Goal: Task Accomplishment & Management: Manage account settings

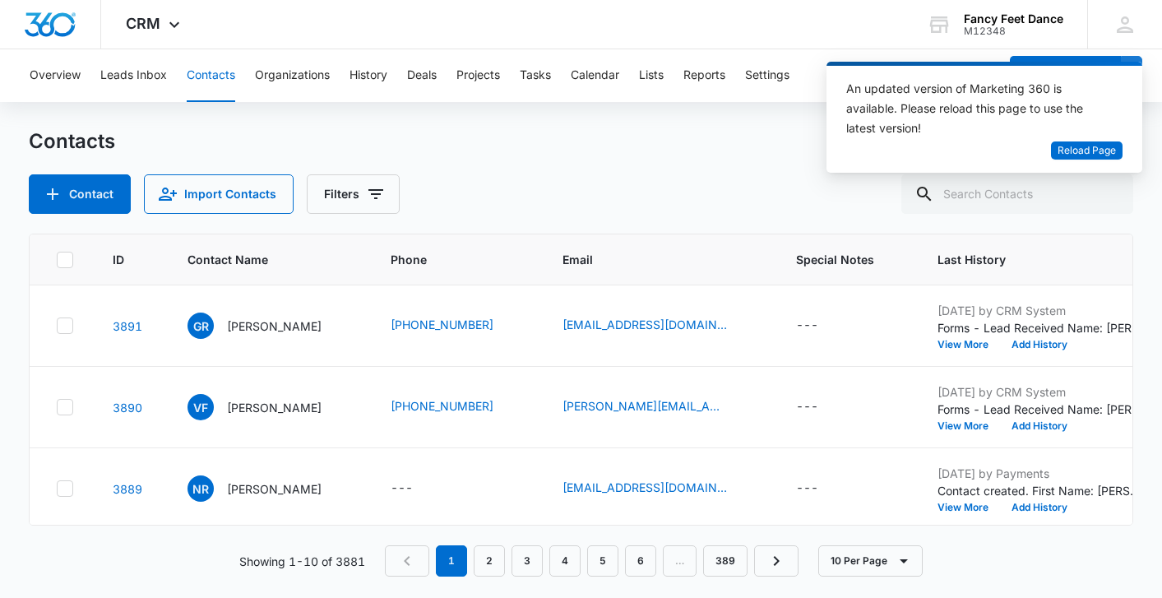
click at [638, 183] on div "Contact Import Contacts Filters" at bounding box center [581, 193] width 1104 height 39
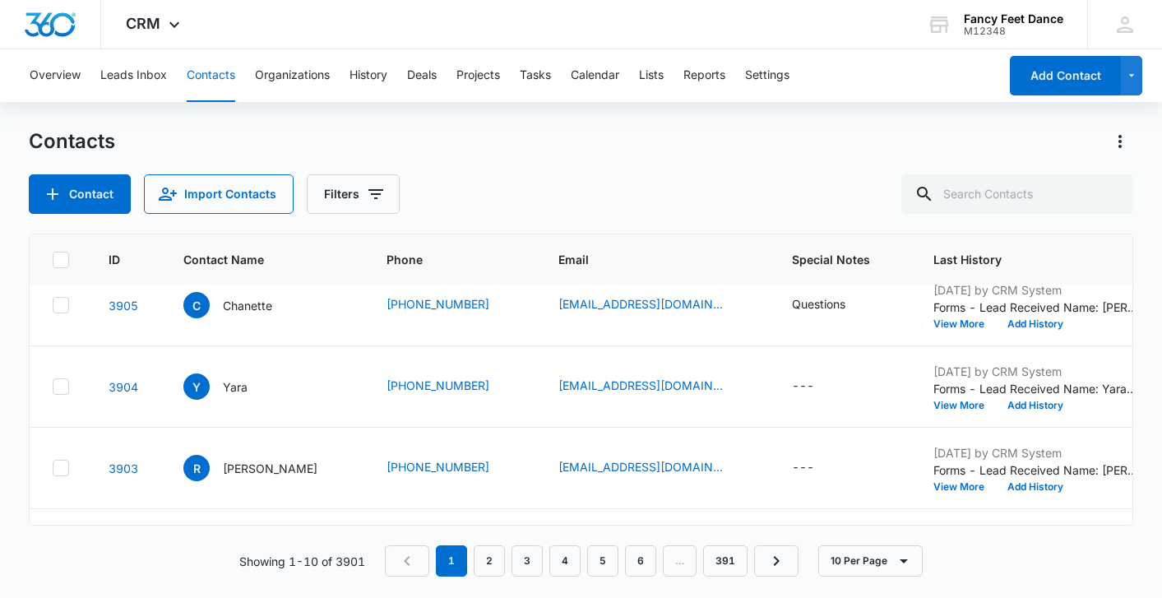
scroll to position [574, 4]
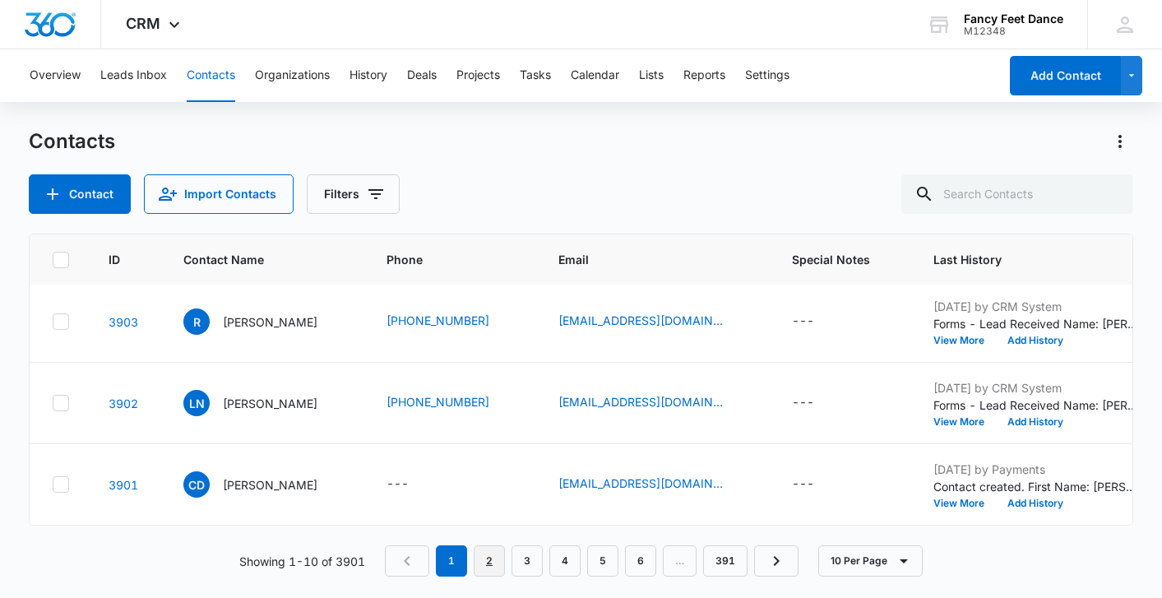
click at [493, 562] on link "2" at bounding box center [489, 560] width 31 height 31
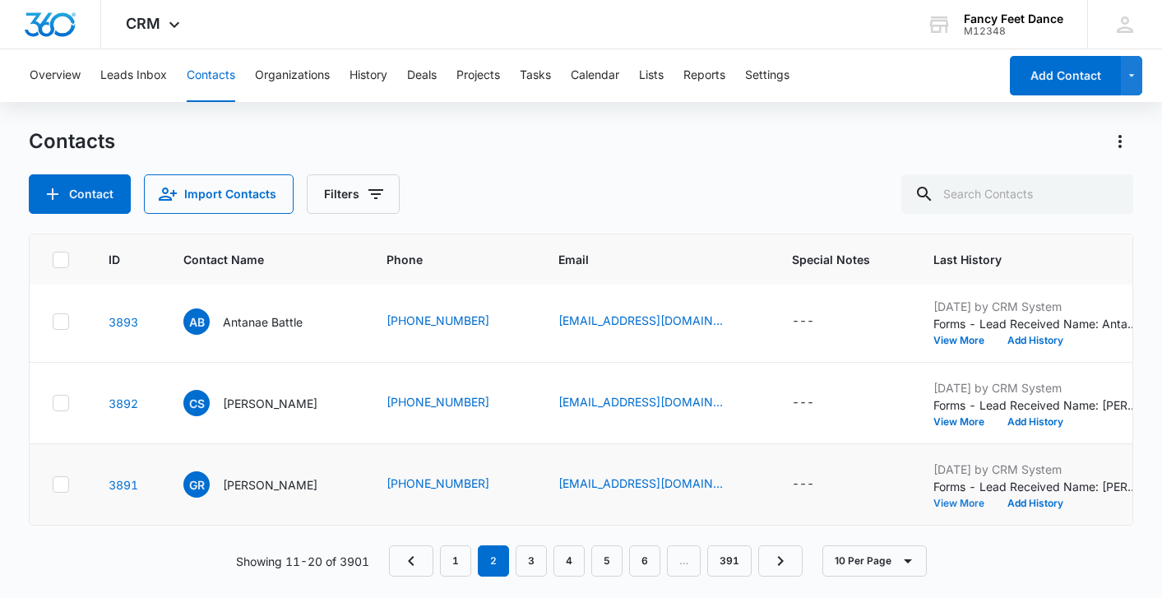
click at [961, 500] on button "View More" at bounding box center [965, 504] width 63 height 10
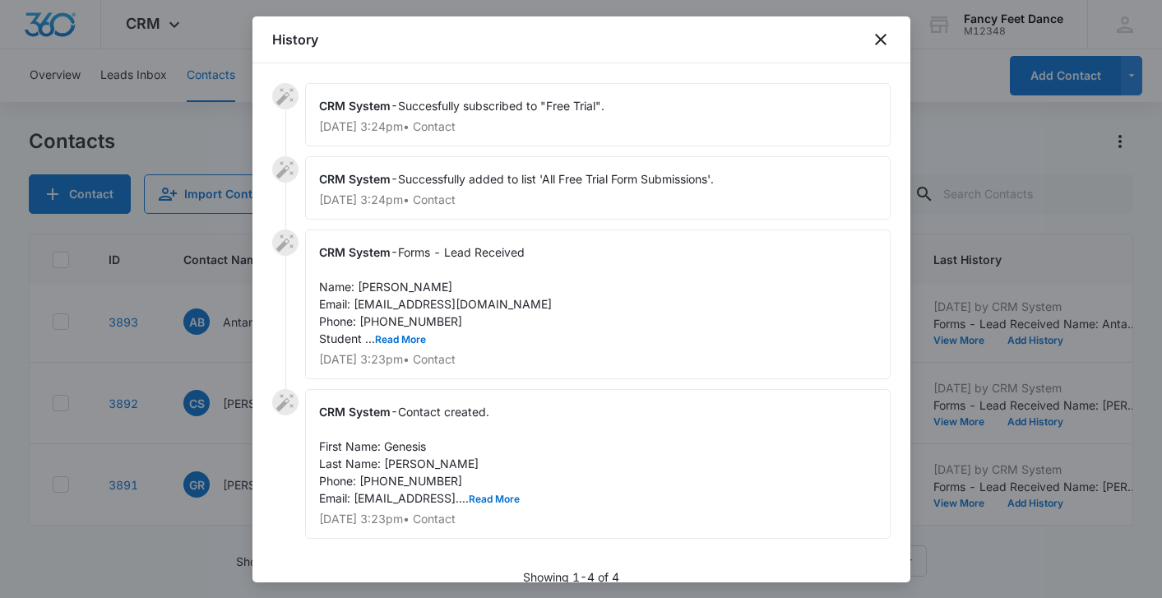
click at [405, 323] on span "Forms - Lead Received Name: [PERSON_NAME] Email: [EMAIL_ADDRESS][DOMAIN_NAME] P…" at bounding box center [435, 295] width 233 height 100
click at [405, 323] on span "Forms - Lead Received Name: Genesis Rivas Email: genesisrivasr@gmail.com Phone:…" at bounding box center [435, 295] width 233 height 100
copy span "5512623294"
click at [206, 347] on div at bounding box center [581, 299] width 1162 height 598
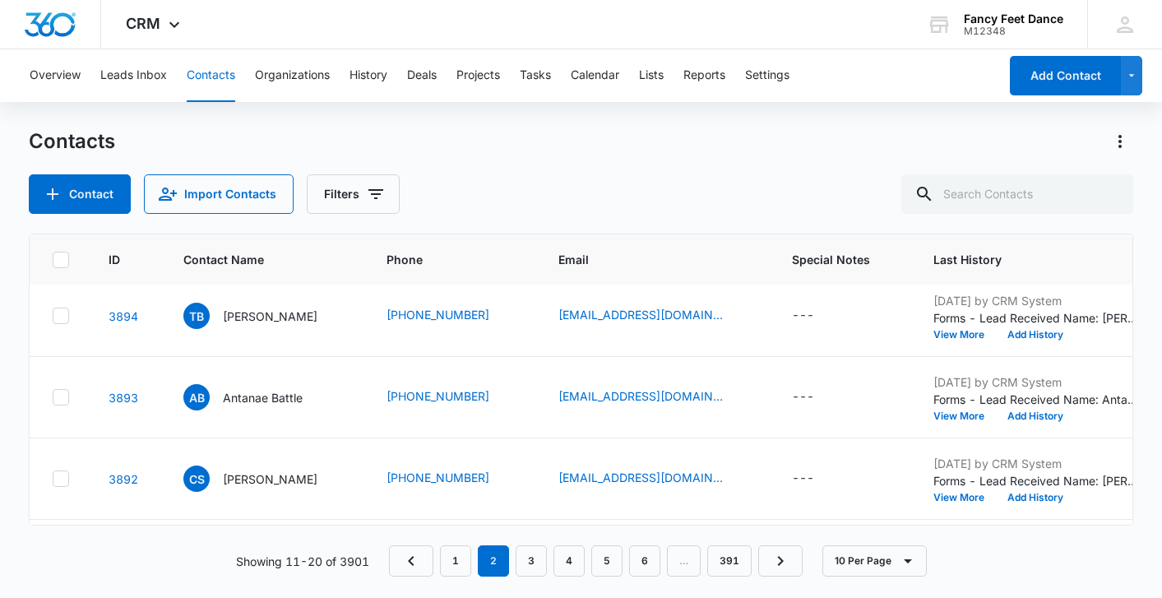
scroll to position [500, 4]
click at [206, 347] on td "TB Tay Bell" at bounding box center [265, 314] width 203 height 81
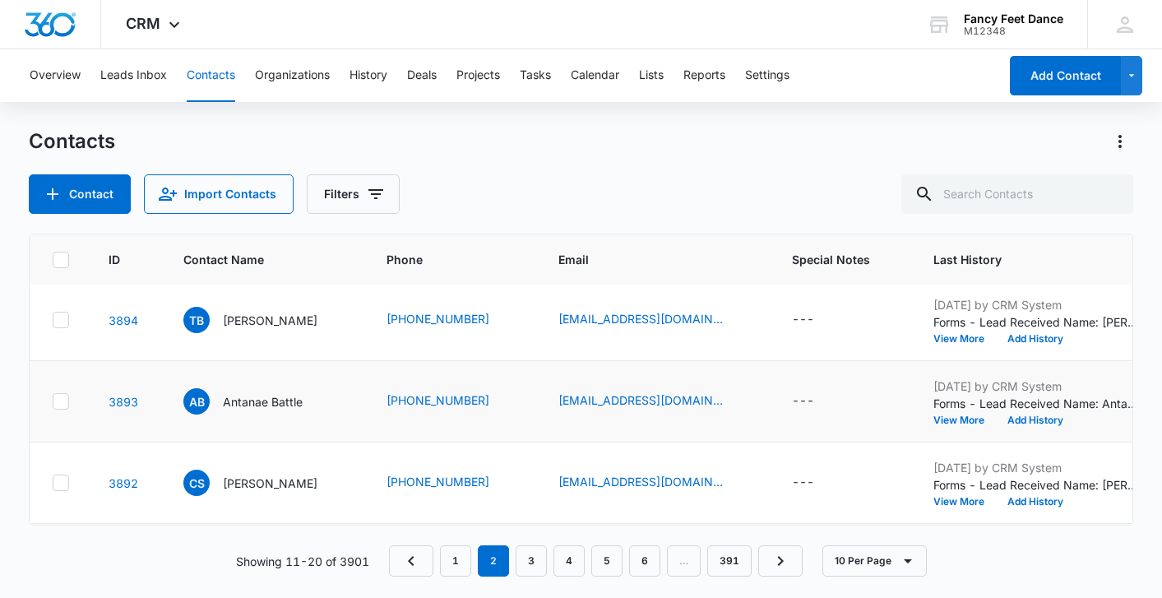
scroll to position [494, 4]
click at [951, 503] on button "View More" at bounding box center [965, 503] width 63 height 10
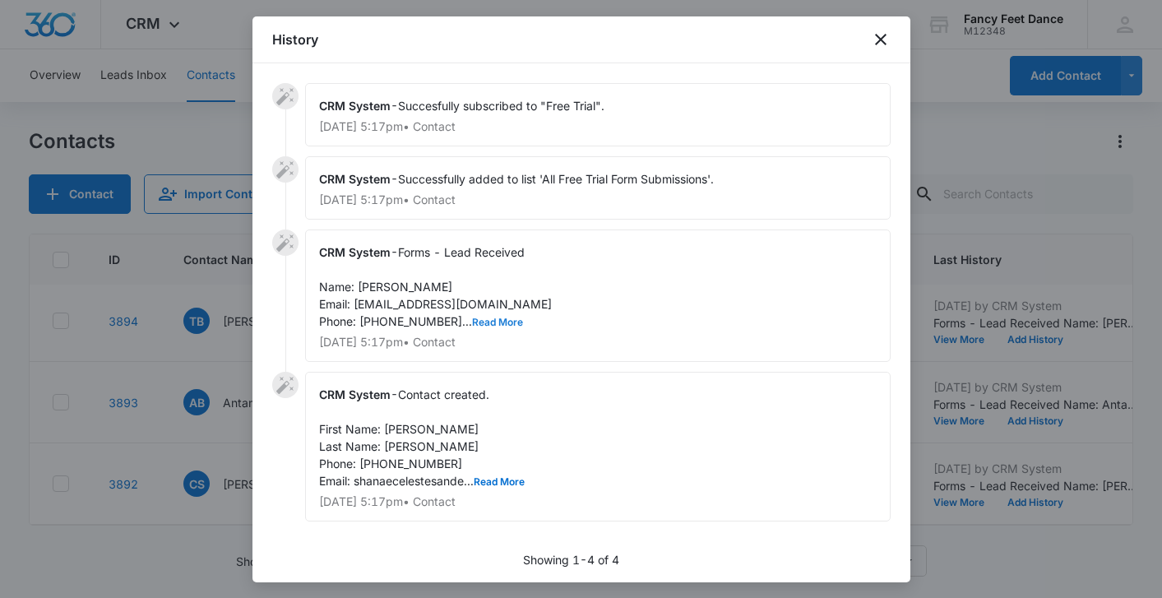
click at [472, 322] on button "Read More" at bounding box center [497, 323] width 51 height 10
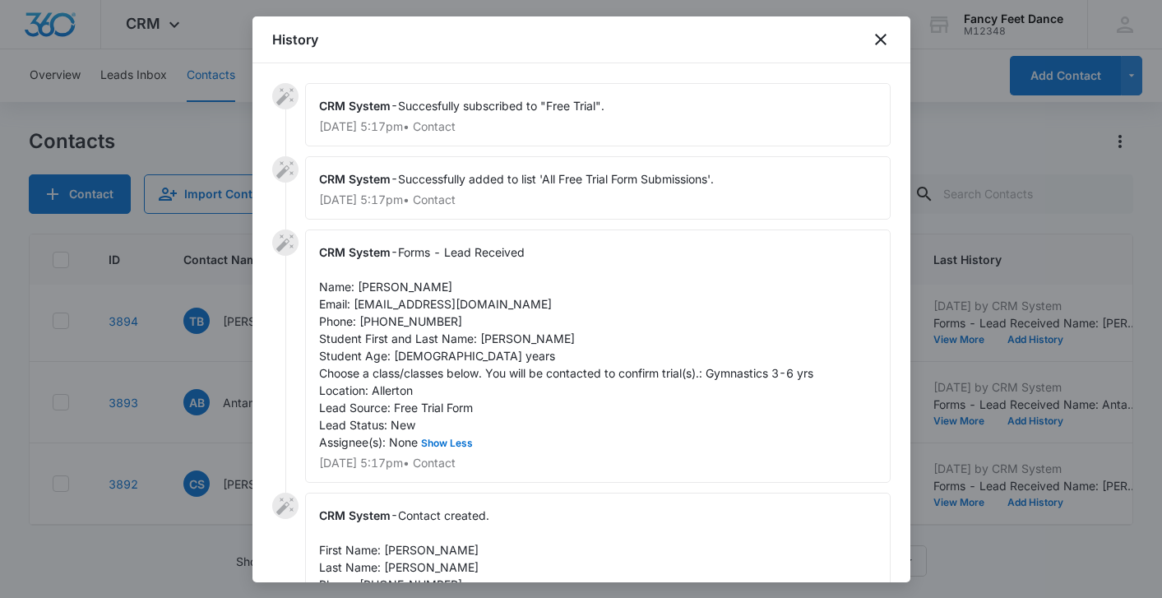
click at [502, 345] on span "Forms - Lead Received Name: Celeste Sanders Email: shanaecelestesanders@gmail.c…" at bounding box center [566, 347] width 494 height 204
copy span "Jewels"
click at [378, 288] on span "Forms - Lead Received Name: Celeste Sanders Email: shanaecelestesanders@gmail.c…" at bounding box center [566, 347] width 494 height 204
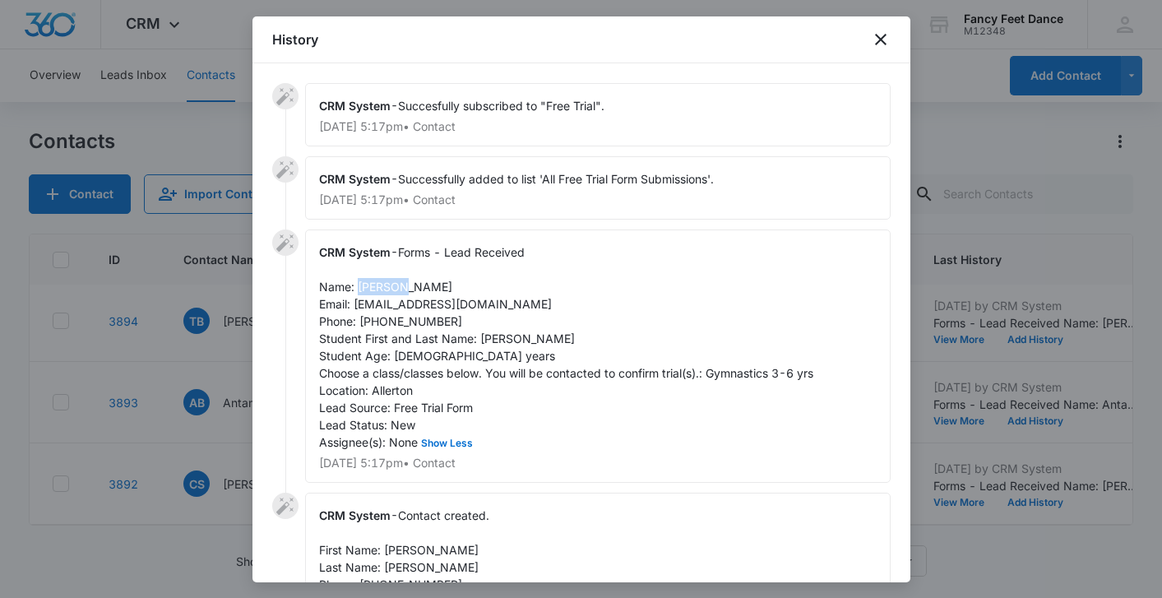
copy span "Celeste"
click at [417, 325] on span "Forms - Lead Received Name: Celeste Sanders Email: shanaecelestesanders@gmail.c…" at bounding box center [566, 347] width 494 height 204
copy span "6464071850"
click at [188, 341] on div at bounding box center [581, 299] width 1162 height 598
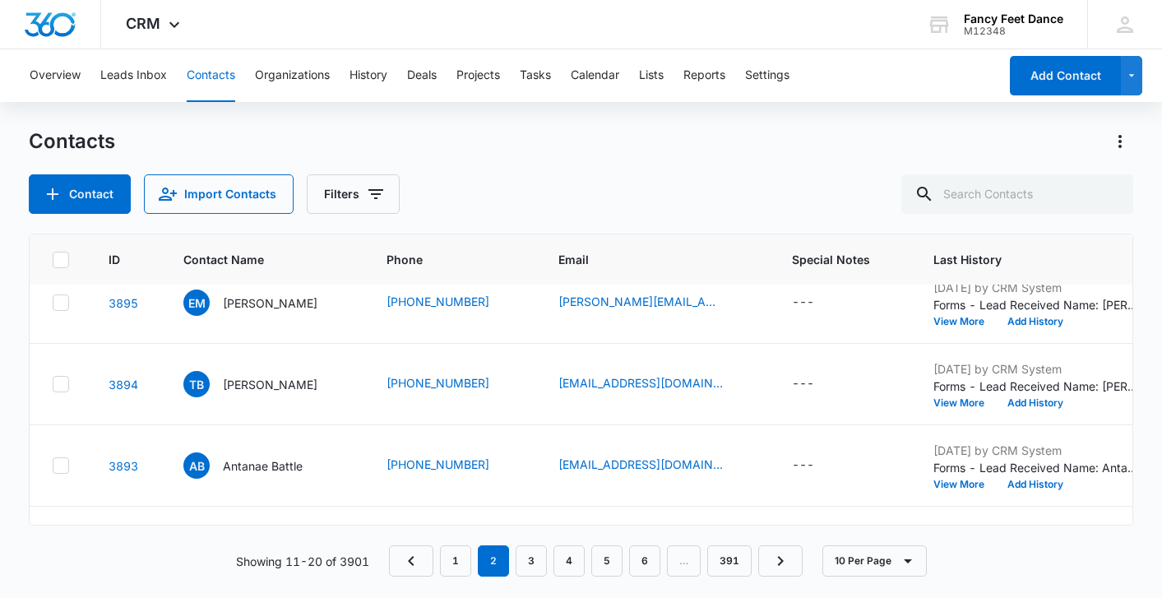
scroll to position [428, 4]
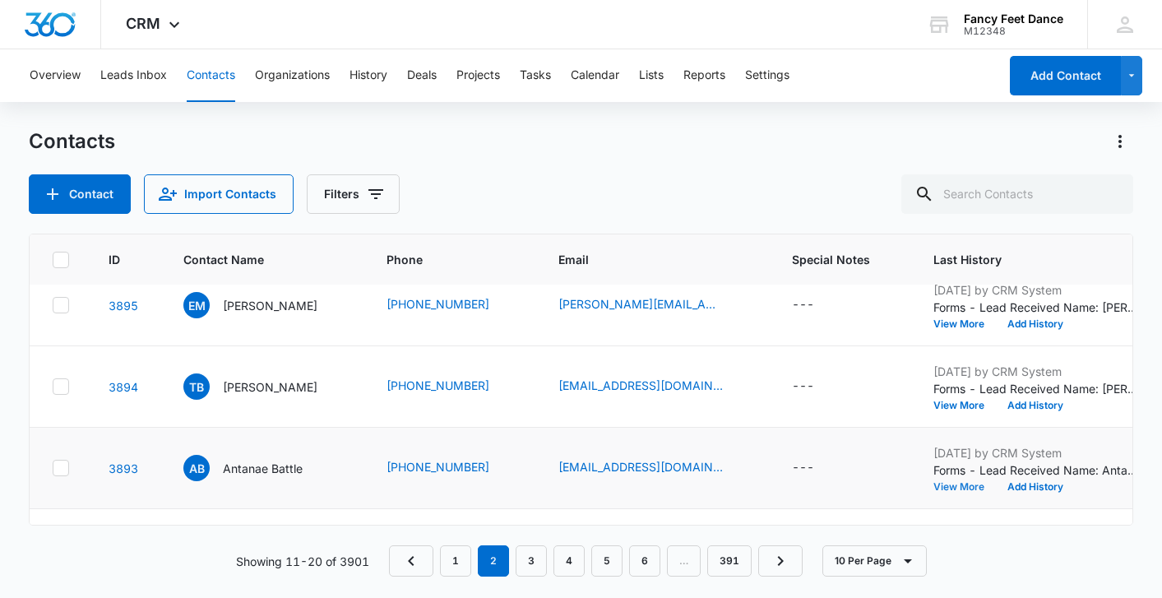
click at [934, 482] on button "View More" at bounding box center [965, 487] width 63 height 10
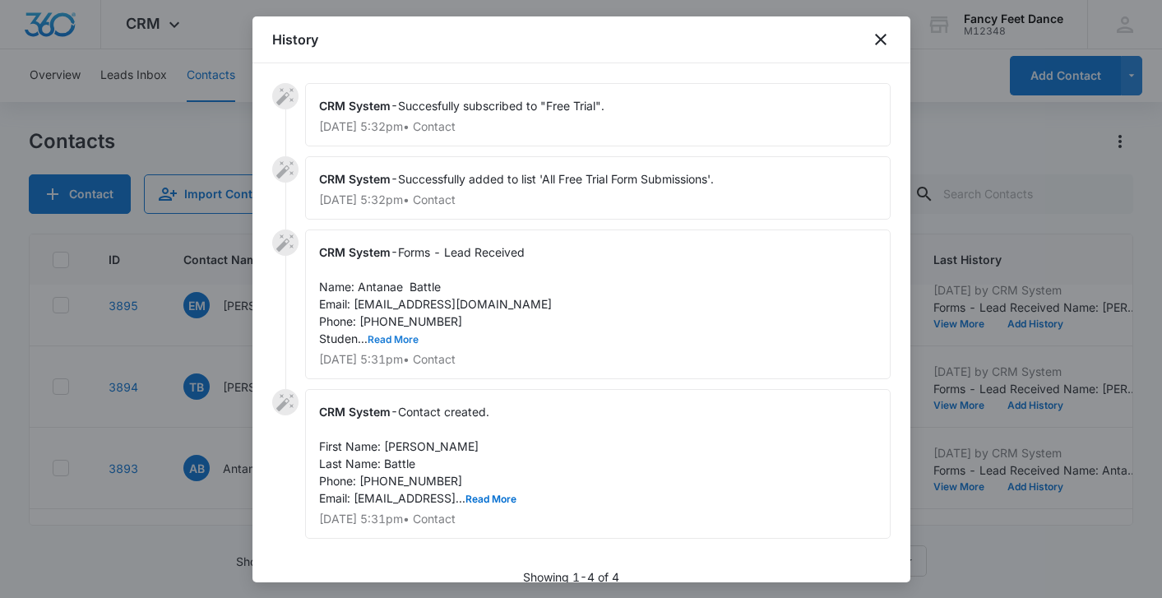
click at [389, 336] on button "Read More" at bounding box center [393, 340] width 51 height 10
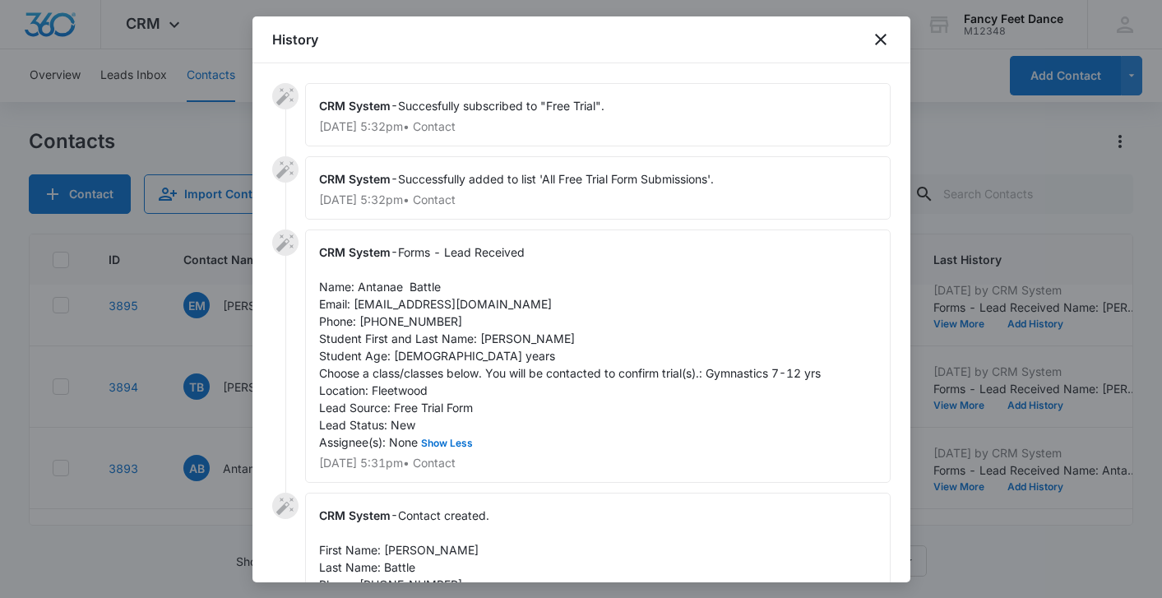
click at [491, 336] on span "Forms - Lead Received Name: Antanae Battle Email: battleantanae@yahoo.com Phone…" at bounding box center [570, 347] width 502 height 204
click at [490, 336] on span "Forms - Lead Received Name: Antanae Battle Email: battleantanae@yahoo.com Phone…" at bounding box center [570, 347] width 502 height 204
copy span "Eva"
click at [376, 285] on span "Forms - Lead Received Name: Antanae Battle Email: battleantanae@yahoo.com Phone…" at bounding box center [570, 347] width 502 height 204
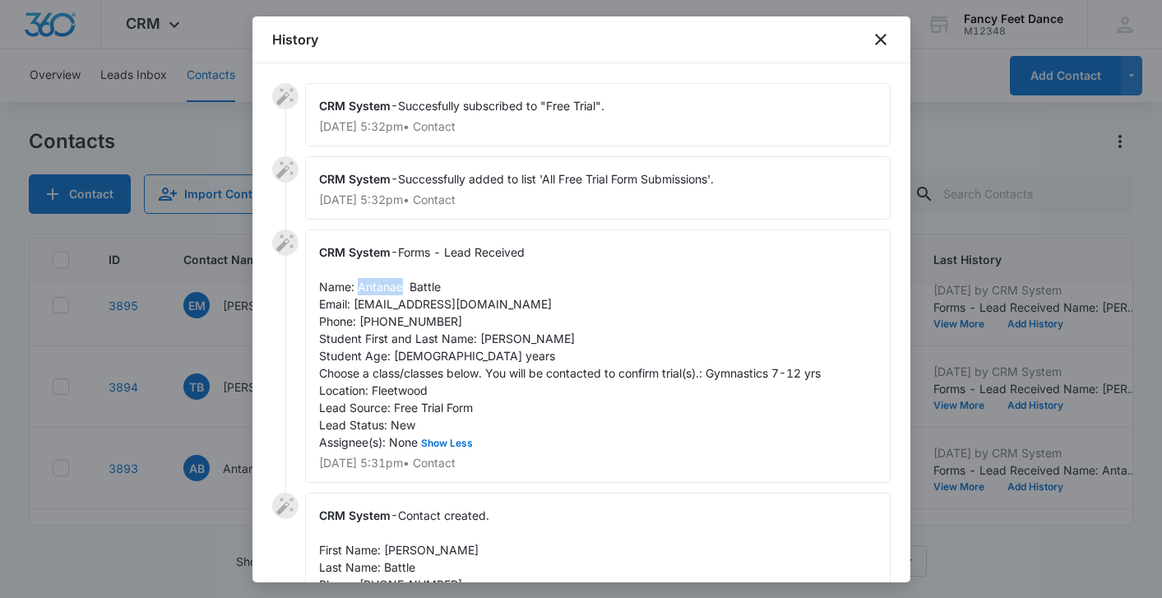
copy span "Antanae"
click at [428, 322] on span "Forms - Lead Received Name: Antanae Battle Email: battleantanae@yahoo.com Phone…" at bounding box center [570, 347] width 502 height 204
copy span "9145639362"
click at [128, 408] on div at bounding box center [581, 299] width 1162 height 598
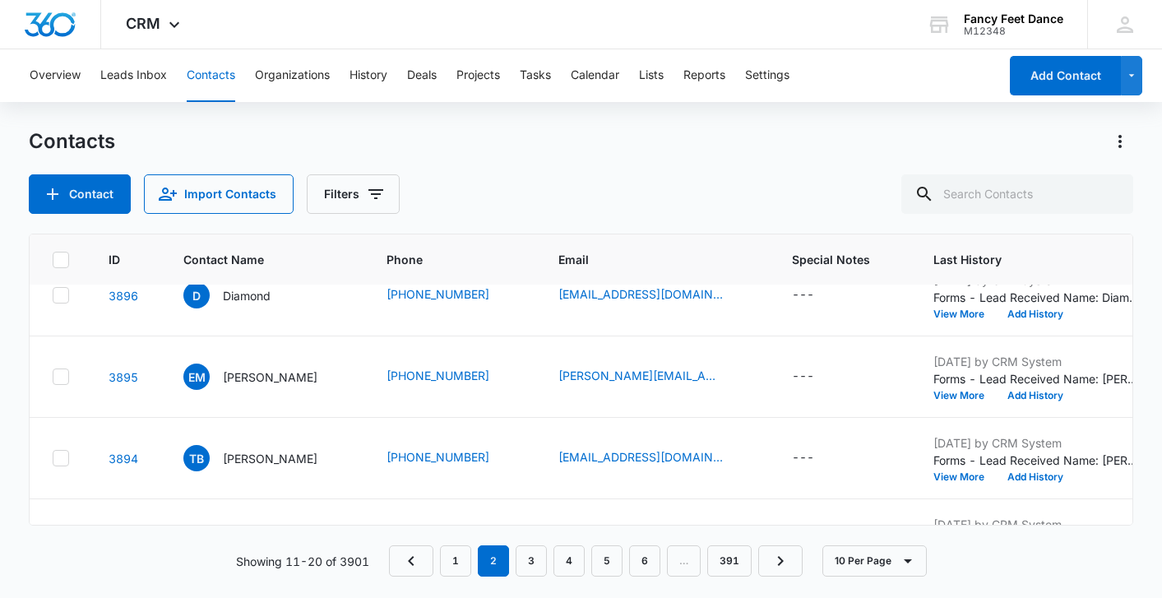
scroll to position [354, 4]
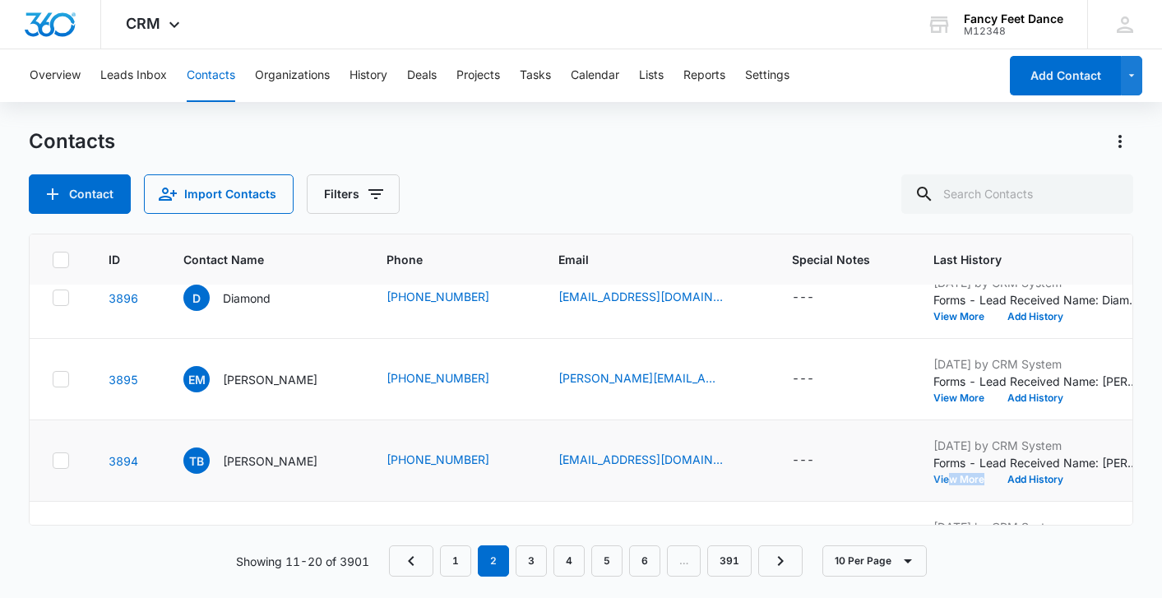
click at [939, 485] on td "Sep 4, 2025 by CRM System Forms - Lead Received Name: Tay Bell Email: thetaybel…" at bounding box center [1036, 460] width 245 height 81
click at [934, 481] on button "View More" at bounding box center [965, 480] width 63 height 10
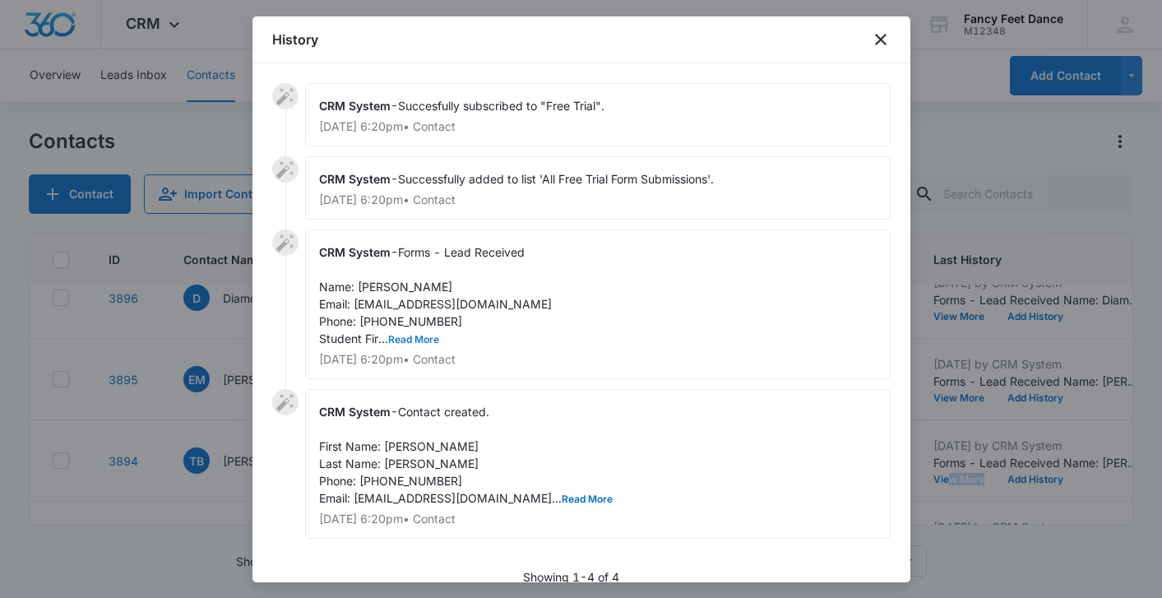
click at [401, 335] on button "Read More" at bounding box center [413, 340] width 51 height 10
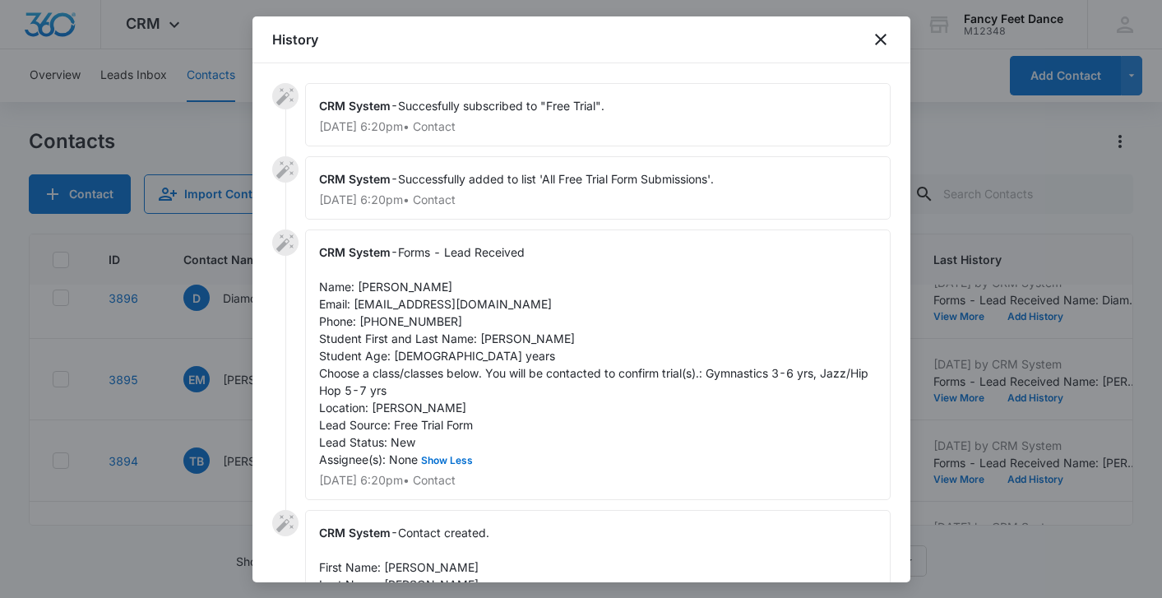
click at [494, 336] on span "Forms - Lead Received Name: Tay Bell Email: thetaybellmusic@gmail.com Phone: 34…" at bounding box center [595, 355] width 553 height 221
copy span "Taytum"
click at [363, 288] on span "Forms - Lead Received Name: Tay Bell Email: thetaybellmusic@gmail.com Phone: 34…" at bounding box center [595, 355] width 553 height 221
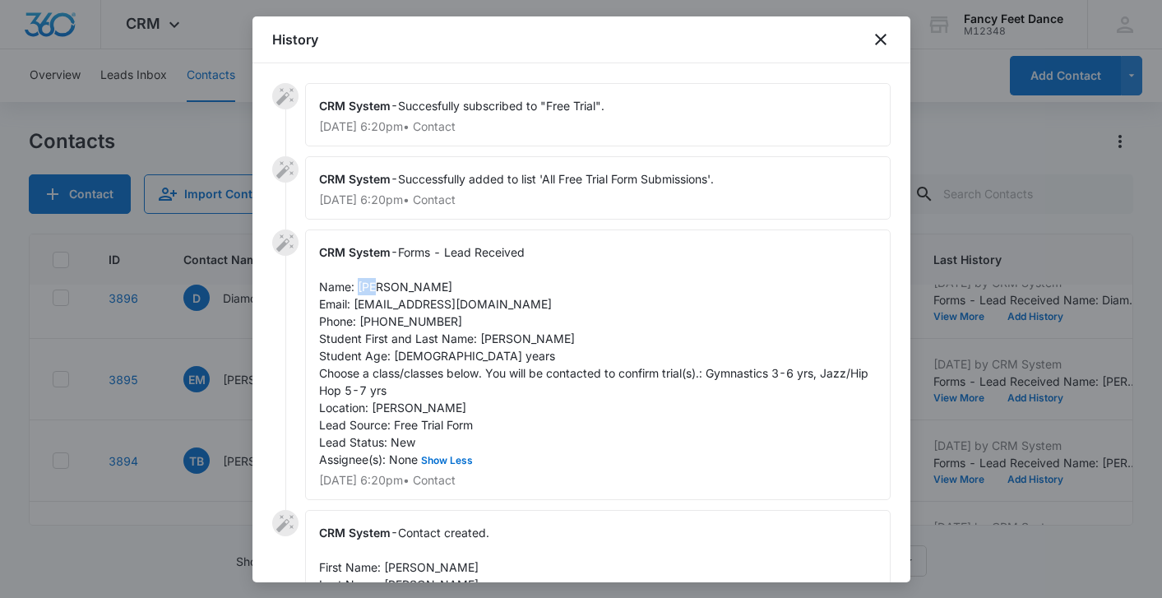
copy span "Tay"
click at [424, 318] on span "Forms - Lead Received Name: Tay Bell Email: thetaybellmusic@gmail.com Phone: 34…" at bounding box center [595, 355] width 553 height 221
copy span "3476722434"
click at [176, 338] on div at bounding box center [581, 299] width 1162 height 598
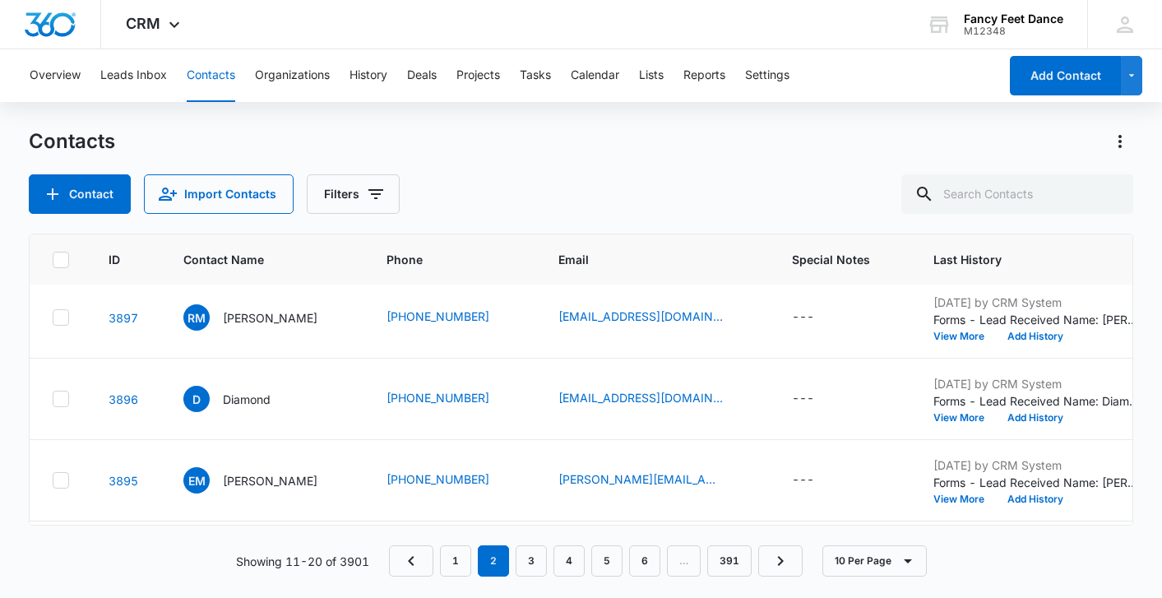
scroll to position [251, 4]
click at [950, 501] on button "View More" at bounding box center [965, 501] width 63 height 10
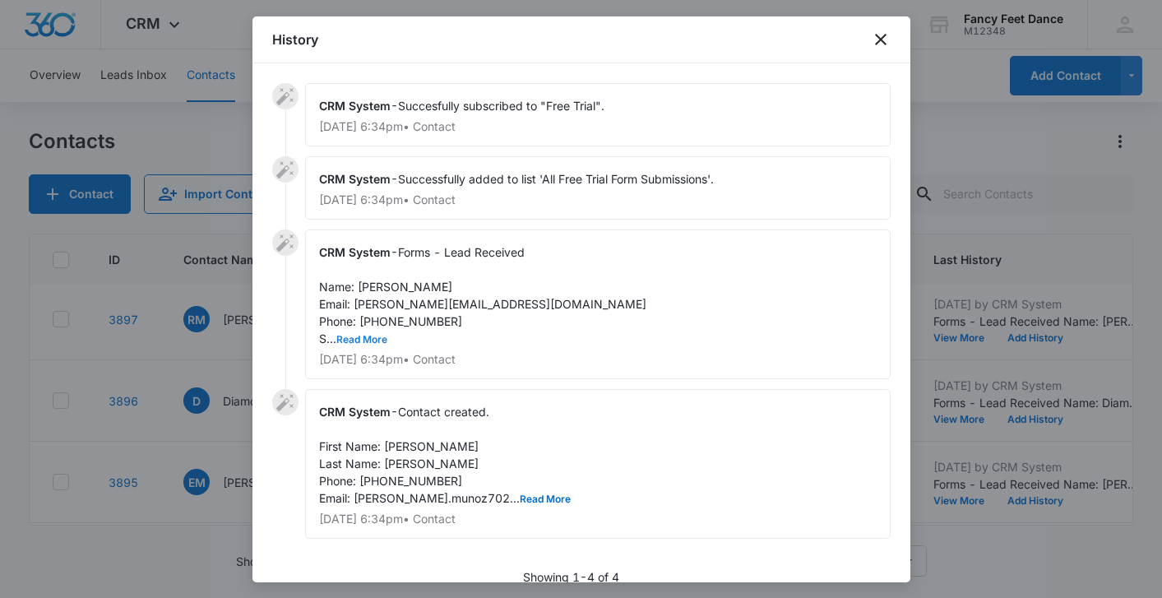
click at [381, 341] on button "Read More" at bounding box center [361, 340] width 51 height 10
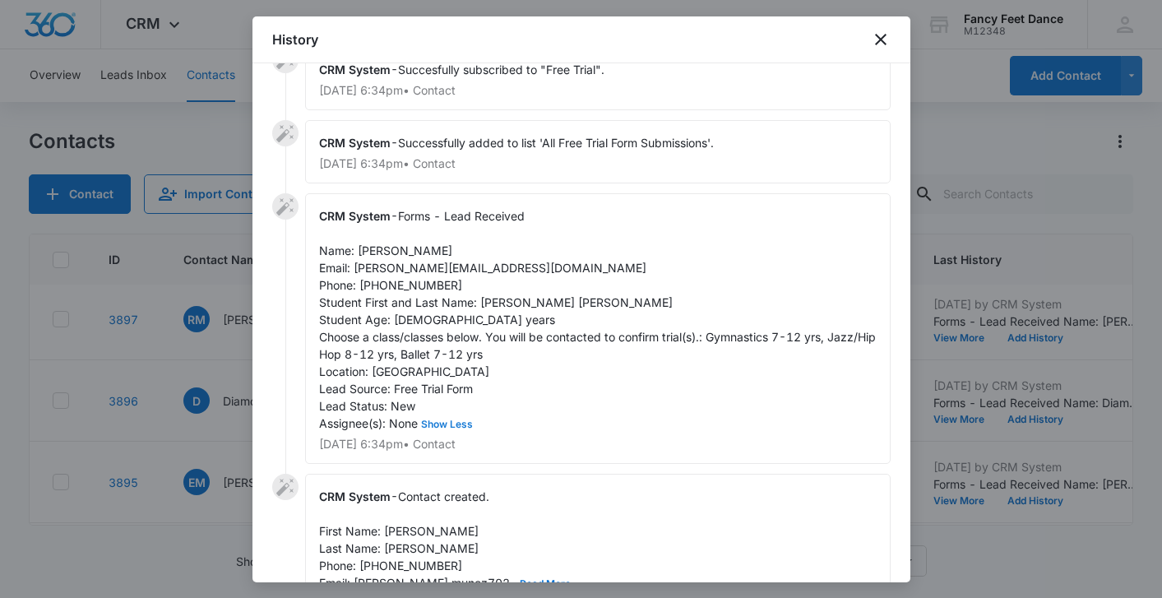
scroll to position [40, 0]
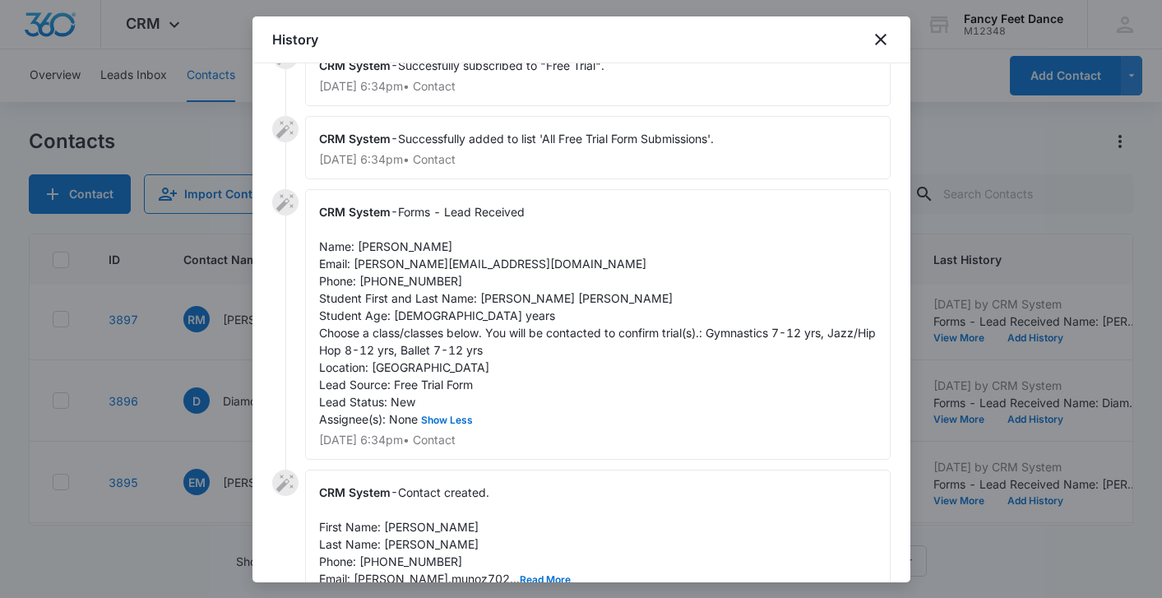
click at [485, 301] on span "Forms - Lead Received Name: Elizabeth Munoz Email: elizabeth.munoz702@gmail.com…" at bounding box center [599, 315] width 560 height 221
click at [385, 241] on span "Forms - Lead Received Name: Elizabeth Munoz Email: elizabeth.munoz702@gmail.com…" at bounding box center [599, 315] width 560 height 221
click at [410, 280] on span "Forms - Lead Received Name: Elizabeth Munoz Email: elizabeth.munoz702@gmail.com…" at bounding box center [599, 315] width 560 height 221
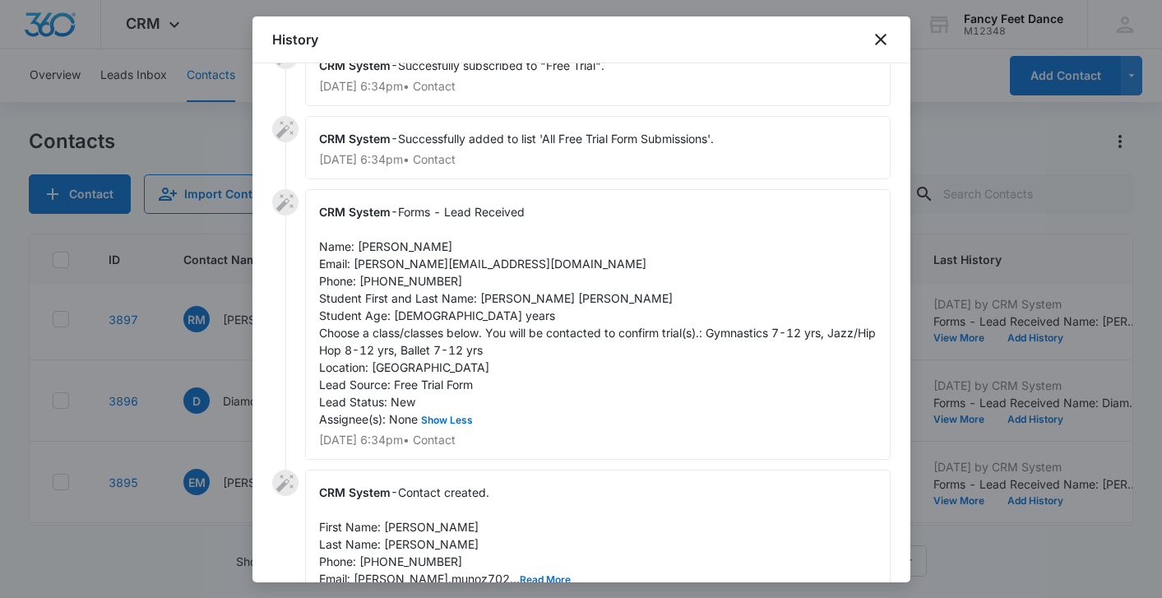
click at [410, 280] on span "Forms - Lead Received Name: Elizabeth Munoz Email: elizabeth.munoz702@gmail.com…" at bounding box center [599, 315] width 560 height 221
click at [206, 395] on div at bounding box center [581, 299] width 1162 height 598
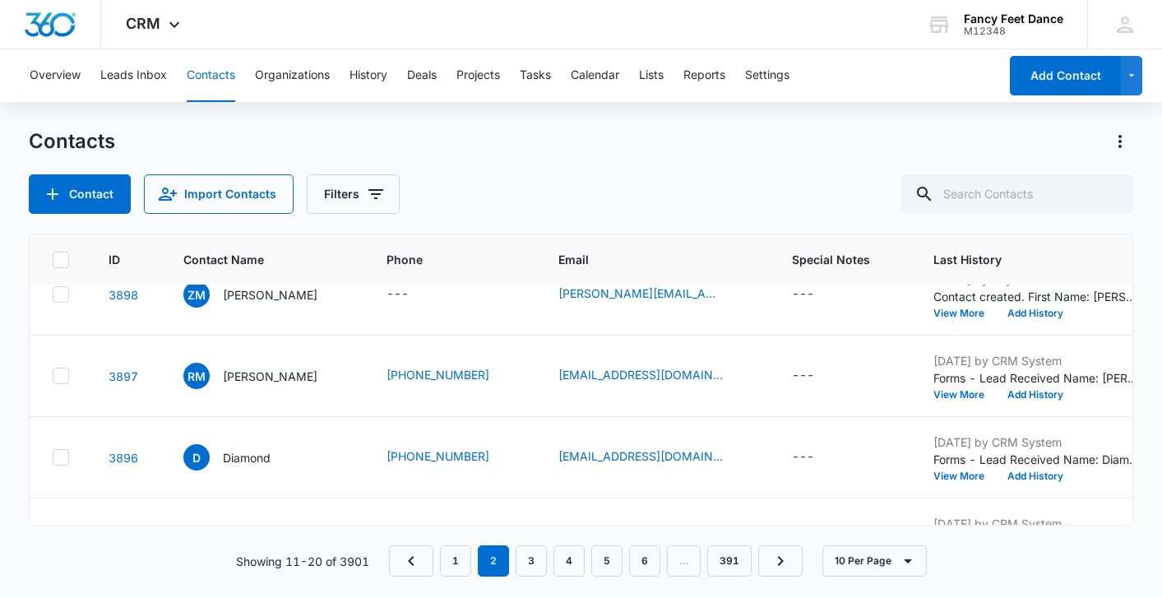
scroll to position [181, 4]
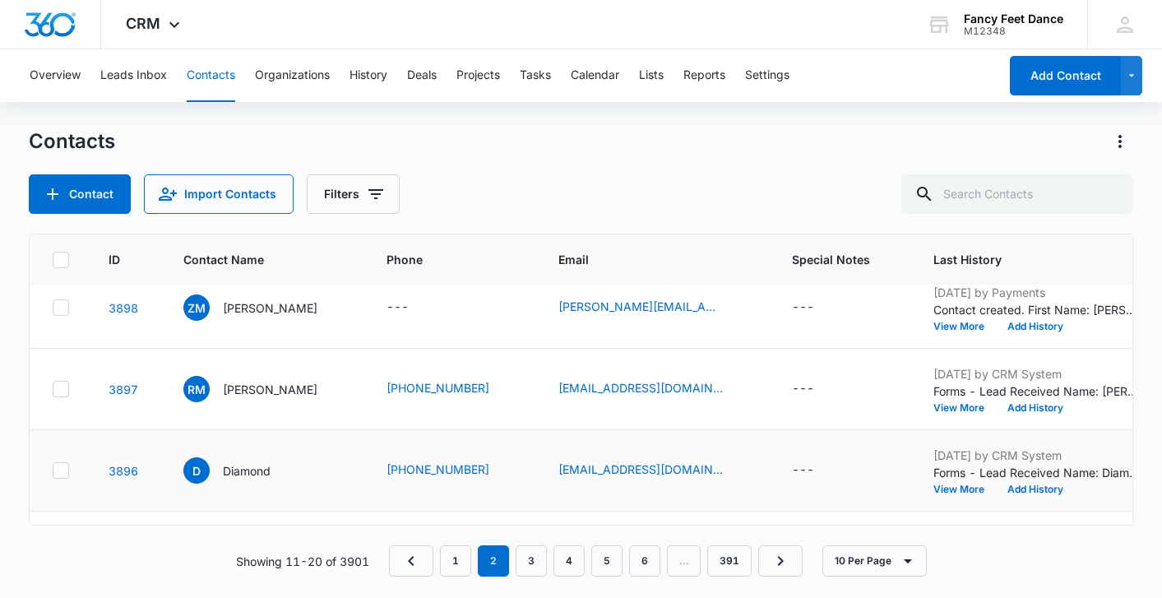
click at [934, 481] on div "Sep 5, 2025 by CRM System Forms - Lead Received Name: Diamond Email: diamonddar…" at bounding box center [1037, 471] width 206 height 48
click at [934, 487] on button "View More" at bounding box center [965, 490] width 63 height 10
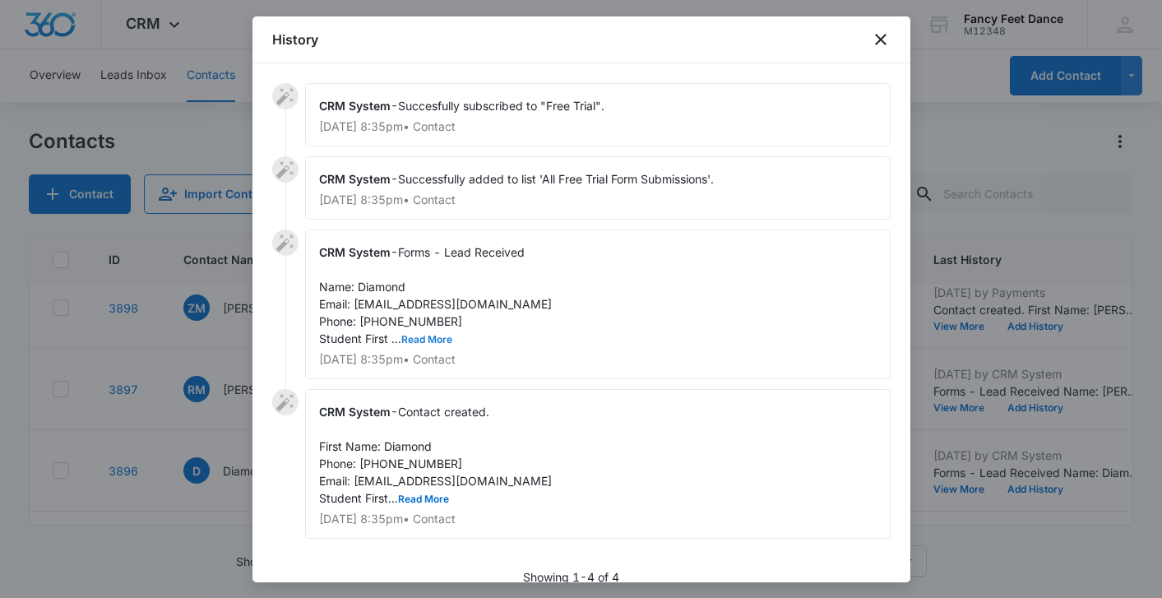
click at [400, 335] on span "Forms - Lead Received Name: Diamond Email: diamonddarby8@gmail.com Phone: 34790…" at bounding box center [435, 295] width 233 height 100
click at [421, 335] on button "Read More" at bounding box center [426, 340] width 51 height 10
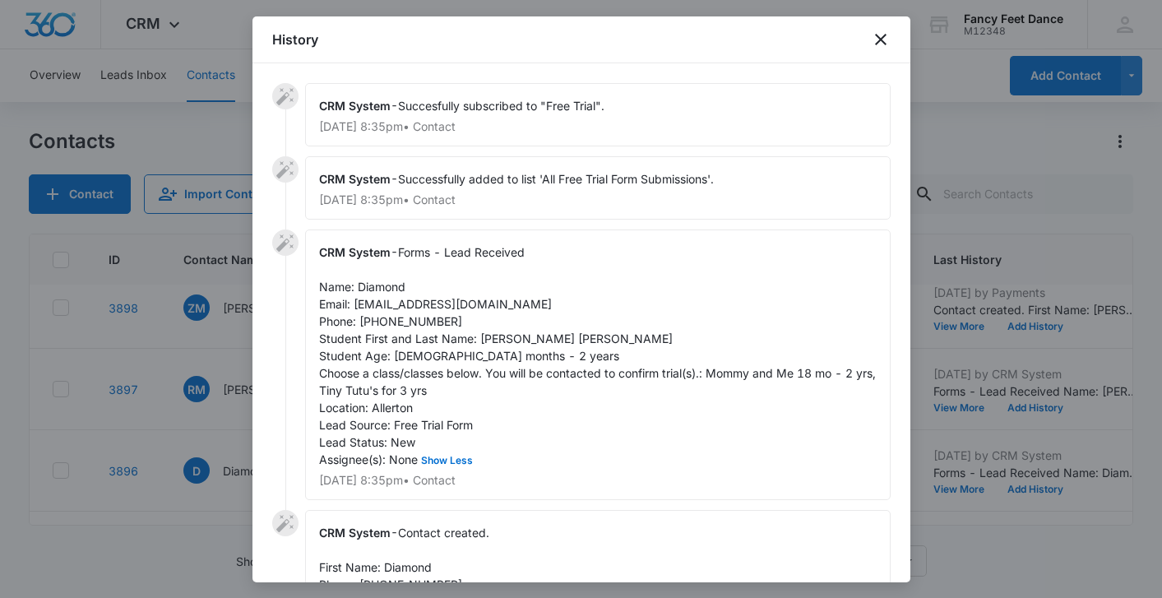
click at [387, 290] on span "Forms - Lead Received Name: Diamond Email: diamonddarby8@gmail.com Phone: 34790…" at bounding box center [599, 355] width 560 height 221
click at [387, 289] on span "Forms - Lead Received Name: Diamond Email: diamonddarby8@gmail.com Phone: 34790…" at bounding box center [599, 355] width 560 height 221
click at [489, 341] on span "Forms - Lead Received Name: Diamond Email: diamonddarby8@gmail.com Phone: 34790…" at bounding box center [599, 355] width 560 height 221
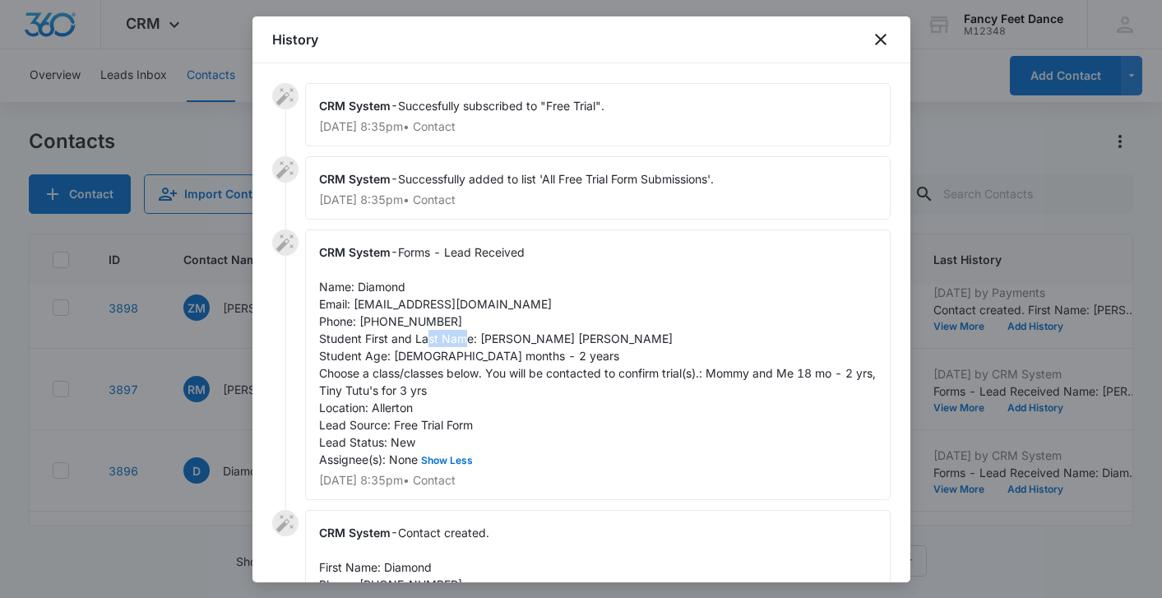
click at [489, 340] on span "Forms - Lead Received Name: Diamond Email: diamonddarby8@gmail.com Phone: 34790…" at bounding box center [599, 355] width 560 height 221
click at [412, 318] on span "Forms - Lead Received Name: Diamond Email: diamonddarby8@gmail.com Phone: 34790…" at bounding box center [599, 355] width 560 height 221
click at [195, 381] on div at bounding box center [581, 299] width 1162 height 598
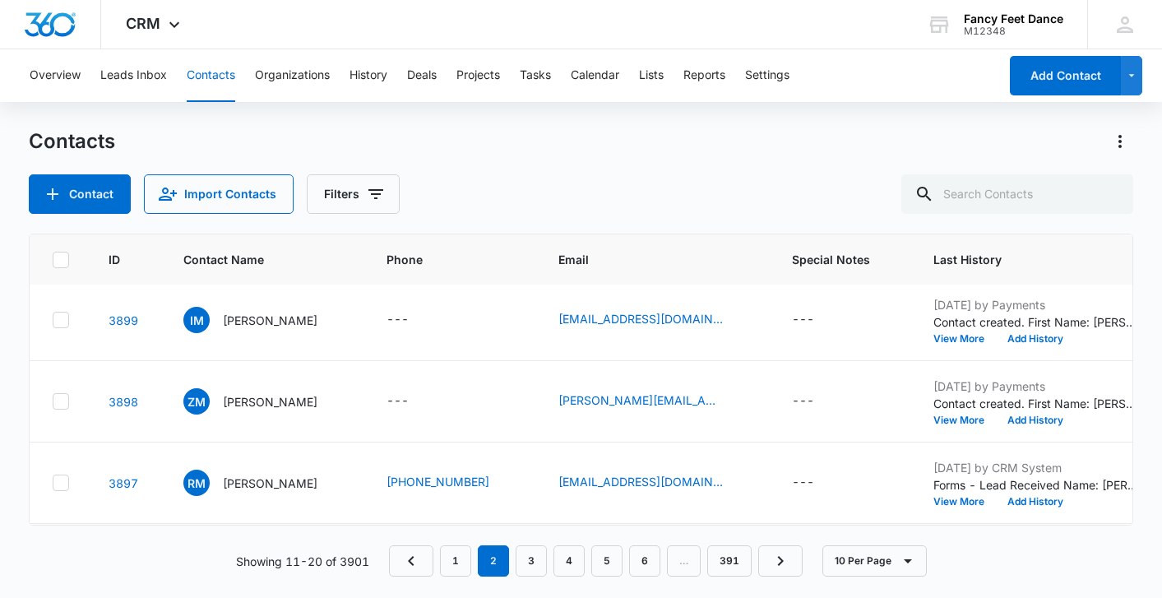
scroll to position [70, 4]
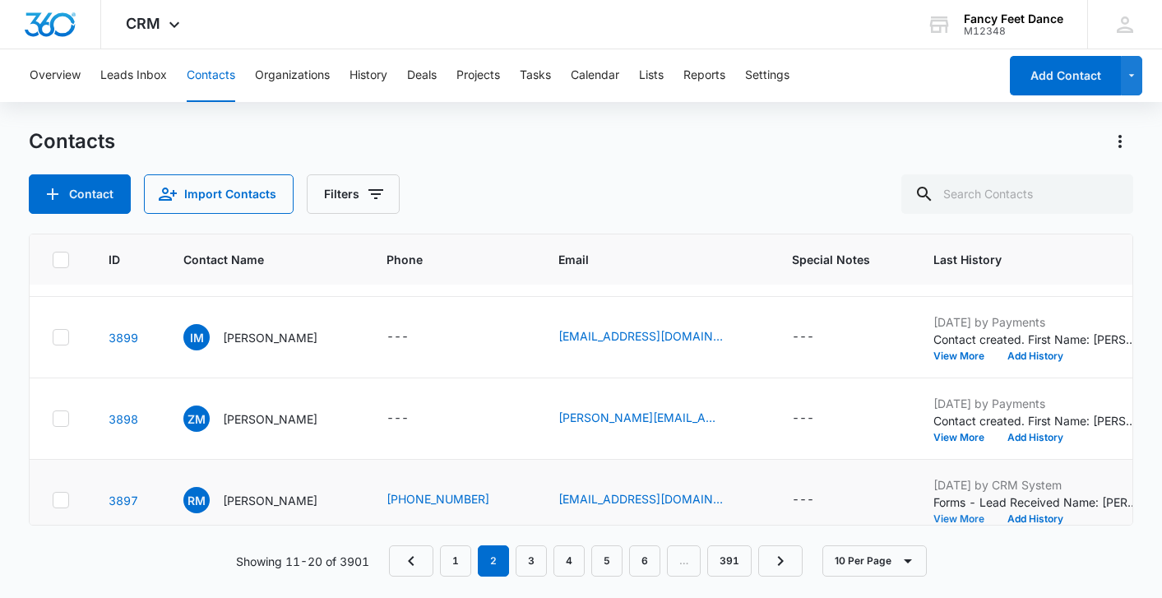
click at [955, 517] on button "View More" at bounding box center [965, 519] width 63 height 10
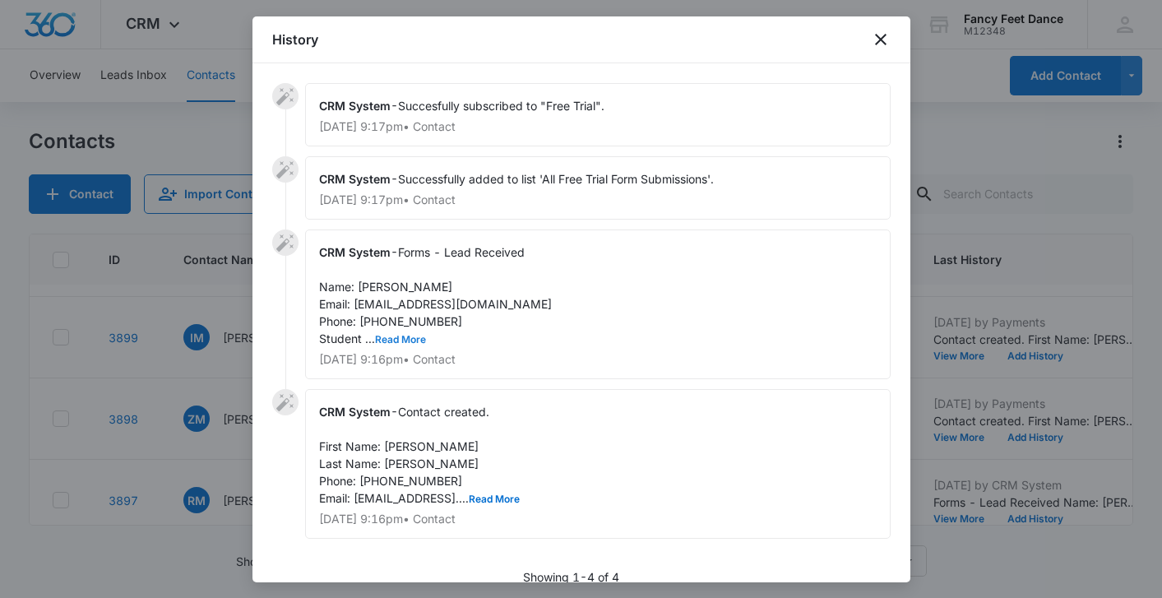
click at [407, 340] on button "Read More" at bounding box center [400, 340] width 51 height 10
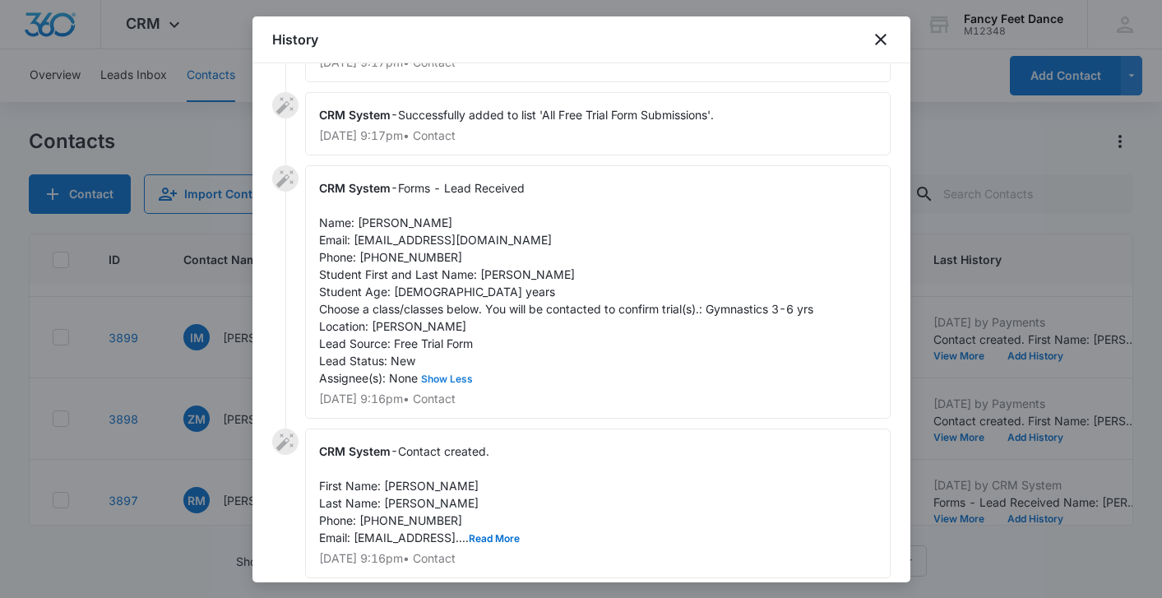
scroll to position [65, 0]
click at [491, 271] on span "Forms - Lead Received Name: Robin Morales Email: rmorales723@outlook.com Phone:…" at bounding box center [566, 282] width 494 height 204
click at [365, 218] on span "Forms - Lead Received Name: Robin Morales Email: rmorales723@outlook.com Phone:…" at bounding box center [566, 282] width 494 height 204
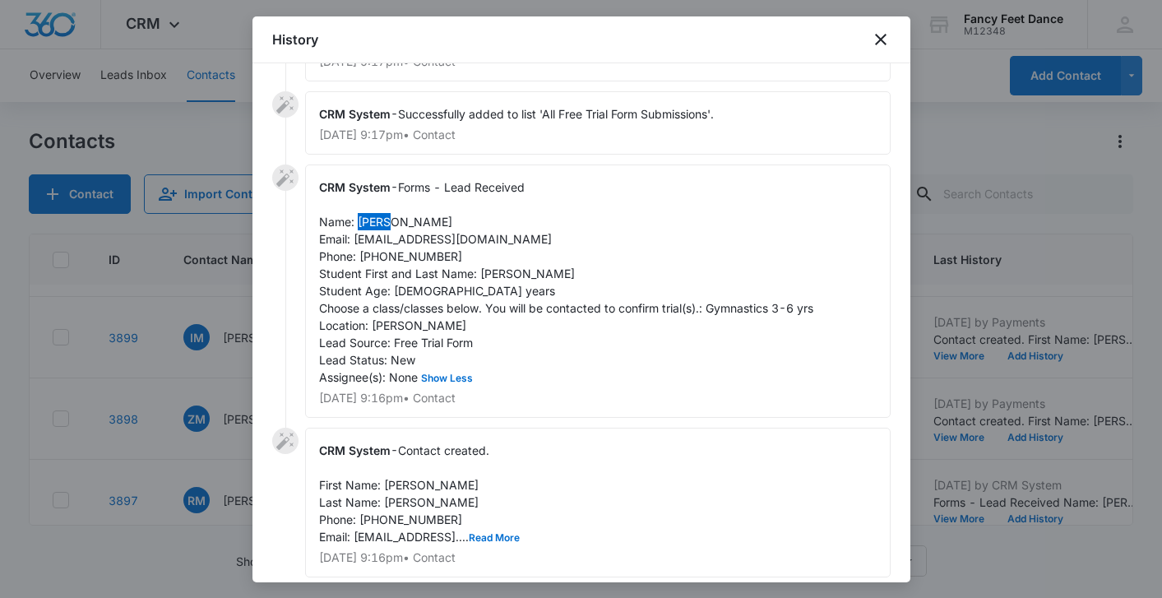
click at [426, 256] on span "Forms - Lead Received Name: Robin Morales Email: rmorales723@outlook.com Phone:…" at bounding box center [566, 282] width 494 height 204
click at [426, 255] on span "Forms - Lead Received Name: Robin Morales Email: rmorales723@outlook.com Phone:…" at bounding box center [566, 282] width 494 height 204
click at [224, 402] on div at bounding box center [581, 299] width 1162 height 598
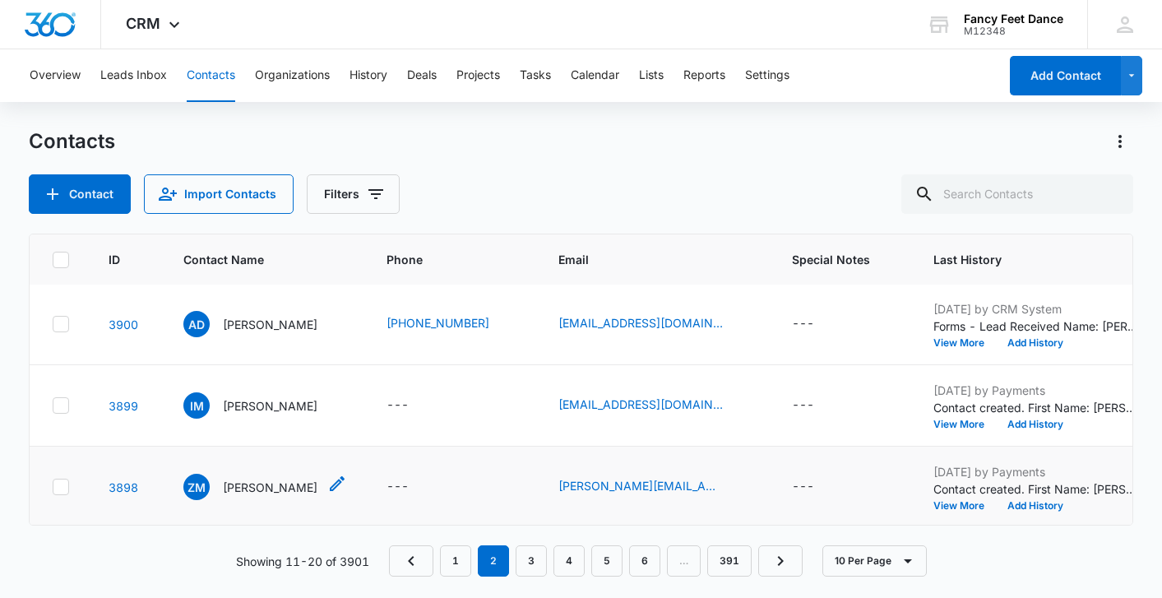
scroll to position [0, 4]
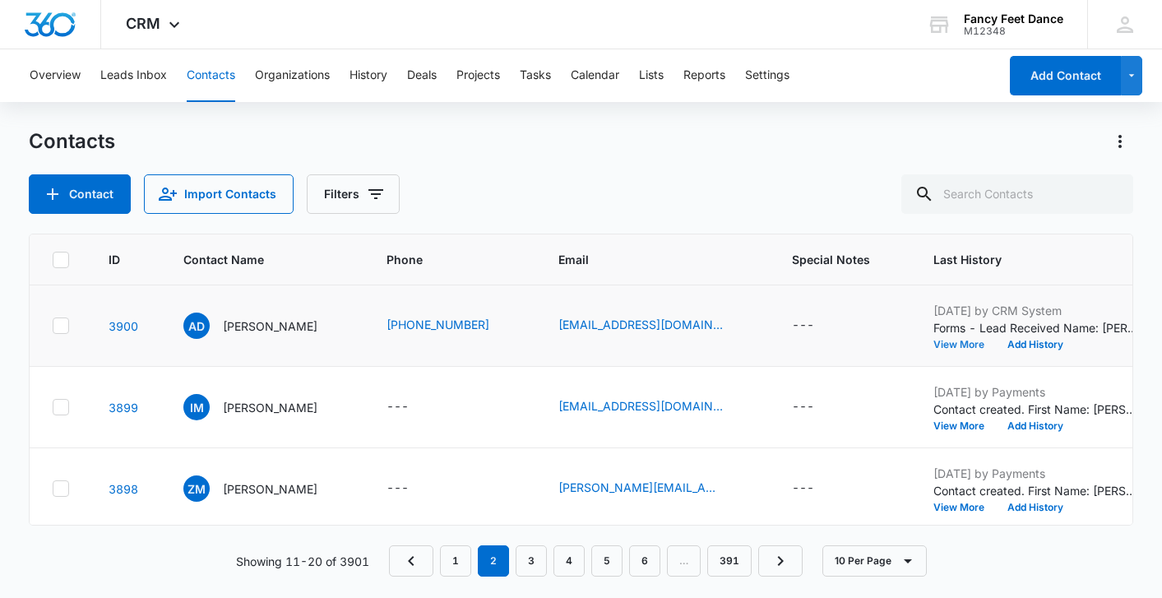
click at [938, 346] on button "View More" at bounding box center [965, 345] width 63 height 10
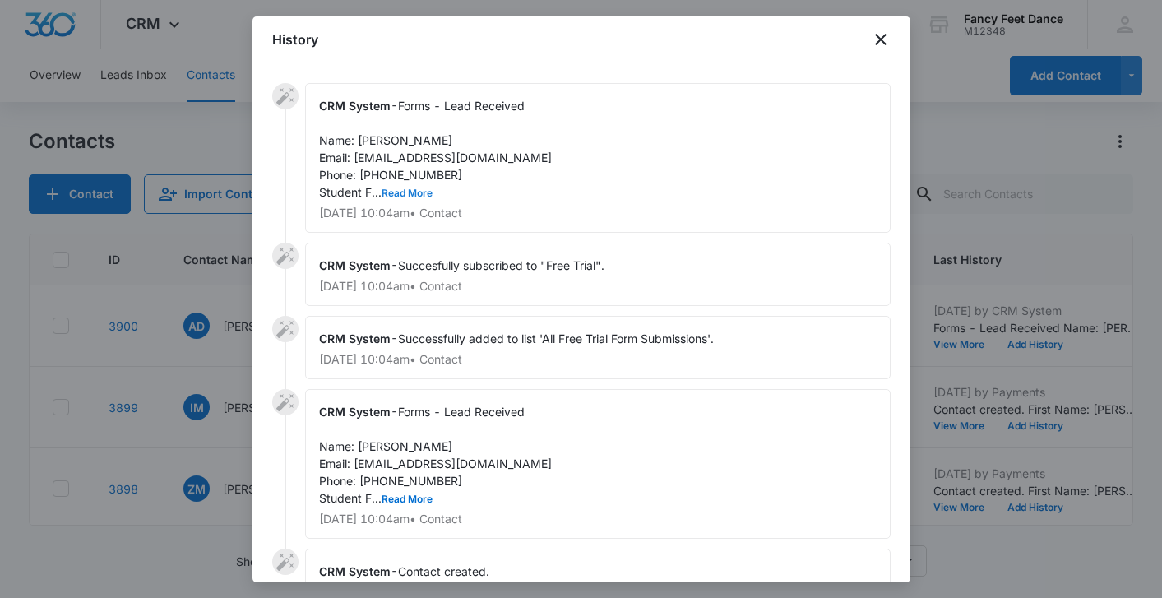
click at [402, 189] on button "Read More" at bounding box center [407, 193] width 51 height 10
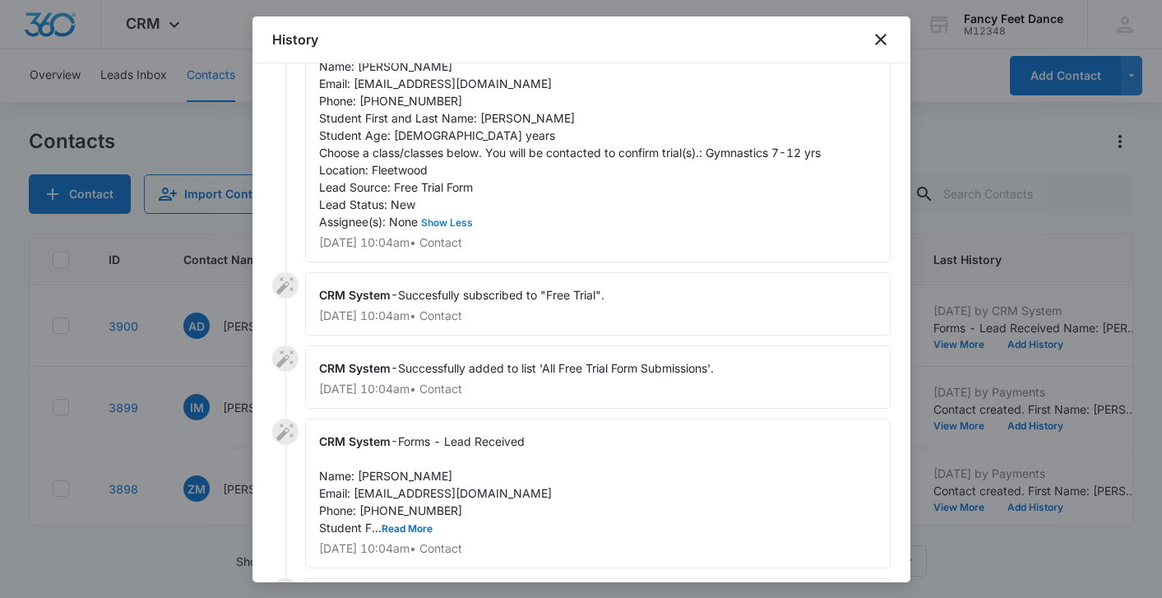
scroll to position [86, 0]
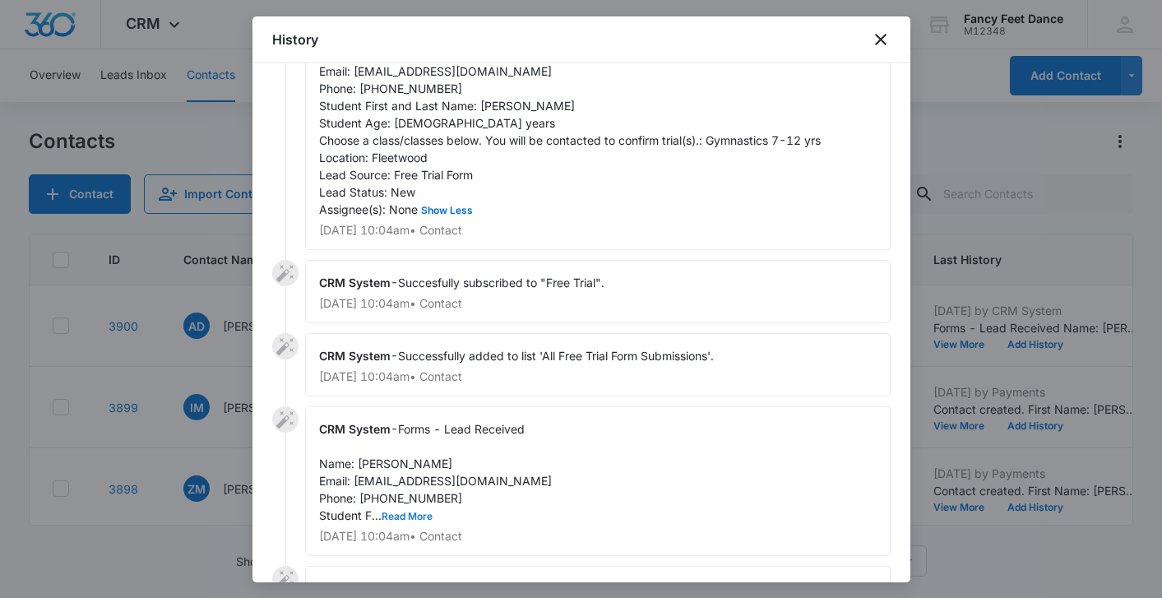
click at [424, 514] on button "Read More" at bounding box center [407, 517] width 51 height 10
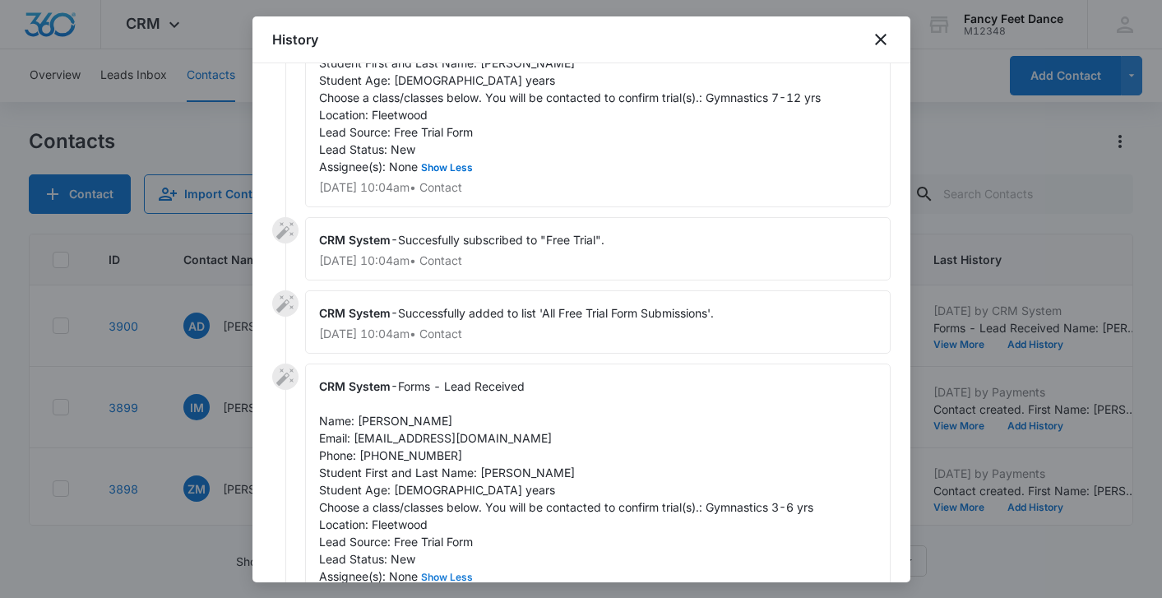
scroll to position [0, 0]
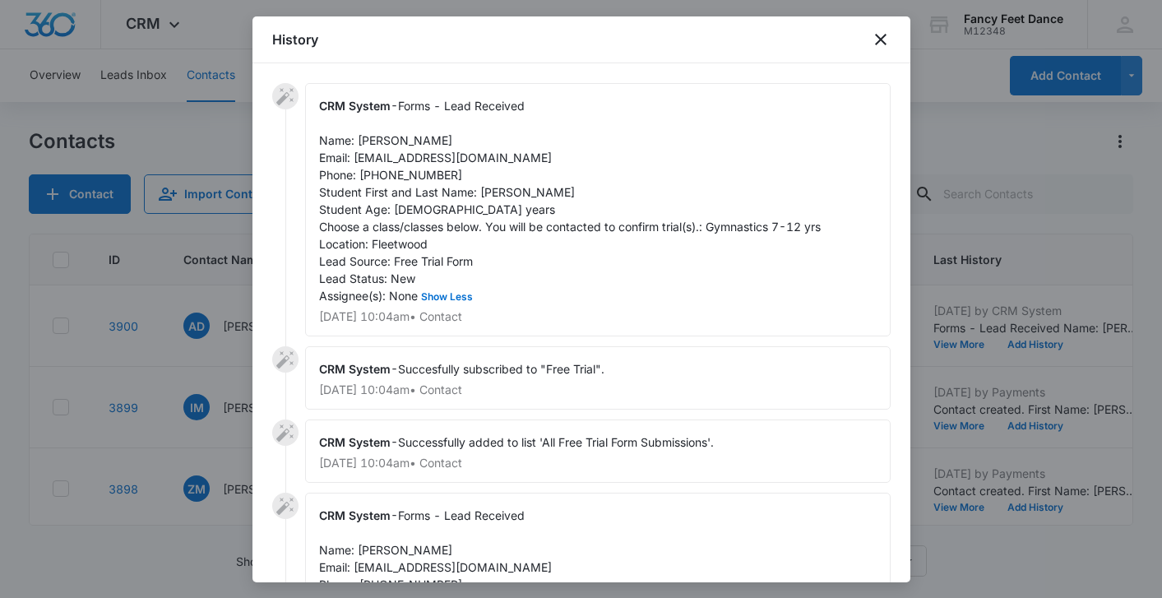
click at [483, 183] on div "CRM System - Forms - Lead Received Name: Alexa Demora Email: alexademora@gmail.…" at bounding box center [598, 209] width 586 height 253
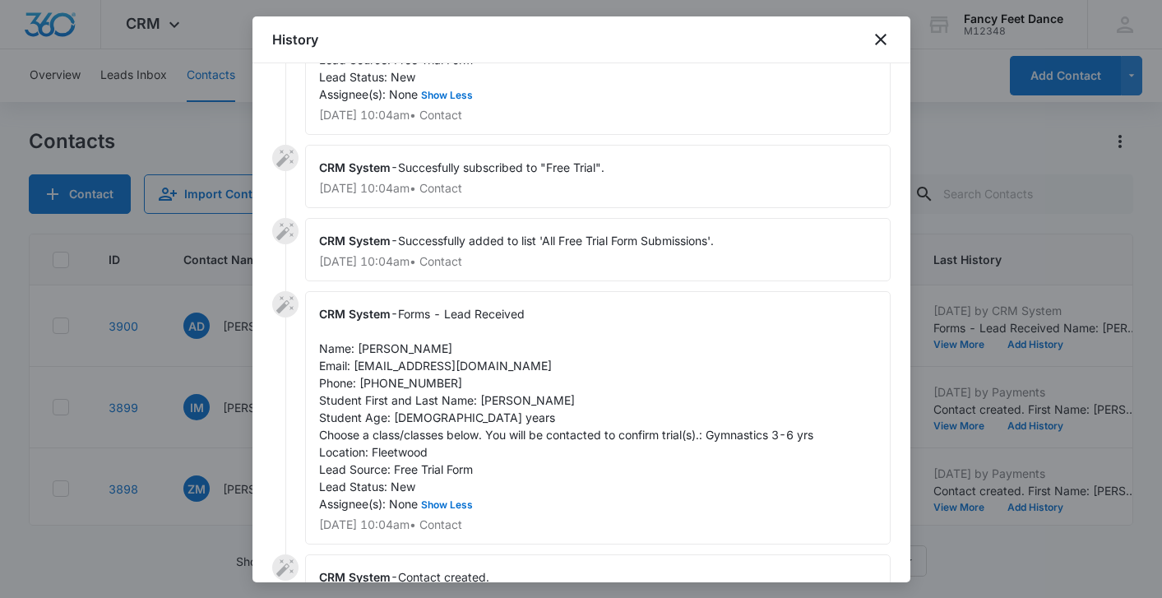
scroll to position [225, 0]
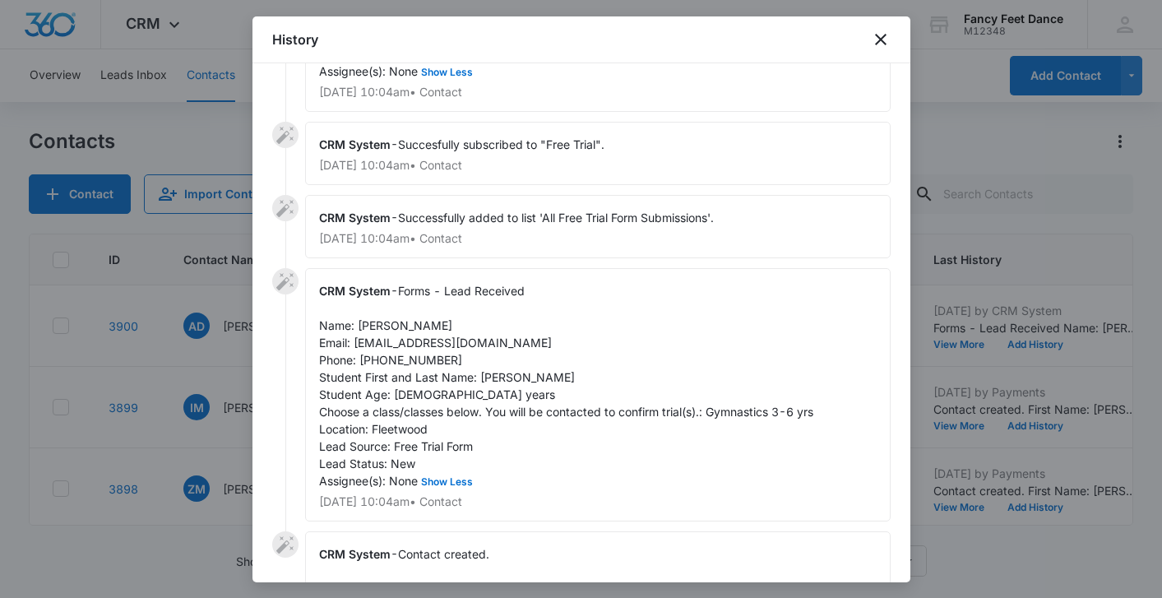
click at [504, 378] on span "Forms - Lead Received Name: Alexa Demora Email: alexademora@gmail.com Phone: 91…" at bounding box center [566, 386] width 494 height 204
click at [374, 325] on span "Forms - Lead Received Name: Alexa Demora Email: alexademora@gmail.com Phone: 91…" at bounding box center [566, 386] width 494 height 204
drag, startPoint x: 452, startPoint y: 359, endPoint x: 365, endPoint y: 359, distance: 86.4
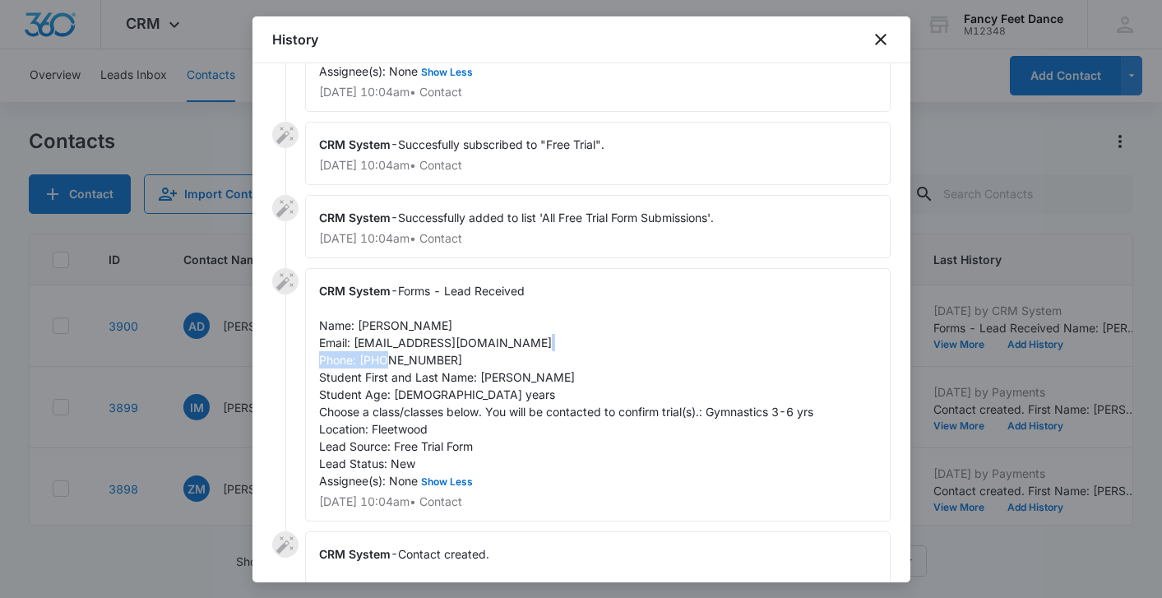
click at [363, 359] on div "CRM System - Forms - Lead Received Name: Alexa Demora Email: alexademora@gmail.…" at bounding box center [598, 394] width 586 height 253
click at [181, 322] on div at bounding box center [581, 299] width 1162 height 598
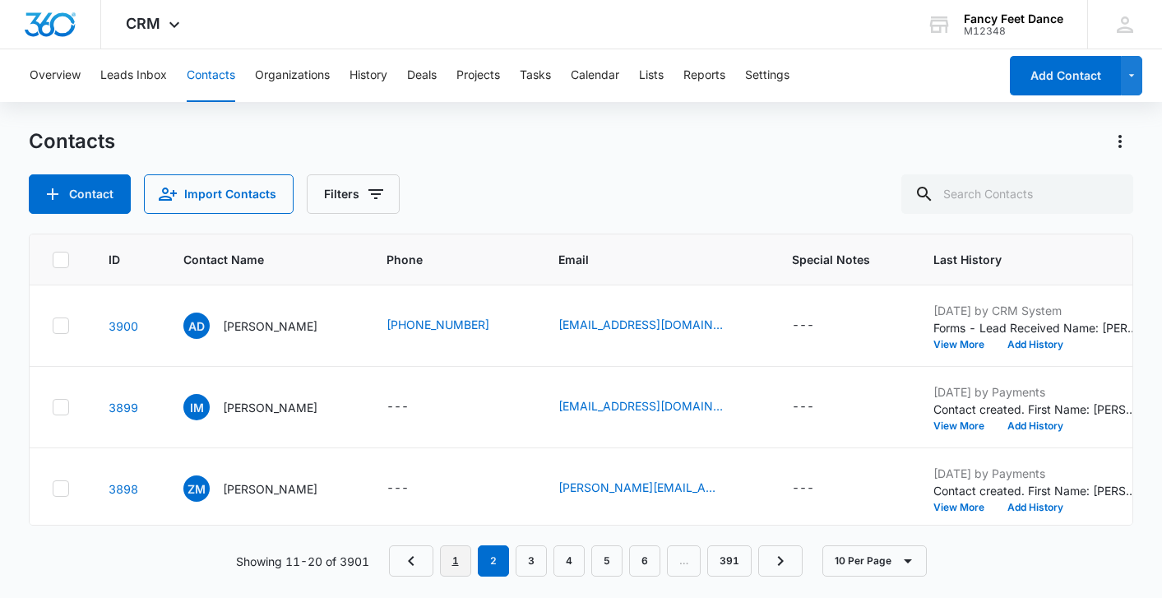
click at [452, 558] on link "1" at bounding box center [455, 560] width 31 height 31
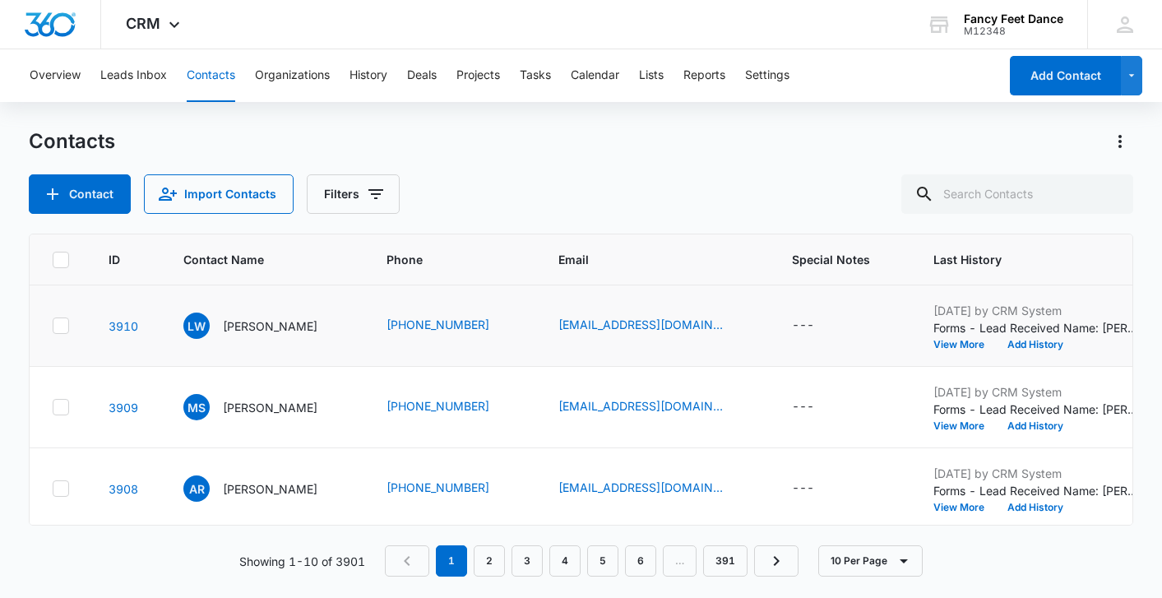
scroll to position [574, 4]
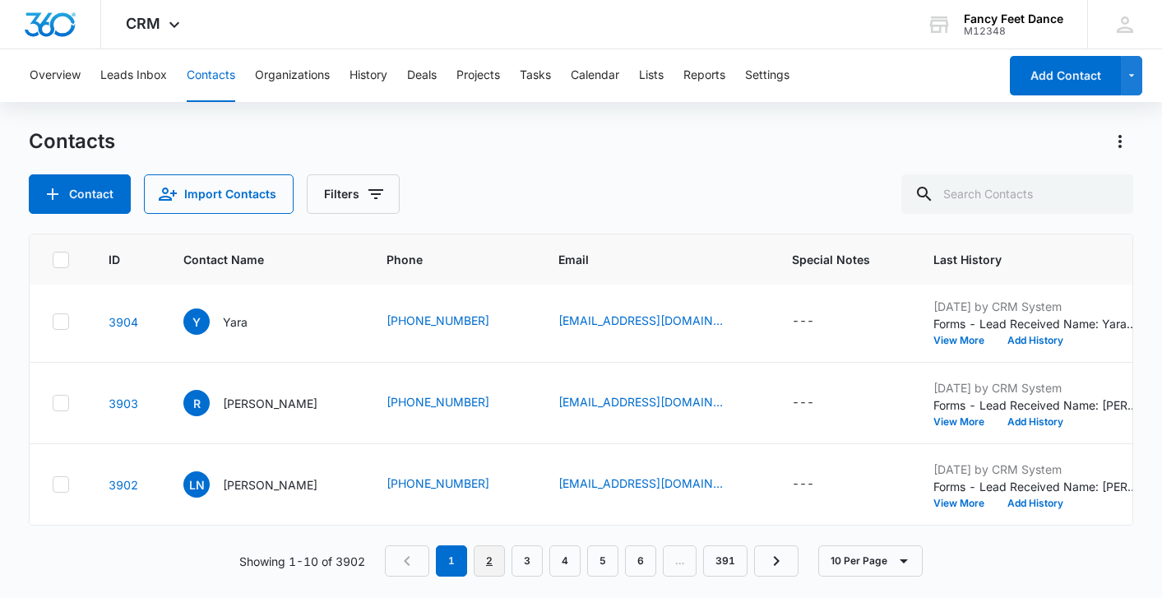
click at [486, 560] on link "2" at bounding box center [489, 560] width 31 height 31
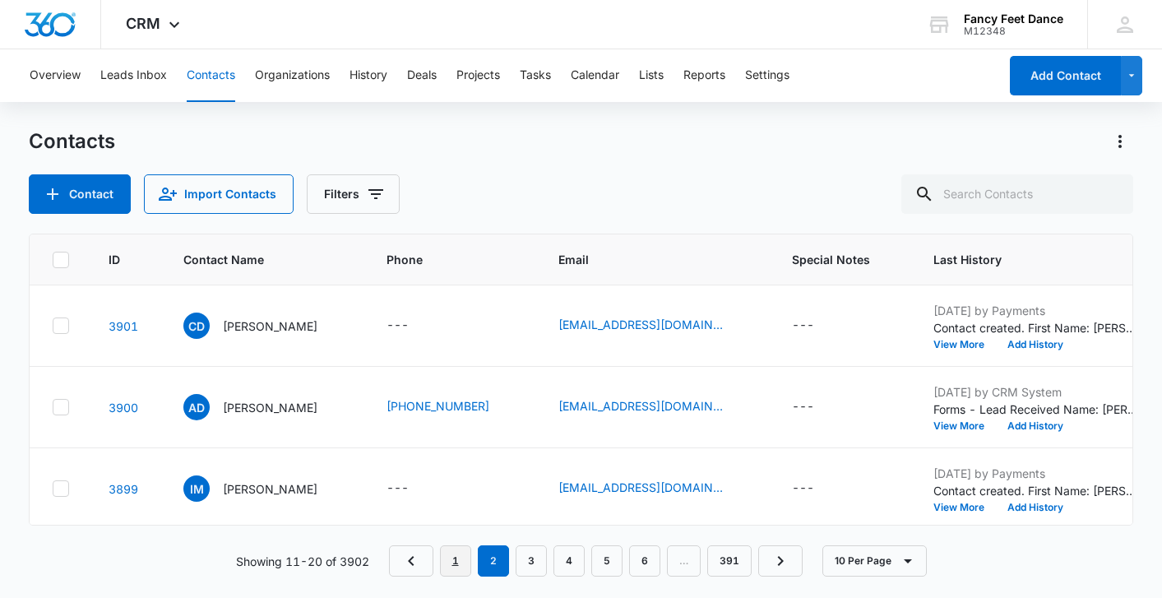
click at [455, 556] on link "1" at bounding box center [455, 560] width 31 height 31
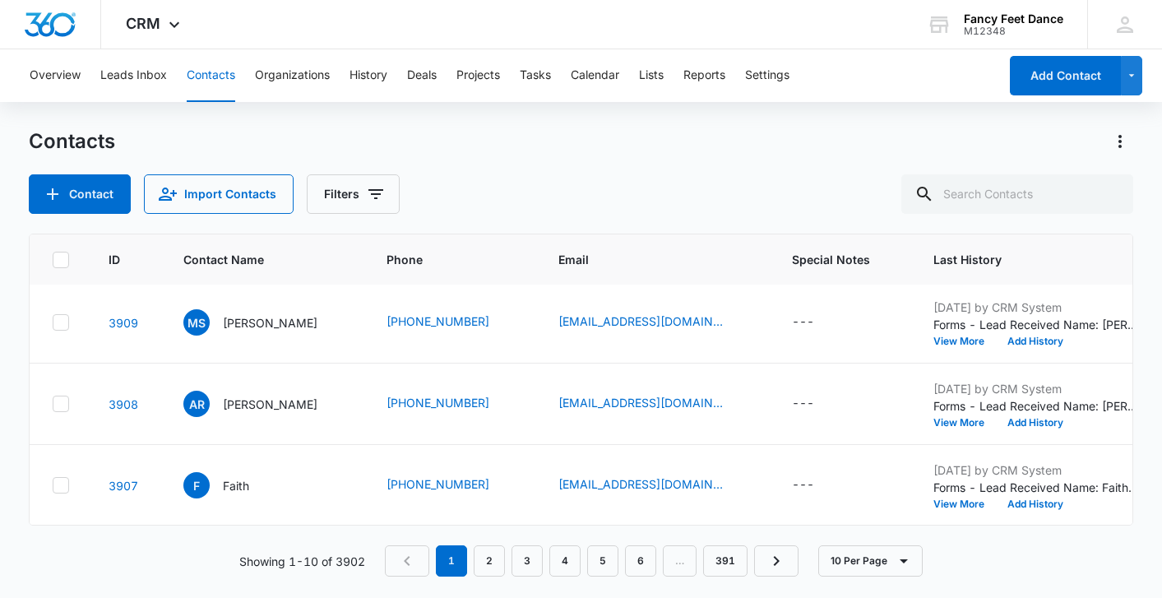
scroll to position [574, 4]
click at [970, 501] on button "View More" at bounding box center [965, 504] width 63 height 10
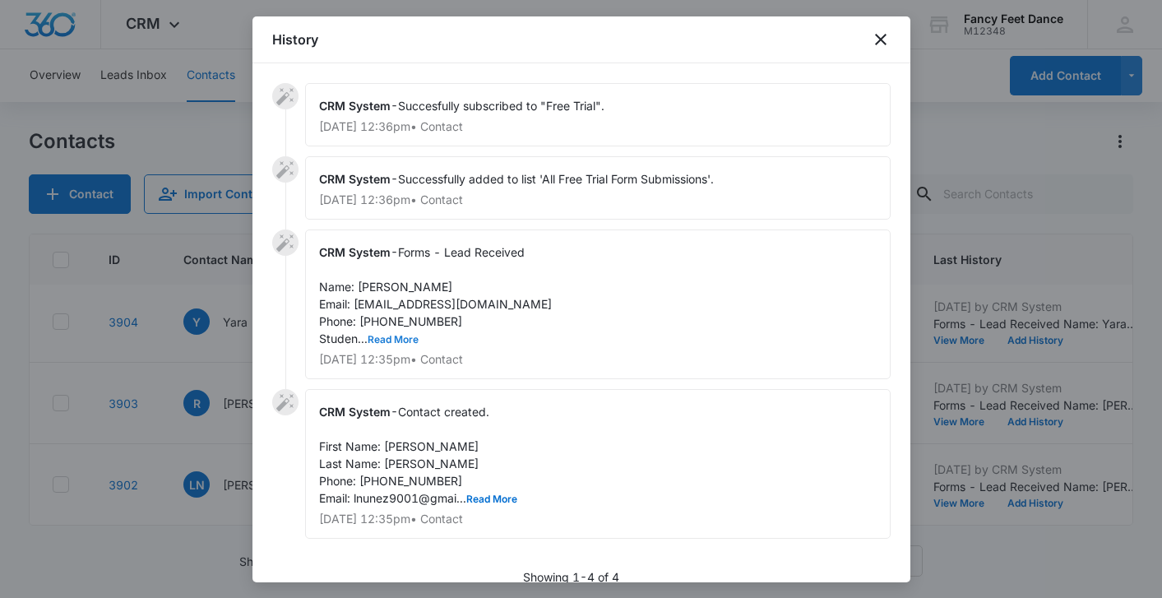
click at [414, 341] on button "Read More" at bounding box center [393, 340] width 51 height 10
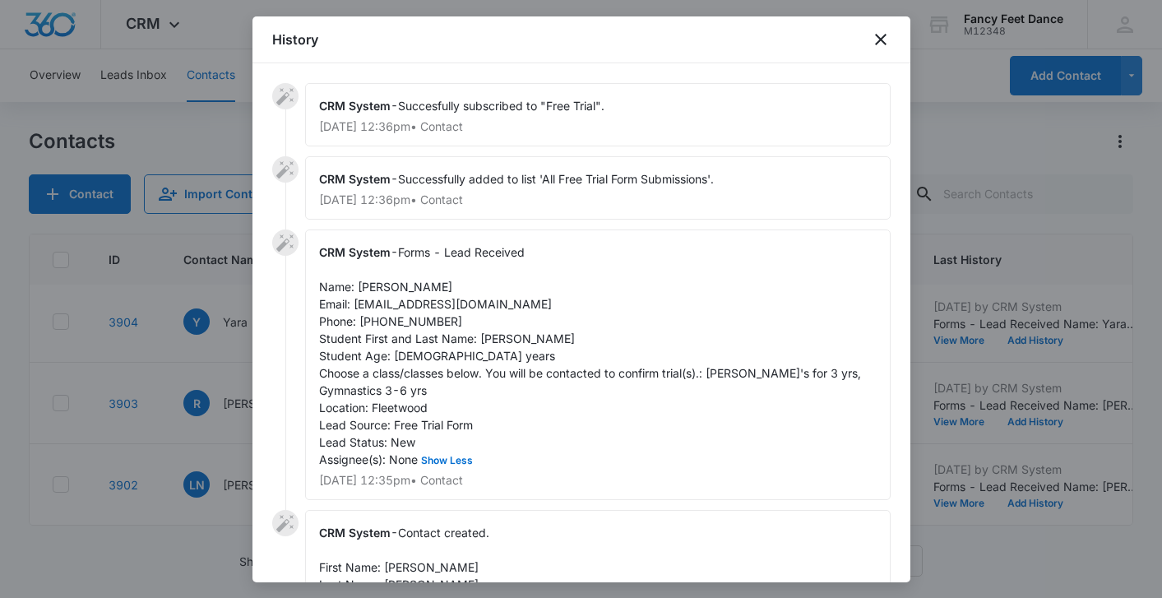
click at [489, 337] on span "Forms - Lead Received Name: Lucero Nunez marte Email: lnunez9001@gmail.com Phon…" at bounding box center [591, 355] width 545 height 221
click at [386, 287] on span "Forms - Lead Received Name: Lucero Nunez marte Email: lnunez9001@gmail.com Phon…" at bounding box center [591, 355] width 545 height 221
click at [410, 322] on span "Forms - Lead Received Name: Lucero Nunez marte Email: lnunez9001@gmail.com Phon…" at bounding box center [591, 355] width 545 height 221
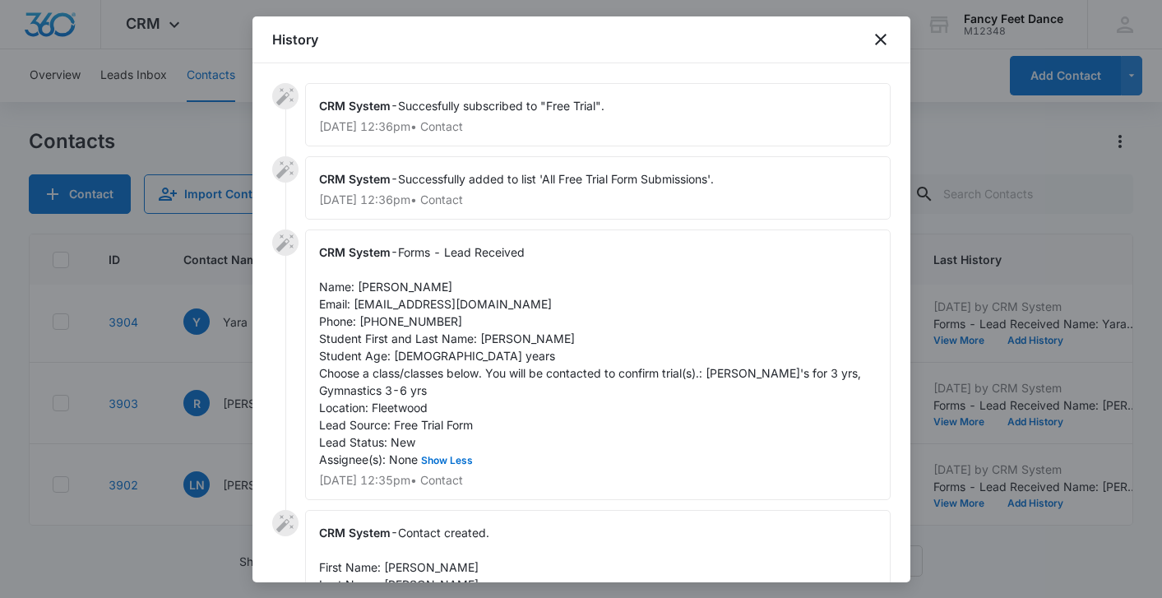
click at [410, 322] on span "Forms - Lead Received Name: Lucero Nunez marte Email: lnunez9001@gmail.com Phon…" at bounding box center [591, 355] width 545 height 221
click at [190, 400] on div at bounding box center [581, 299] width 1162 height 598
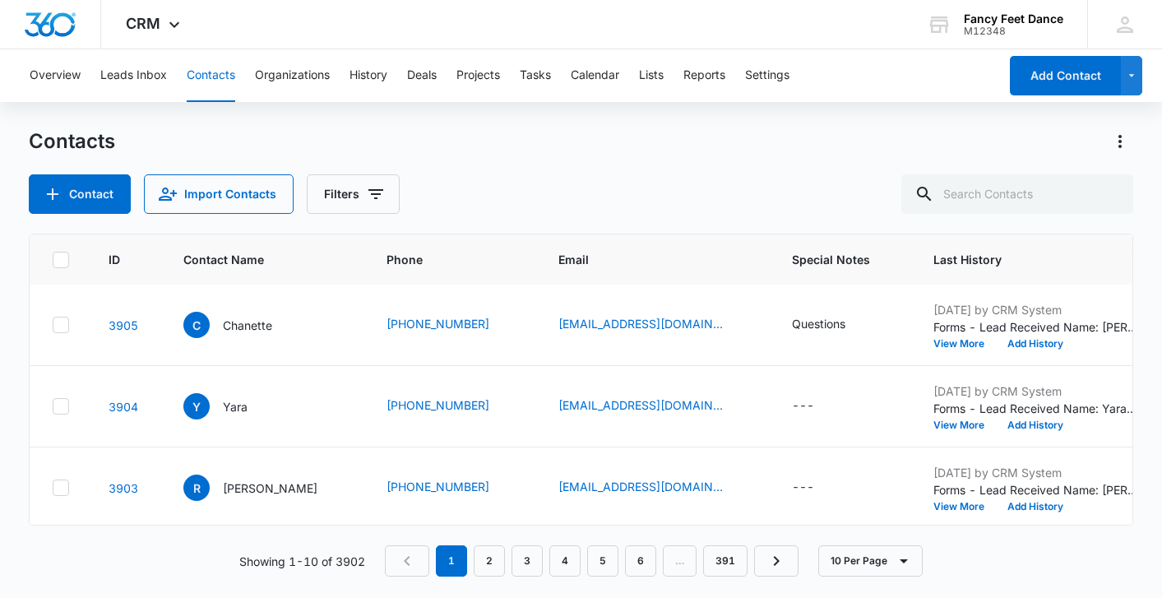
scroll to position [479, 4]
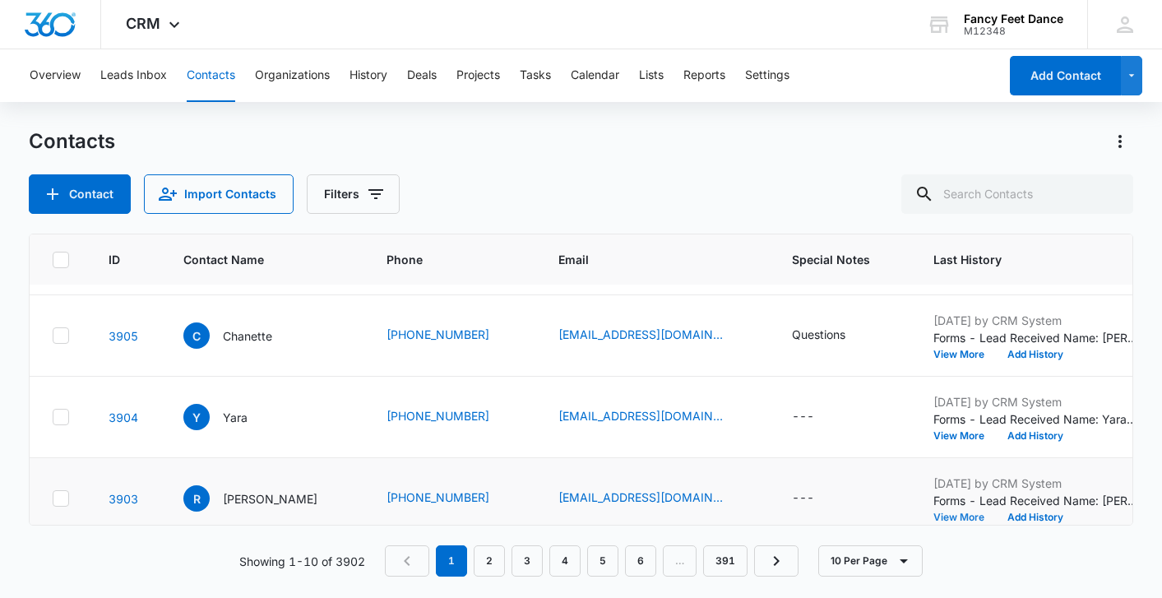
click at [969, 514] on button "View More" at bounding box center [965, 517] width 63 height 10
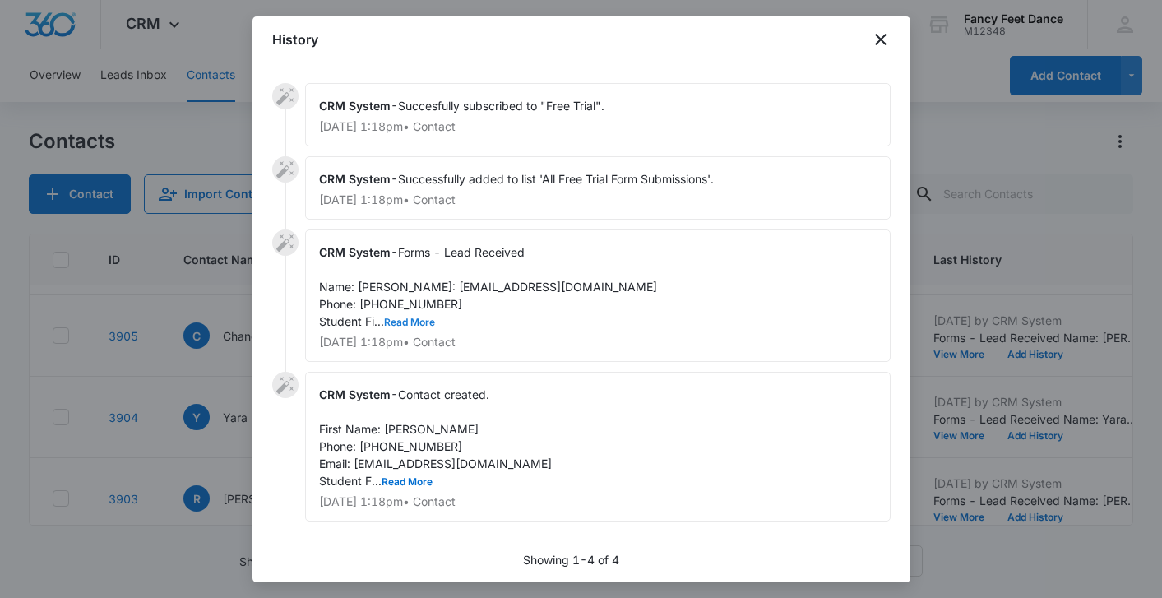
click at [417, 327] on button "Read More" at bounding box center [409, 323] width 51 height 10
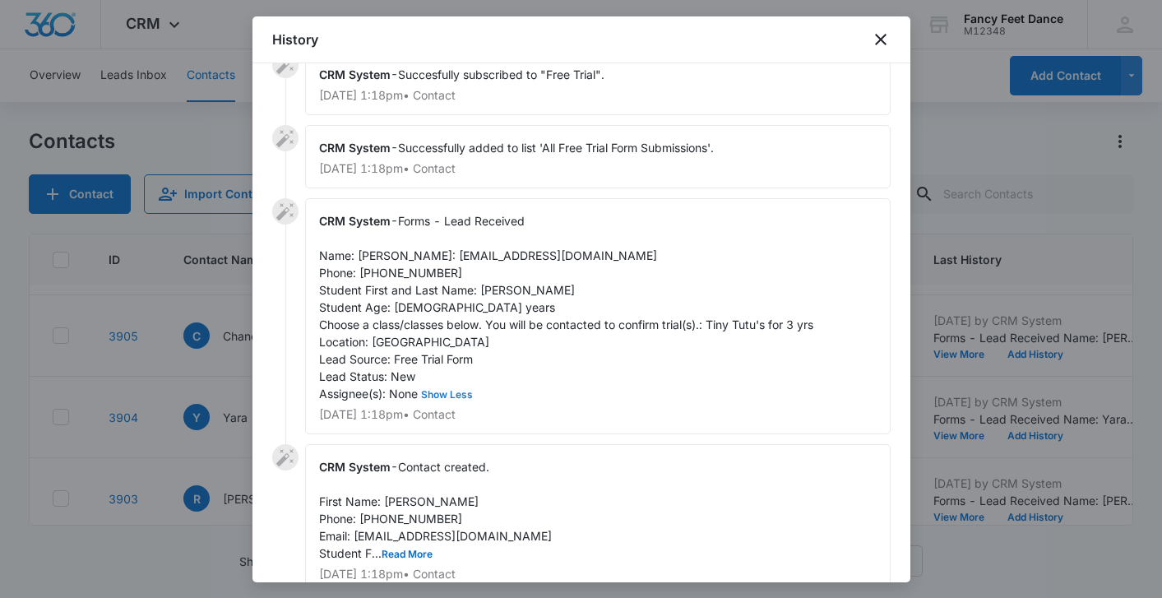
scroll to position [34, 0]
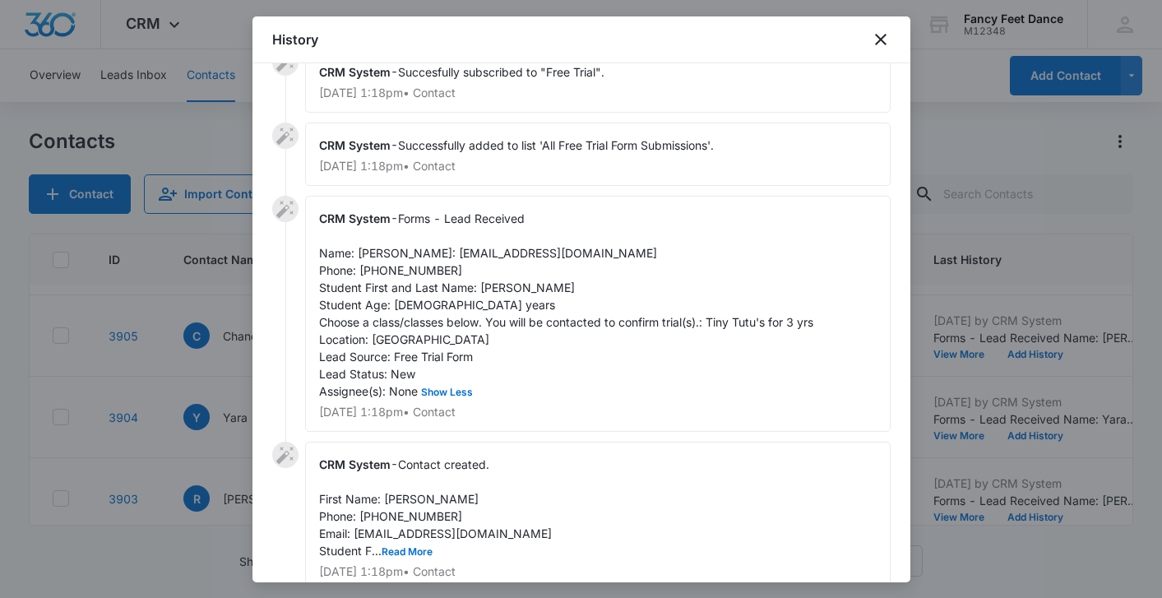
click at [449, 301] on span "Forms - Lead Received Name: Reyna Email: Reynabalcazar78@gmail.com Phone: (347)…" at bounding box center [566, 304] width 494 height 187
click at [525, 317] on div "CRM System - Forms - Lead Received Name: Reyna Email: Reynabalcazar78@gmail.com…" at bounding box center [598, 314] width 586 height 236
click at [496, 302] on span "Forms - Lead Received Name: Reyna Email: Reynabalcazar78@gmail.com Phone: (347)…" at bounding box center [566, 304] width 494 height 187
click at [361, 248] on span "Forms - Lead Received Name: Reyna Email: Reynabalcazar78@gmail.com Phone: (347)…" at bounding box center [566, 304] width 494 height 187
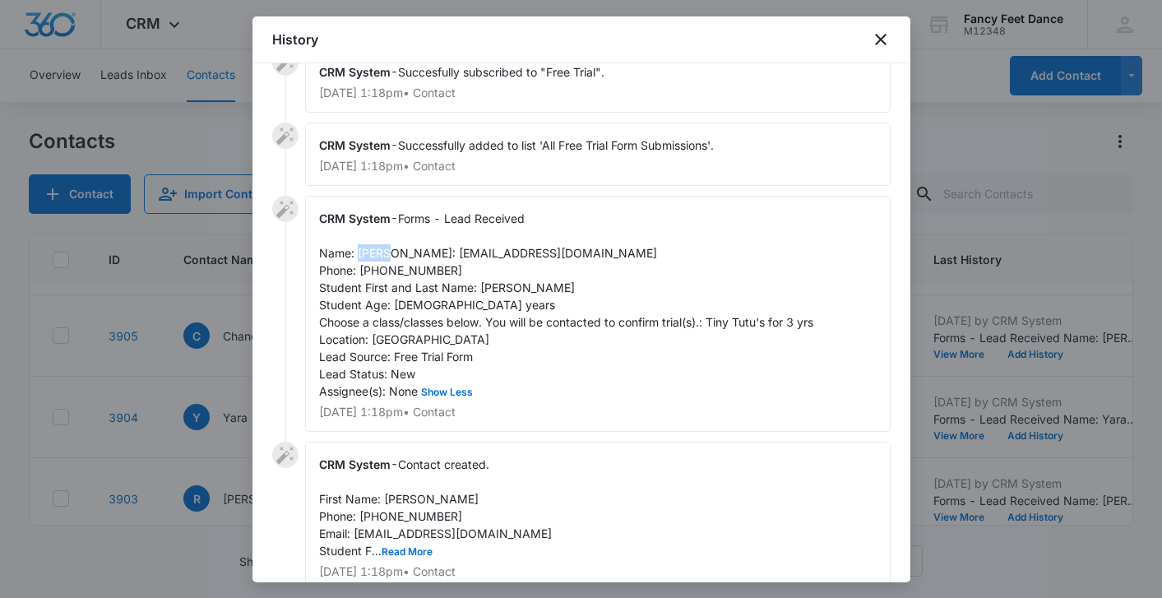
click at [361, 248] on span "Forms - Lead Received Name: Reyna Email: Reynabalcazar78@gmail.com Phone: (347)…" at bounding box center [566, 304] width 494 height 187
drag, startPoint x: 462, startPoint y: 290, endPoint x: 361, endPoint y: 291, distance: 101.2
click at [361, 292] on div "CRM System - Forms - Lead Received Name: Reyna Email: Reynabalcazar78@gmail.com…" at bounding box center [598, 314] width 586 height 236
click at [199, 334] on div at bounding box center [581, 299] width 1162 height 598
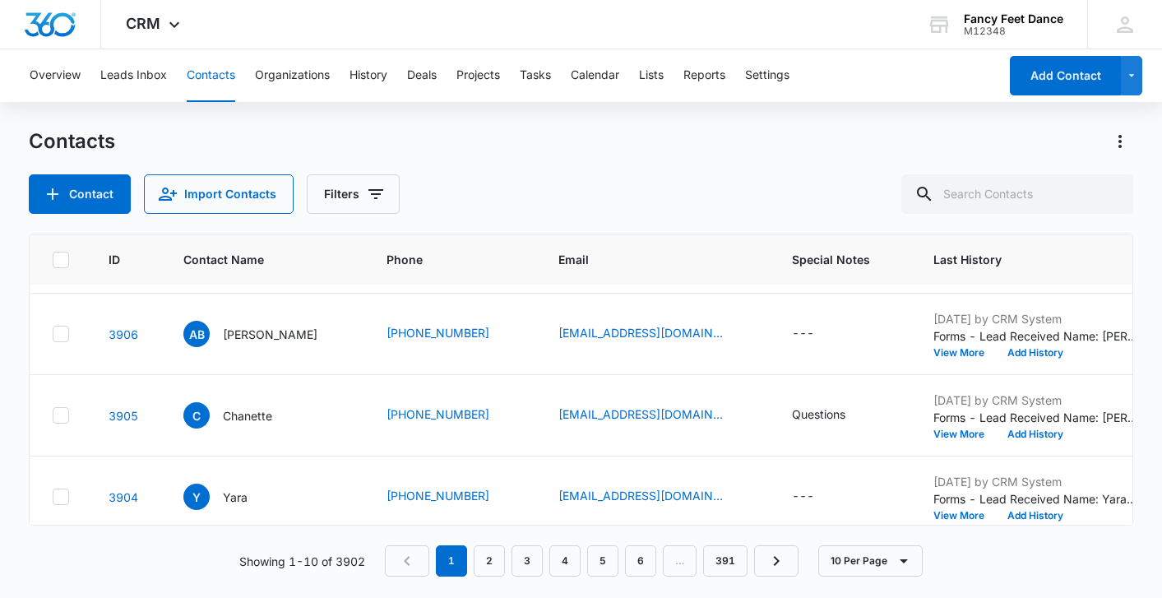
scroll to position [397, 4]
click at [950, 512] on button "View More" at bounding box center [965, 517] width 63 height 10
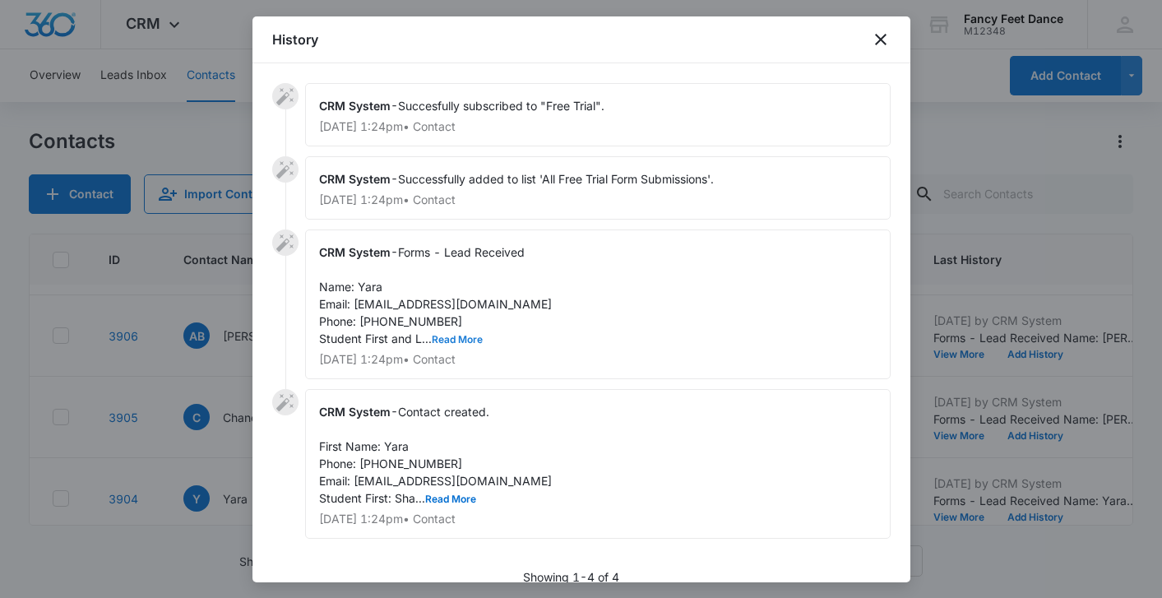
click at [471, 339] on button "Read More" at bounding box center [457, 340] width 51 height 10
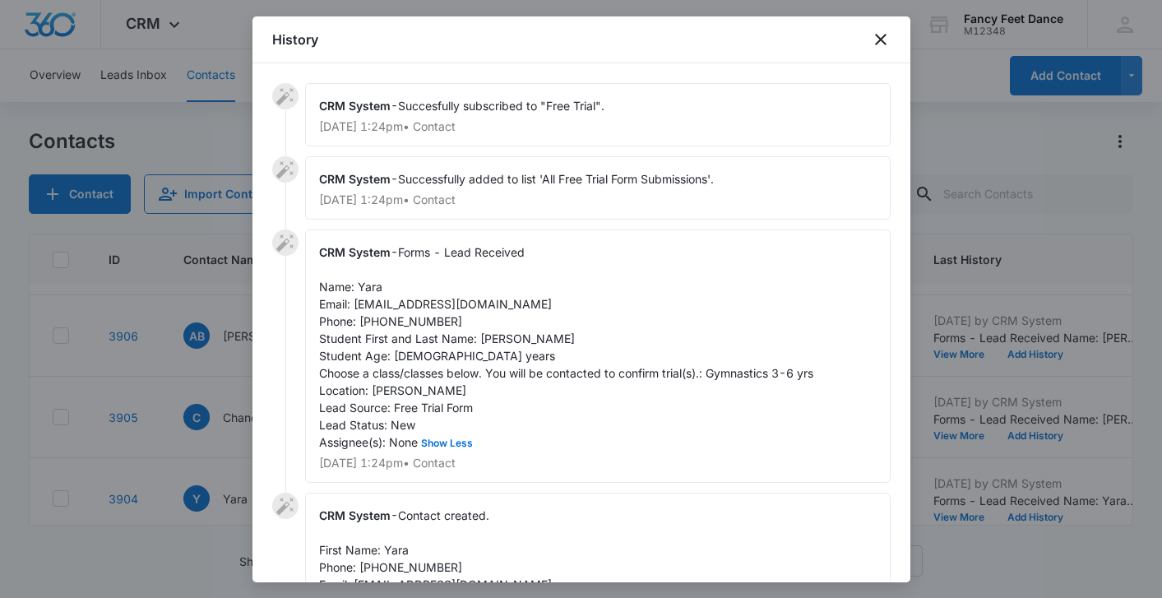
click at [494, 345] on span "Forms - Lead Received Name: Yara Email: Shalome0827@gmail.com Phone: 9174550096…" at bounding box center [566, 347] width 494 height 204
click at [369, 284] on span "Forms - Lead Received Name: Yara Email: Shalome0827@gmail.com Phone: 9174550096…" at bounding box center [566, 347] width 494 height 204
click at [368, 284] on span "Forms - Lead Received Name: Yara Email: Shalome0827@gmail.com Phone: 9174550096…" at bounding box center [566, 347] width 494 height 204
click at [403, 324] on span "Forms - Lead Received Name: Yara Email: Shalome0827@gmail.com Phone: 9174550096…" at bounding box center [566, 347] width 494 height 204
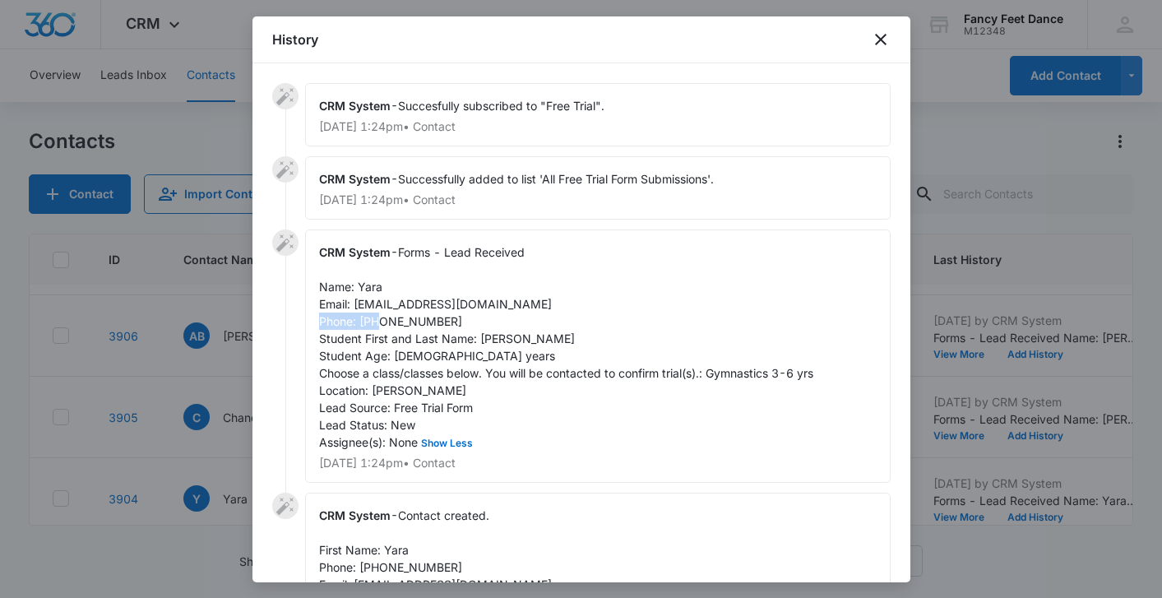
click at [403, 324] on span "Forms - Lead Received Name: Yara Email: Shalome0827@gmail.com Phone: 9174550096…" at bounding box center [566, 347] width 494 height 204
click at [204, 375] on div at bounding box center [581, 299] width 1162 height 598
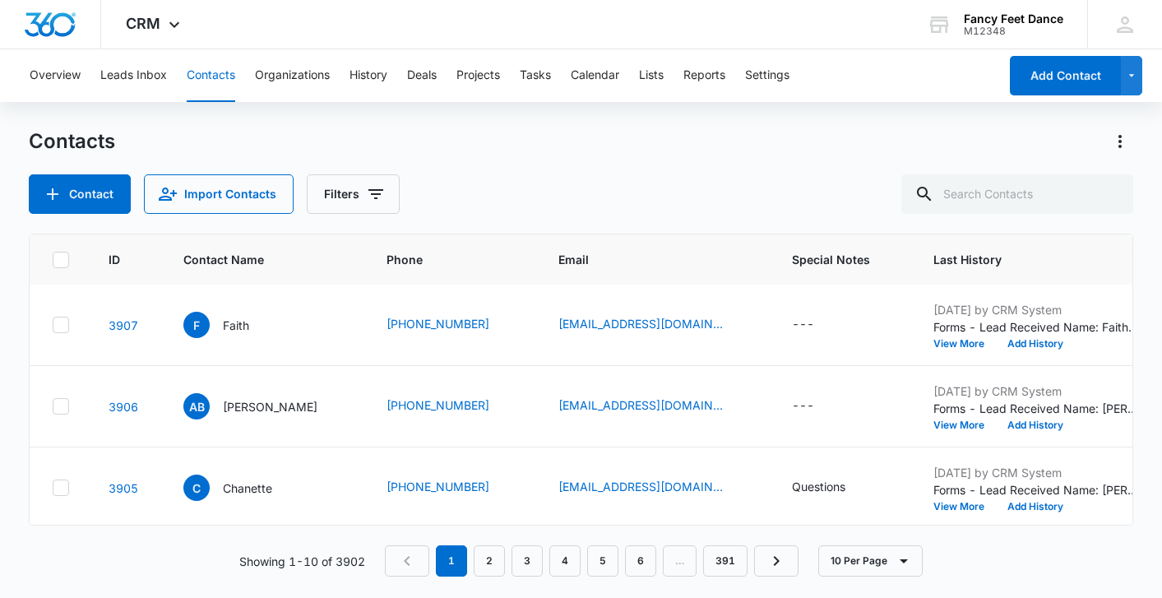
scroll to position [327, 4]
click at [967, 511] on button "View More" at bounding box center [965, 506] width 63 height 10
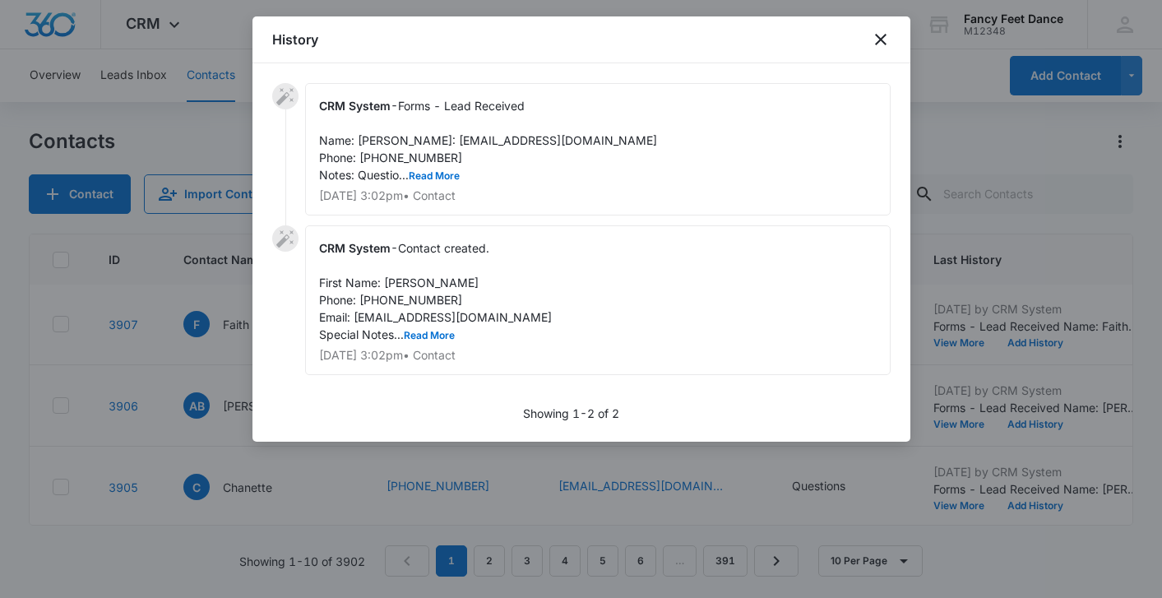
click at [412, 182] on span "Forms - Lead Received Name: Chanette Email: Amiyamom0822@gmail.com Phone: 91739…" at bounding box center [488, 140] width 338 height 83
click at [414, 181] on button "Read More" at bounding box center [434, 176] width 51 height 10
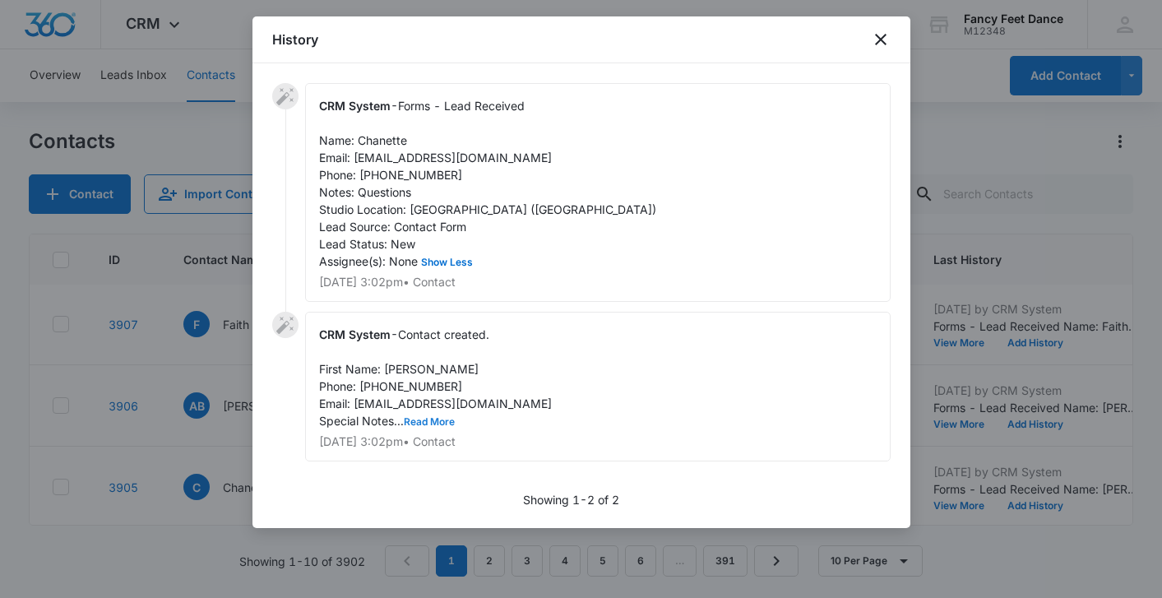
click at [429, 418] on button "Read More" at bounding box center [429, 422] width 51 height 10
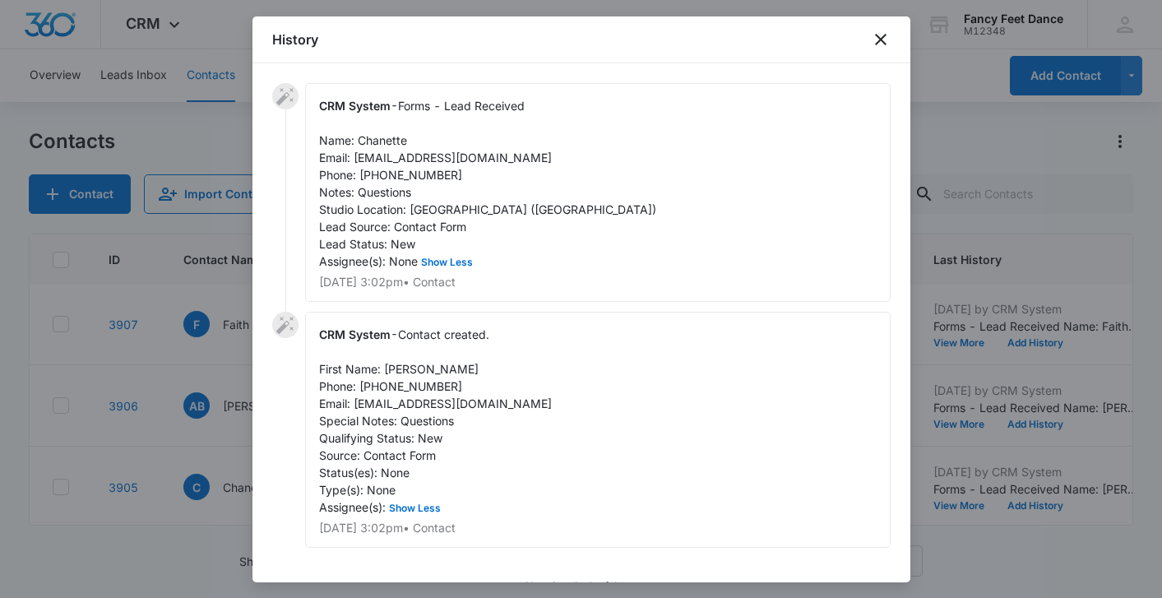
click at [197, 406] on div at bounding box center [581, 299] width 1162 height 598
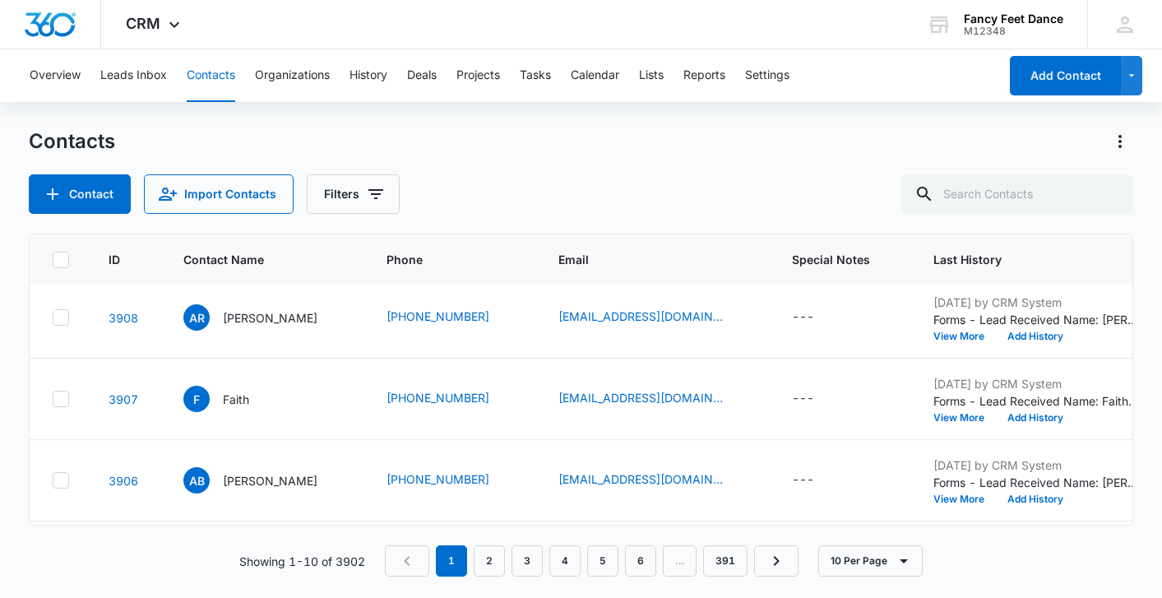
scroll to position [249, 4]
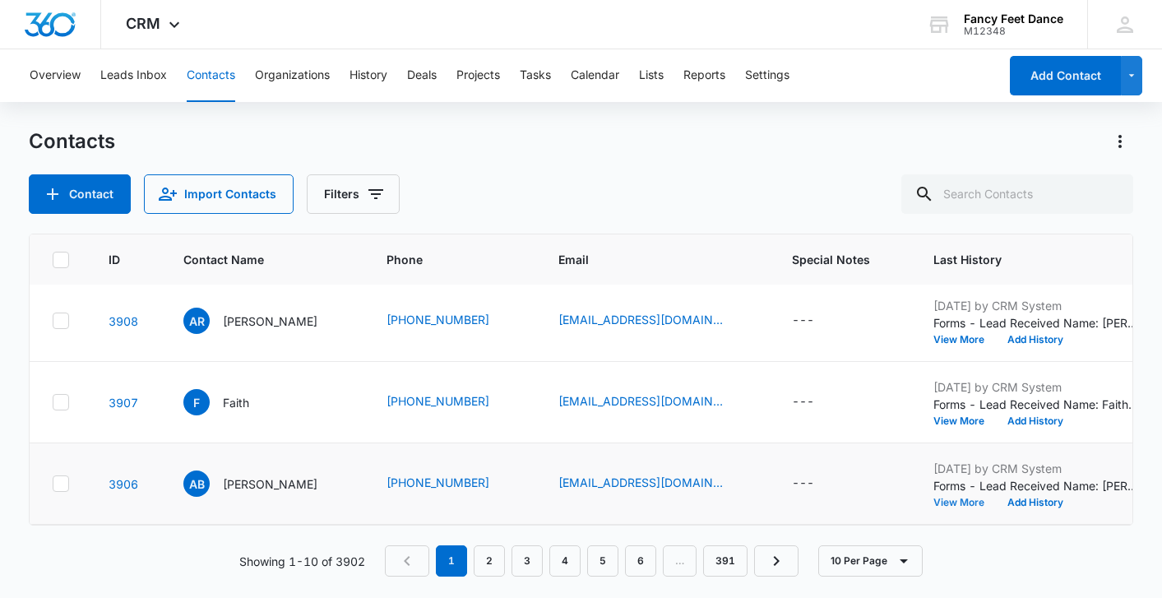
click at [961, 504] on button "View More" at bounding box center [965, 503] width 63 height 10
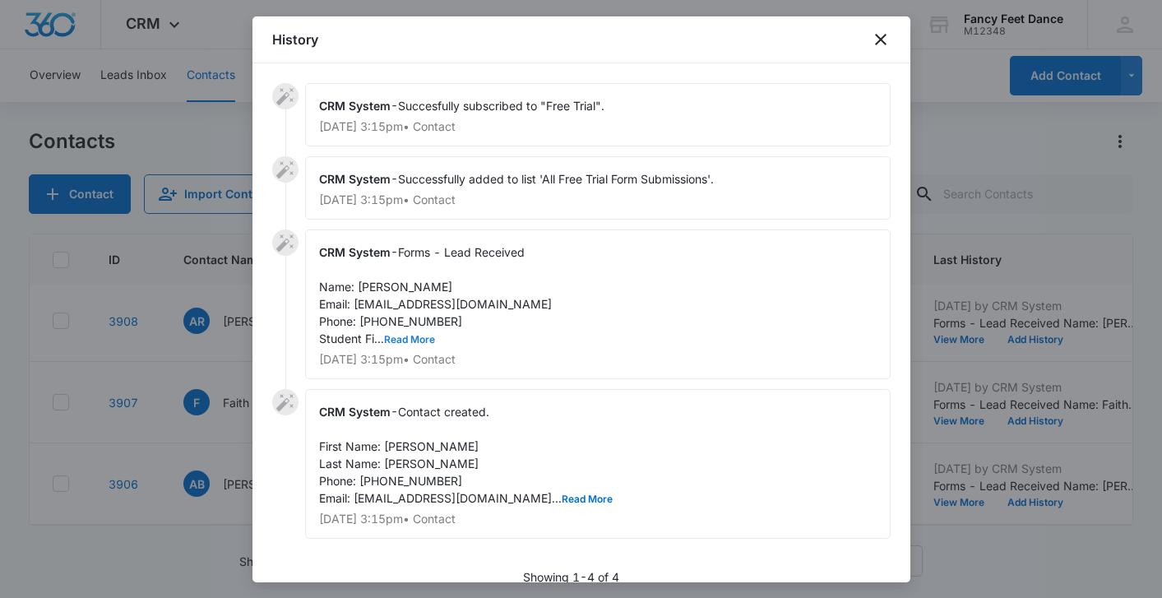
click at [412, 340] on button "Read More" at bounding box center [409, 340] width 51 height 10
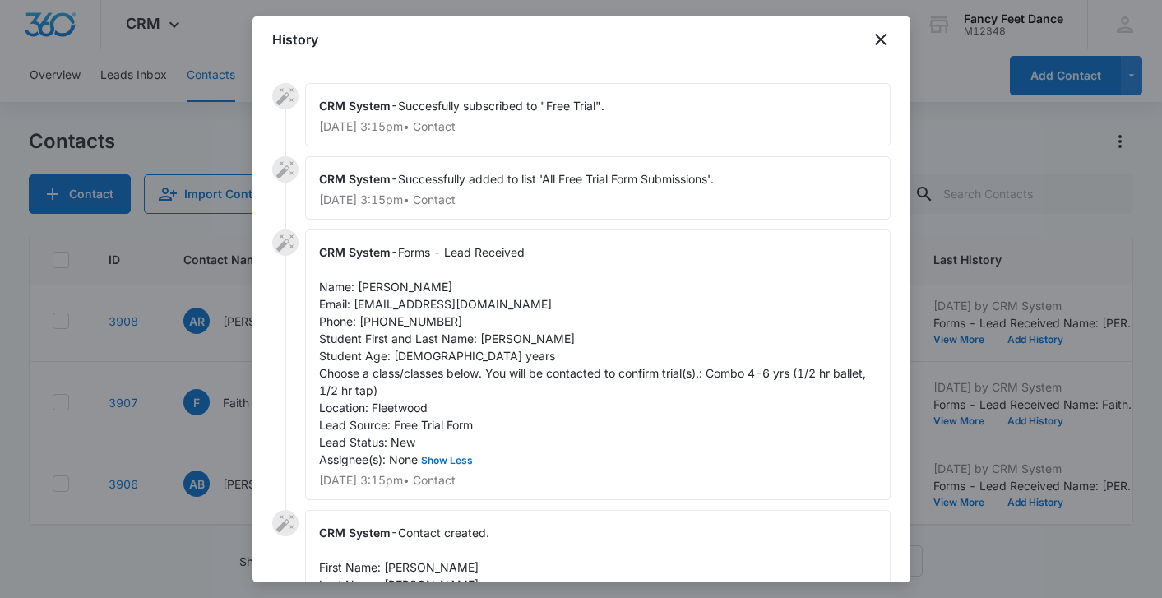
click at [492, 336] on span "Forms - Lead Received Name: Allison Byrne Email: amarie_523@icloud.com Phone: 7…" at bounding box center [594, 355] width 550 height 221
click at [493, 336] on span "Forms - Lead Received Name: Allison Byrne Email: amarie_523@icloud.com Phone: 7…" at bounding box center [594, 355] width 550 height 221
click at [381, 283] on span "Forms - Lead Received Name: Allison Byrne Email: amarie_523@icloud.com Phone: 7…" at bounding box center [594, 355] width 550 height 221
click at [413, 323] on span "Forms - Lead Received Name: Allison Byrne Email: amarie_523@icloud.com Phone: 7…" at bounding box center [594, 355] width 550 height 221
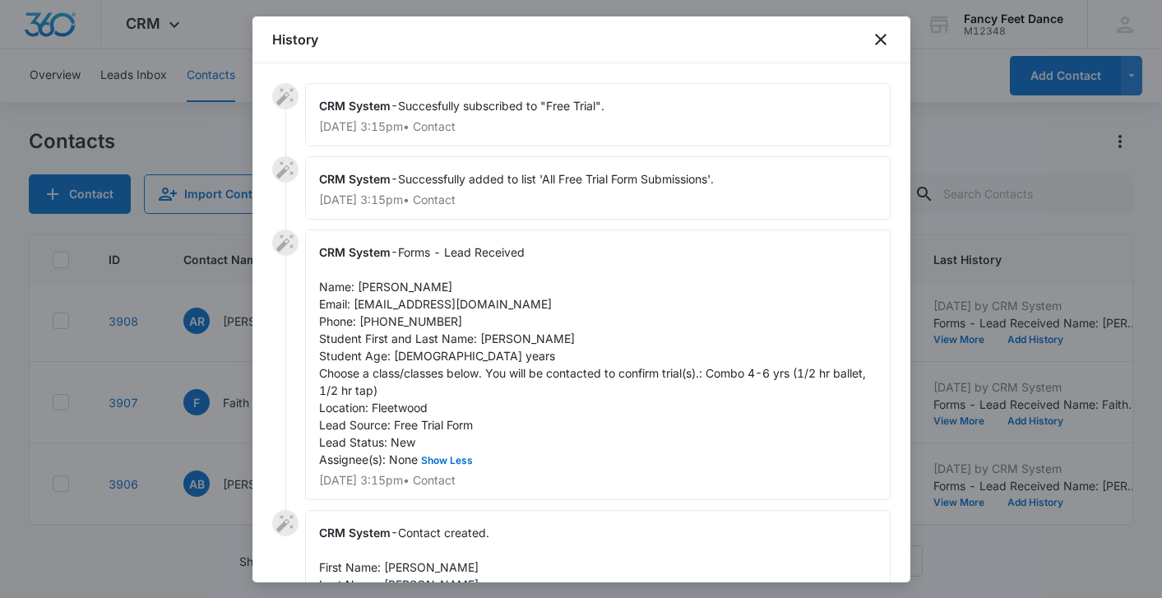
click at [413, 323] on span "Forms - Lead Received Name: Allison Byrne Email: amarie_523@icloud.com Phone: 7…" at bounding box center [594, 355] width 550 height 221
click at [213, 383] on div at bounding box center [581, 299] width 1162 height 598
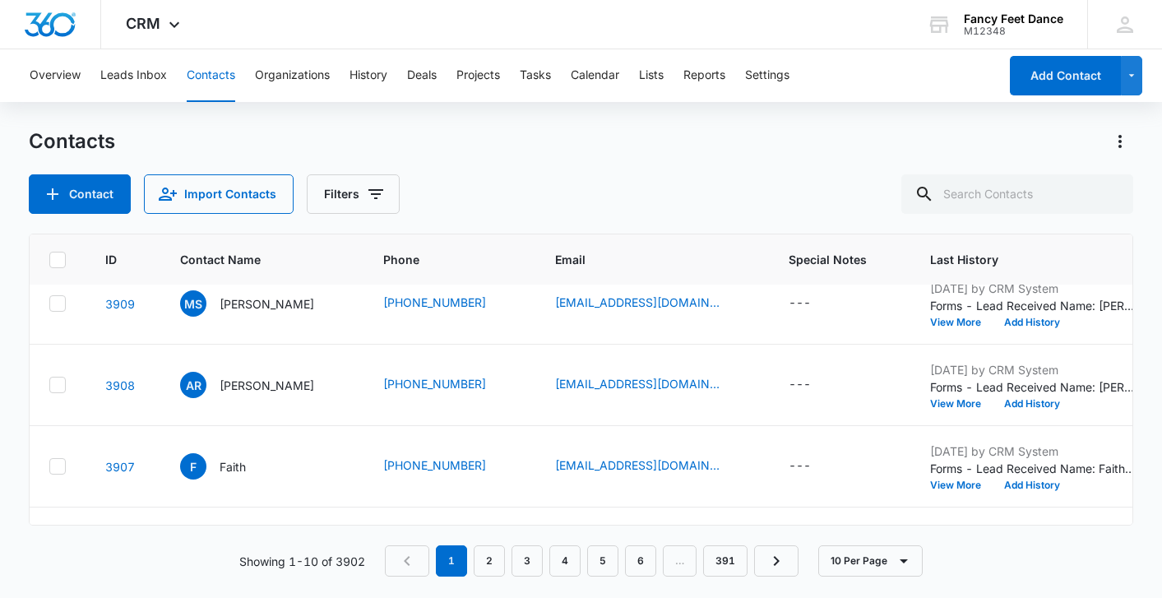
scroll to position [183, 7]
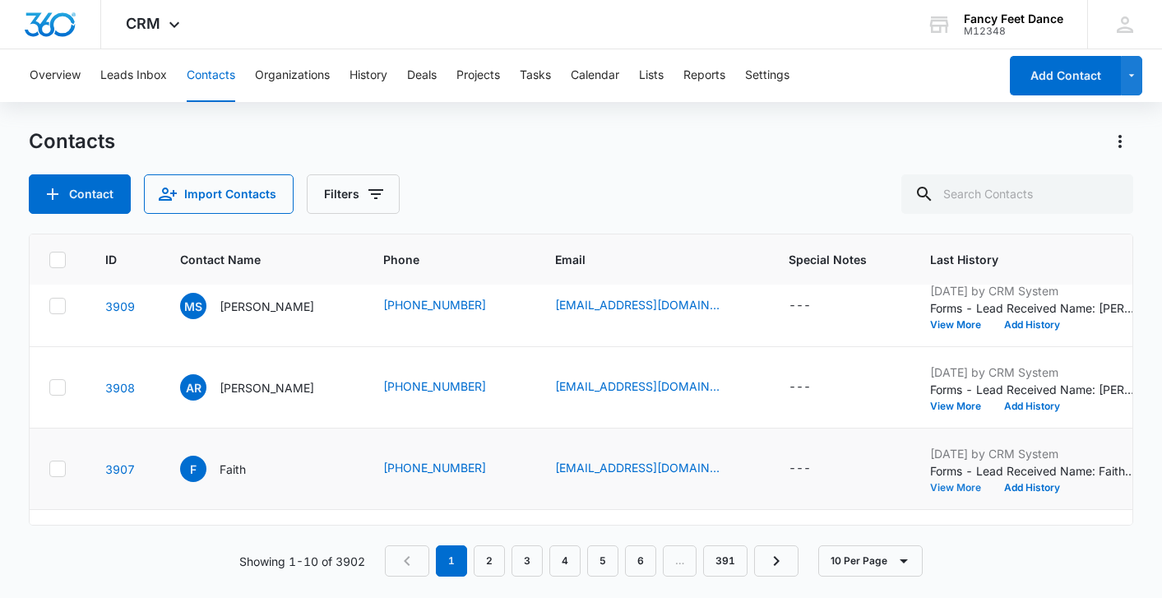
click at [949, 485] on button "View More" at bounding box center [961, 488] width 63 height 10
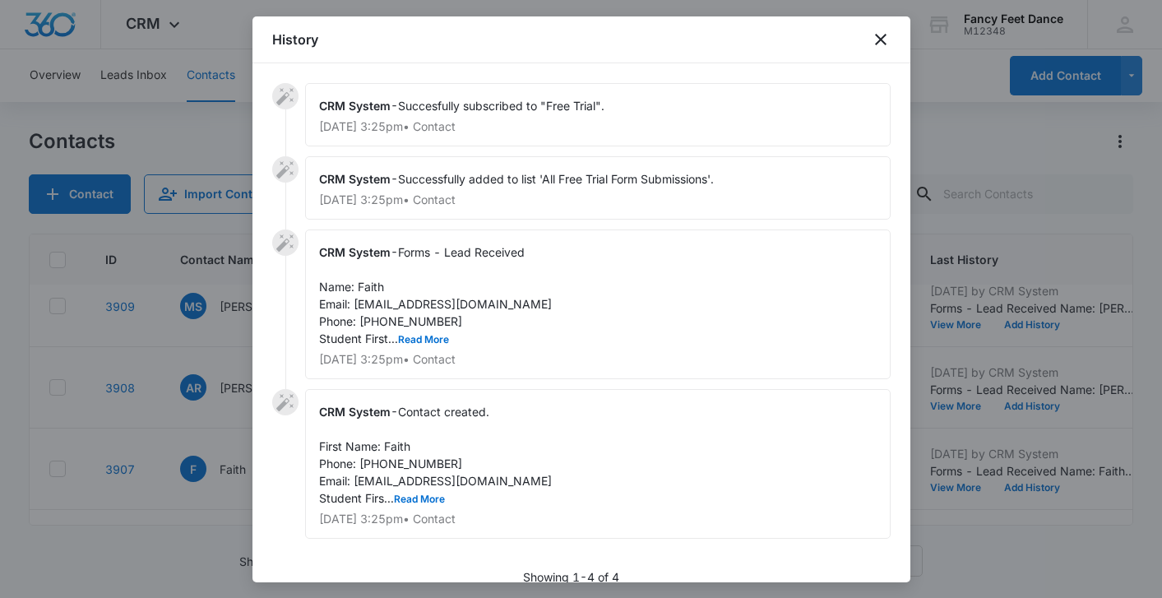
click at [429, 328] on div "CRM System - Forms - Lead Received Name: Faith Email: faith.chamorro94@yahoo.co…" at bounding box center [598, 305] width 586 height 150
click at [427, 341] on button "Read More" at bounding box center [423, 340] width 51 height 10
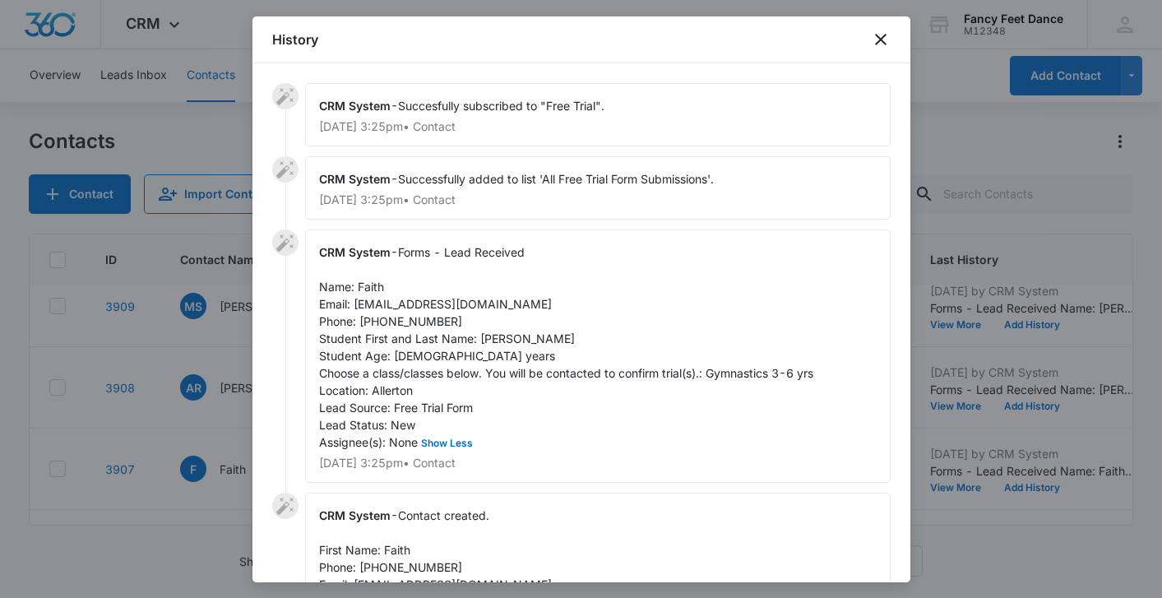
click at [491, 337] on span "Forms - Lead Received Name: Faith Email: faith.chamorro94@yahoo.com Phone: 3479…" at bounding box center [566, 347] width 494 height 204
click at [373, 288] on span "Forms - Lead Received Name: Faith Email: faith.chamorro94@yahoo.com Phone: 3479…" at bounding box center [566, 347] width 494 height 204
click at [418, 317] on span "Forms - Lead Received Name: Faith Email: faith.chamorro94@yahoo.com Phone: 3479…" at bounding box center [566, 347] width 494 height 204
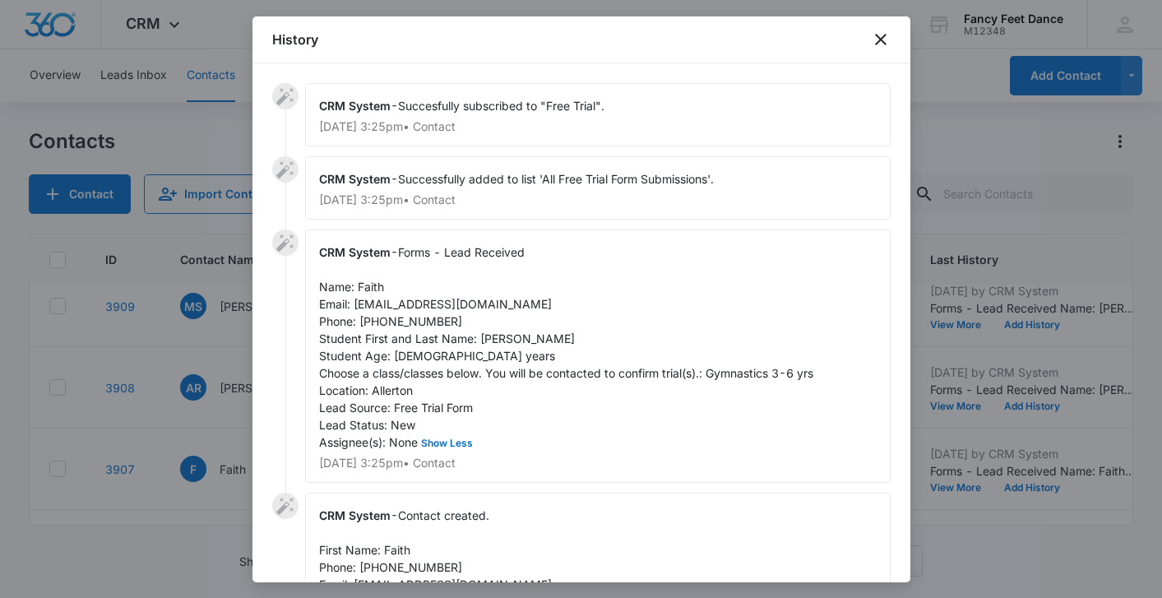
click at [418, 317] on span "Forms - Lead Received Name: Faith Email: faith.chamorro94@yahoo.com Phone: 3479…" at bounding box center [566, 347] width 494 height 204
click at [169, 433] on div at bounding box center [581, 299] width 1162 height 598
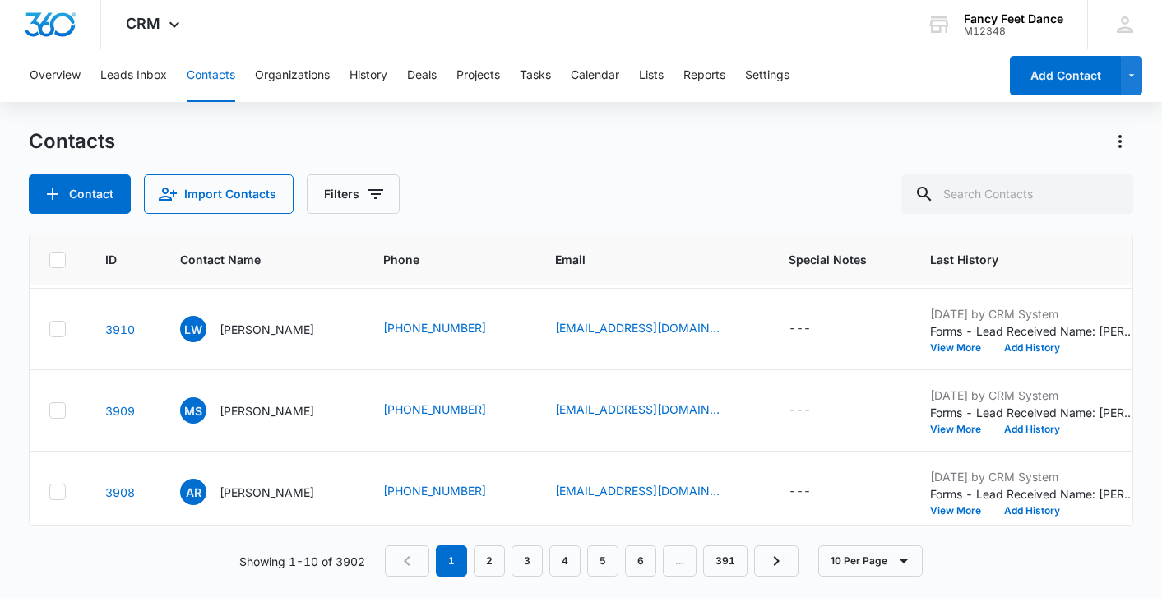
scroll to position [79, 7]
click at [956, 508] on button "View More" at bounding box center [961, 510] width 63 height 10
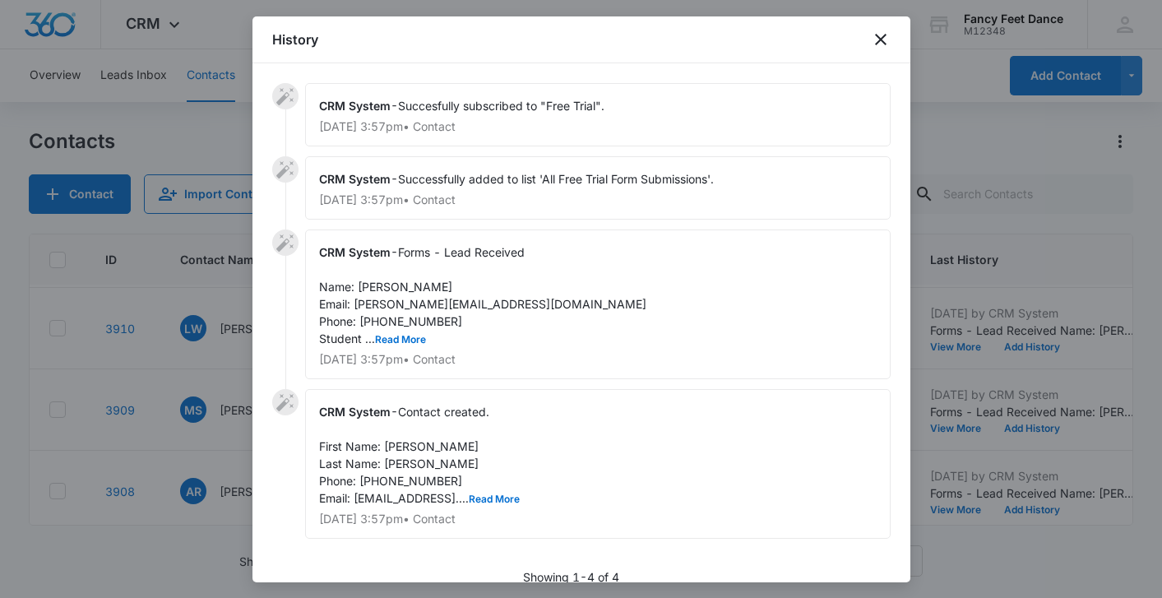
click at [414, 349] on div "CRM System - Forms - Lead Received Name: ANILDA RODRIGUEZ Email: ISANILDA@HOTMA…" at bounding box center [598, 305] width 586 height 150
click at [414, 342] on button "Read More" at bounding box center [400, 340] width 51 height 10
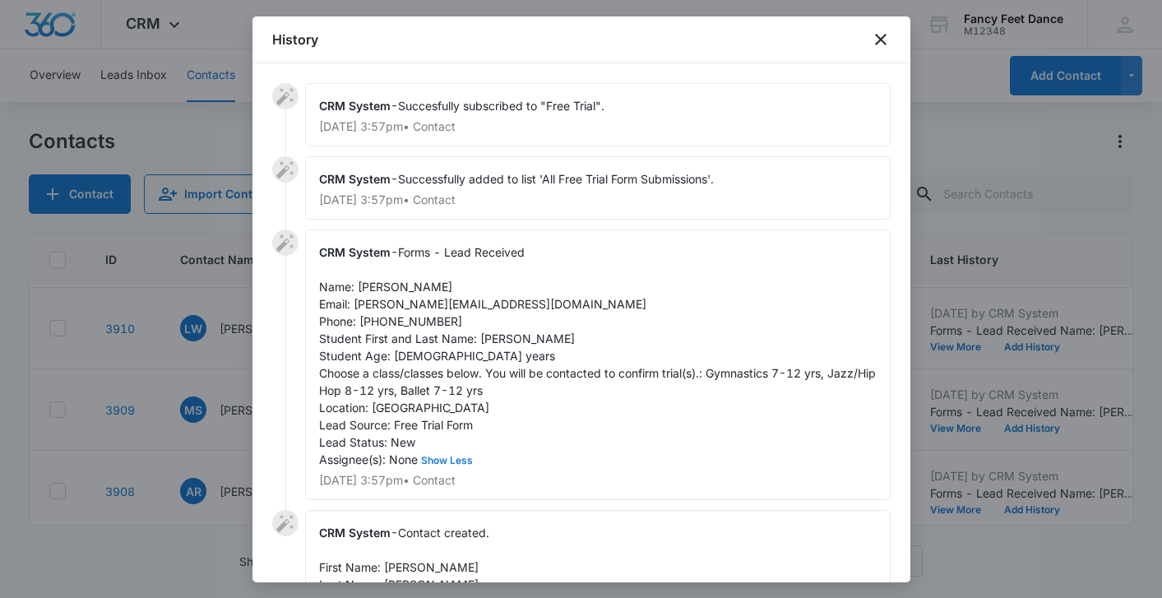
scroll to position [43, 0]
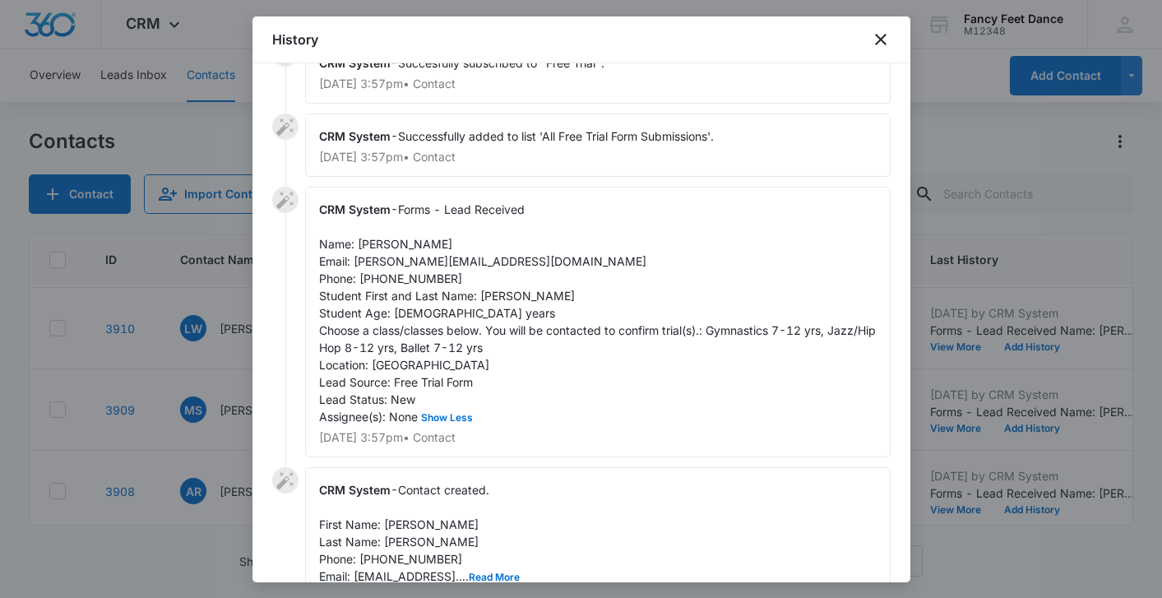
click at [497, 291] on span "Forms - Lead Received Name: ANILDA RODRIGUEZ Email: ISANILDA@HOTMAIL.COM Phone:…" at bounding box center [599, 312] width 560 height 221
click at [398, 519] on span "Contact created. First Name: Anilda Last Name: RODRIGUEZ Phone: 3472191694 Emai…" at bounding box center [419, 533] width 201 height 100
click at [420, 283] on span "Forms - Lead Received Name: ANILDA RODRIGUEZ Email: ISANILDA@HOTMAIL.COM Phone:…" at bounding box center [599, 312] width 560 height 221
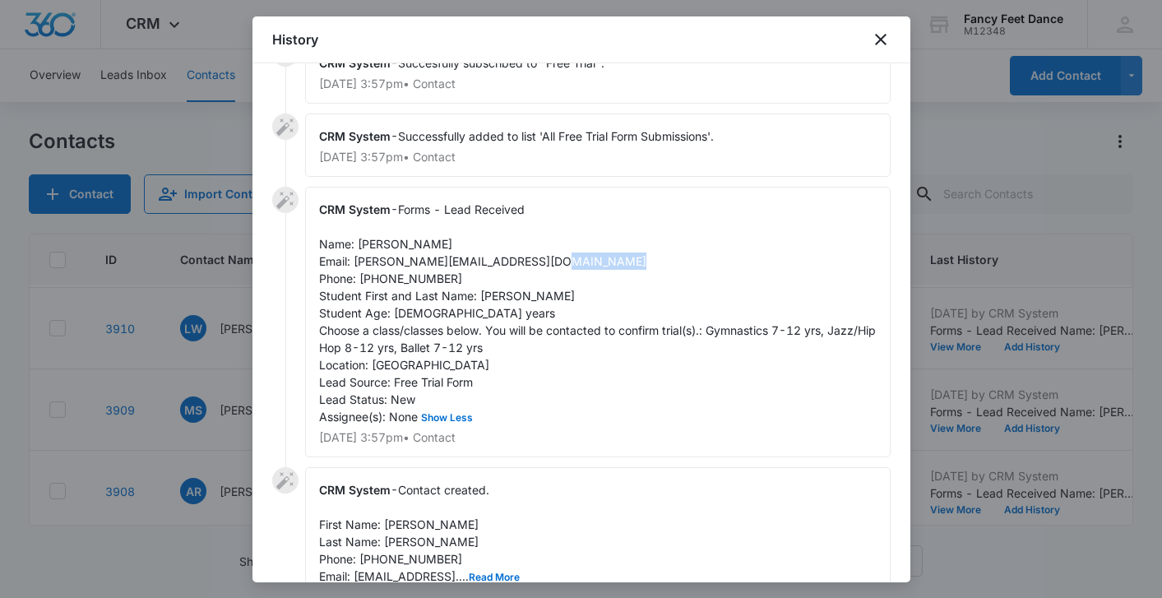
click at [420, 283] on span "Forms - Lead Received Name: ANILDA RODRIGUEZ Email: ISANILDA@HOTMAIL.COM Phone:…" at bounding box center [599, 312] width 560 height 221
click at [202, 422] on div at bounding box center [581, 299] width 1162 height 598
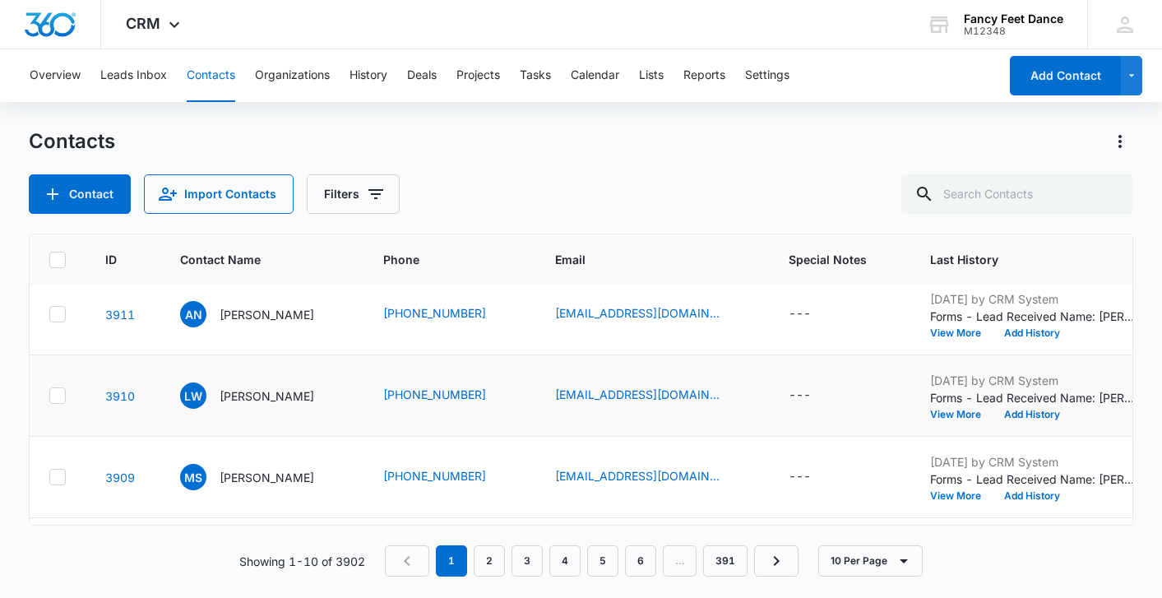
scroll to position [0, 7]
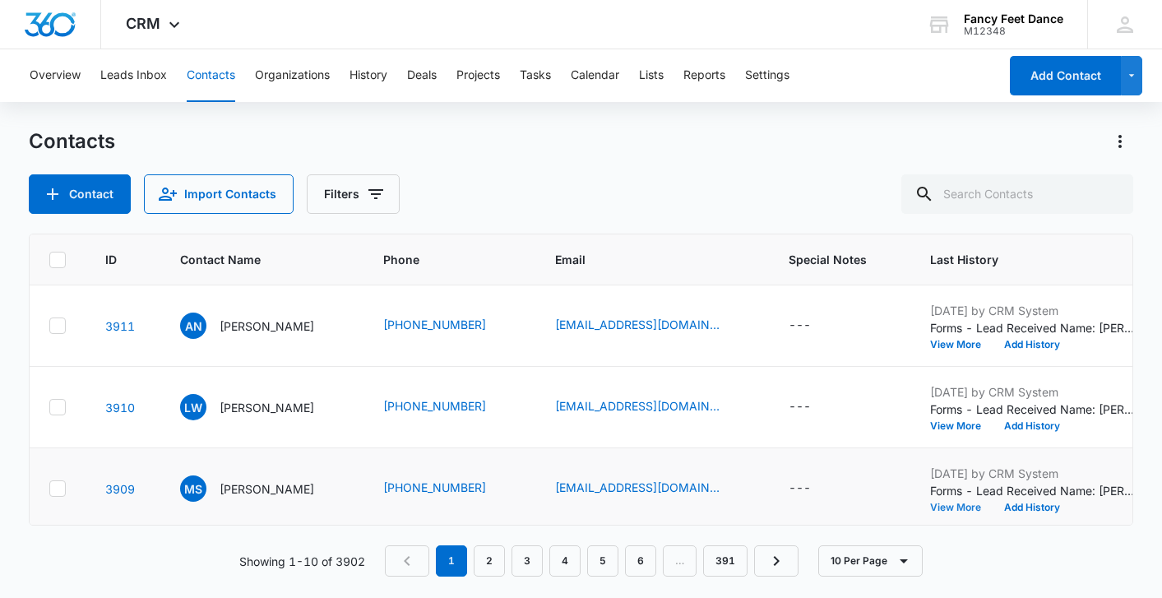
click at [966, 505] on button "View More" at bounding box center [961, 508] width 63 height 10
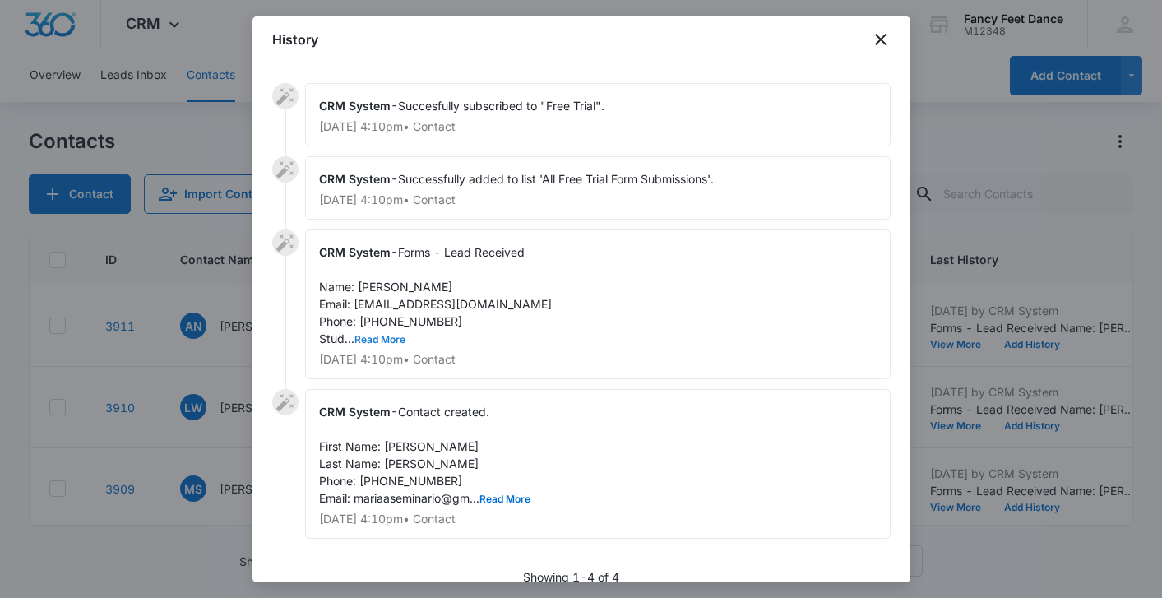
click at [383, 336] on button "Read More" at bounding box center [380, 340] width 51 height 10
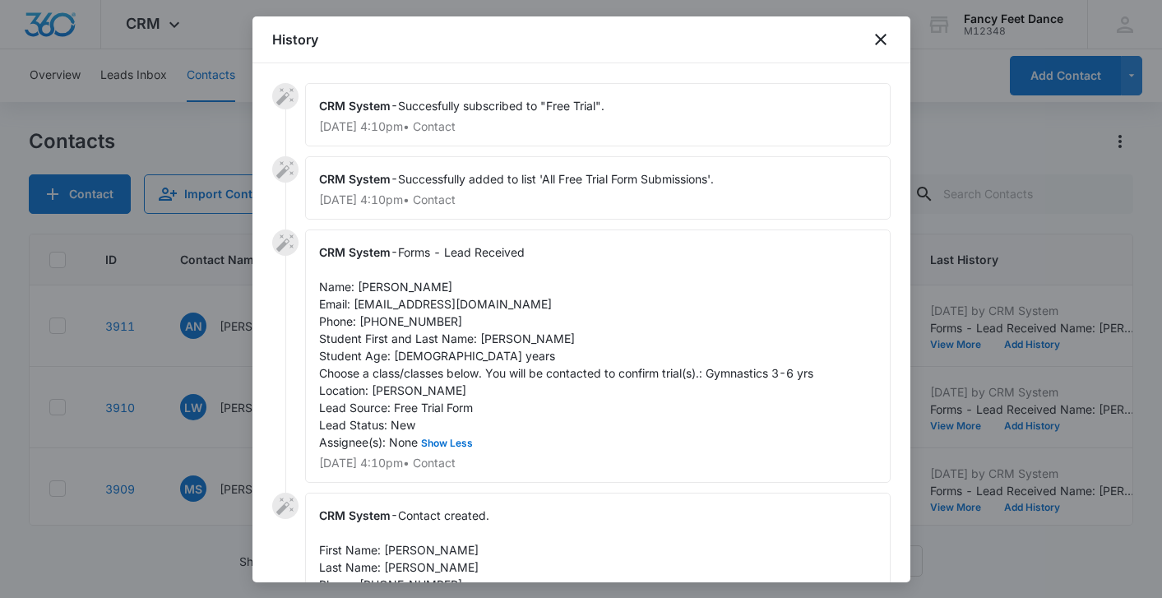
click at [486, 346] on div "CRM System - Forms - Lead Received Name: Maria Seminario Email: mariaaseminario…" at bounding box center [598, 356] width 586 height 253
click at [489, 337] on span "Forms - Lead Received Name: Maria Seminario Email: mariaaseminario@gmail.com Ph…" at bounding box center [566, 347] width 494 height 204
drag, startPoint x: 480, startPoint y: 339, endPoint x: 540, endPoint y: 341, distance: 60.1
click at [540, 341] on span "Forms - Lead Received Name: Maria Seminario Email: mariaaseminario@gmail.com Ph…" at bounding box center [566, 347] width 494 height 204
click at [373, 285] on span "Forms - Lead Received Name: Maria Seminario Email: mariaaseminario@gmail.com Ph…" at bounding box center [566, 347] width 494 height 204
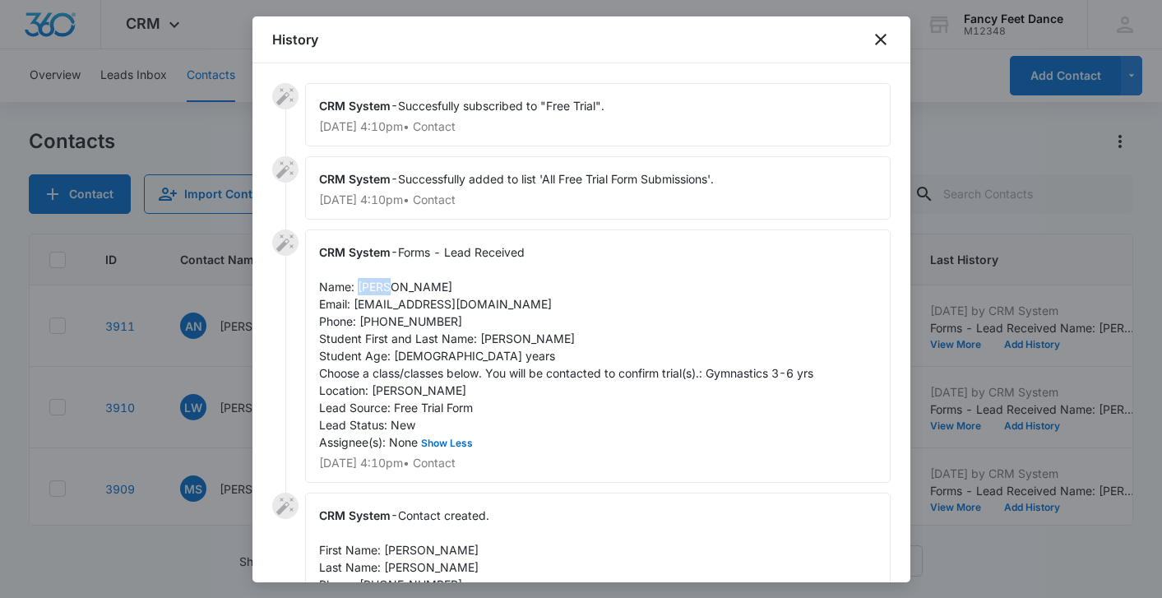
click at [373, 285] on span "Forms - Lead Received Name: Maria Seminario Email: mariaaseminario@gmail.com Ph…" at bounding box center [566, 347] width 494 height 204
click at [392, 325] on span "Forms - Lead Received Name: Maria Seminario Email: mariaaseminario@gmail.com Ph…" at bounding box center [566, 347] width 494 height 204
click at [392, 324] on span "Forms - Lead Received Name: Maria Seminario Email: mariaaseminario@gmail.com Ph…" at bounding box center [566, 347] width 494 height 204
click at [204, 448] on div at bounding box center [581, 299] width 1162 height 598
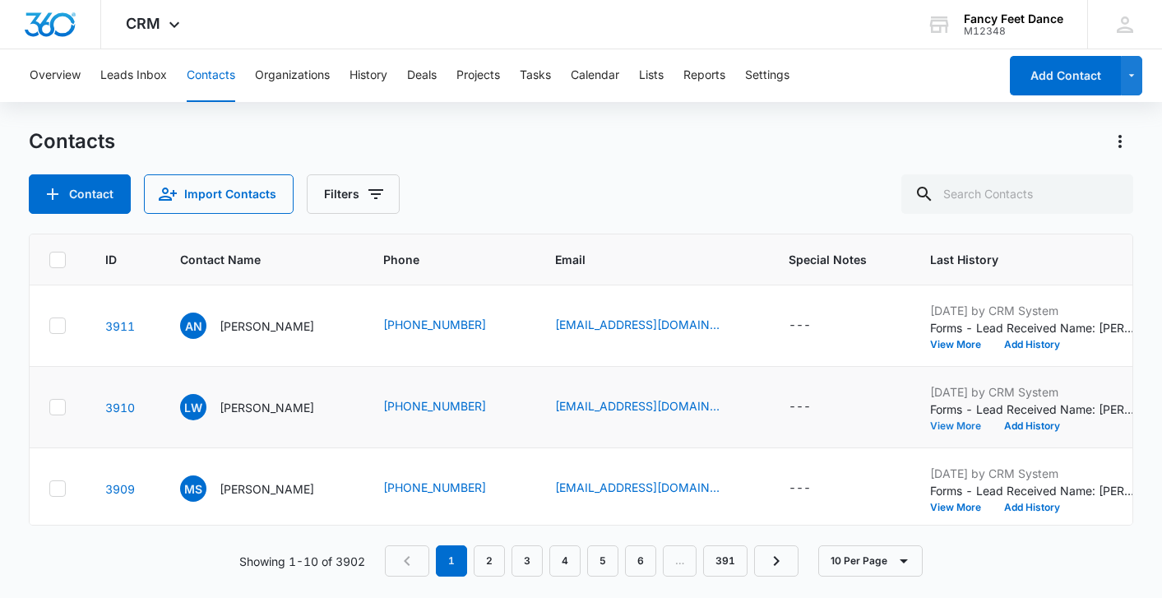
click at [956, 427] on button "View More" at bounding box center [961, 426] width 63 height 10
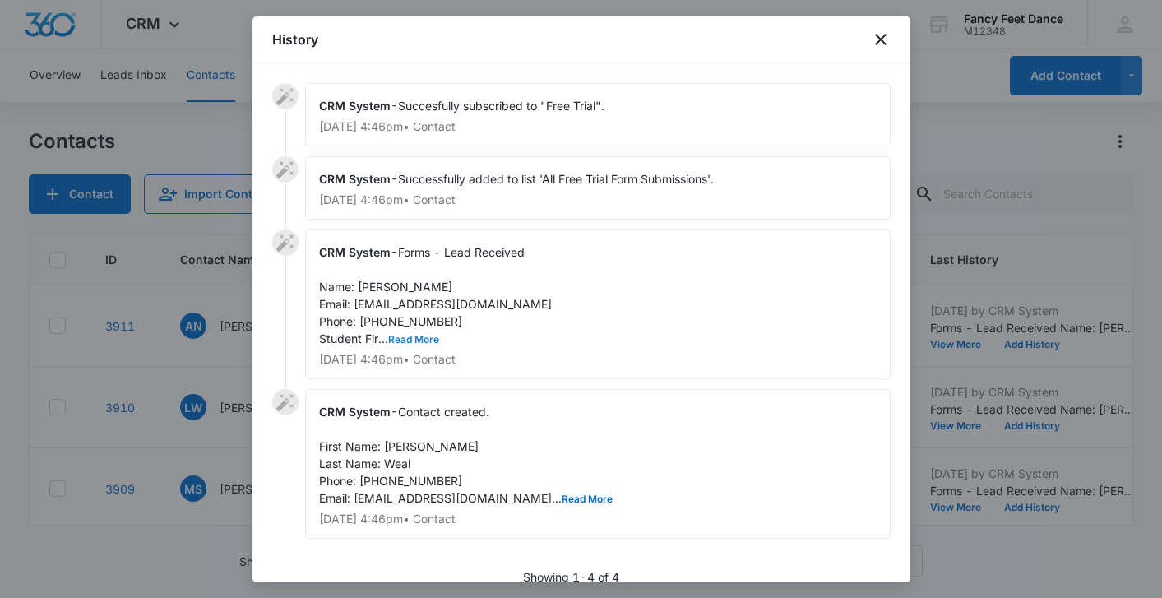
click at [406, 342] on button "Read More" at bounding box center [413, 340] width 51 height 10
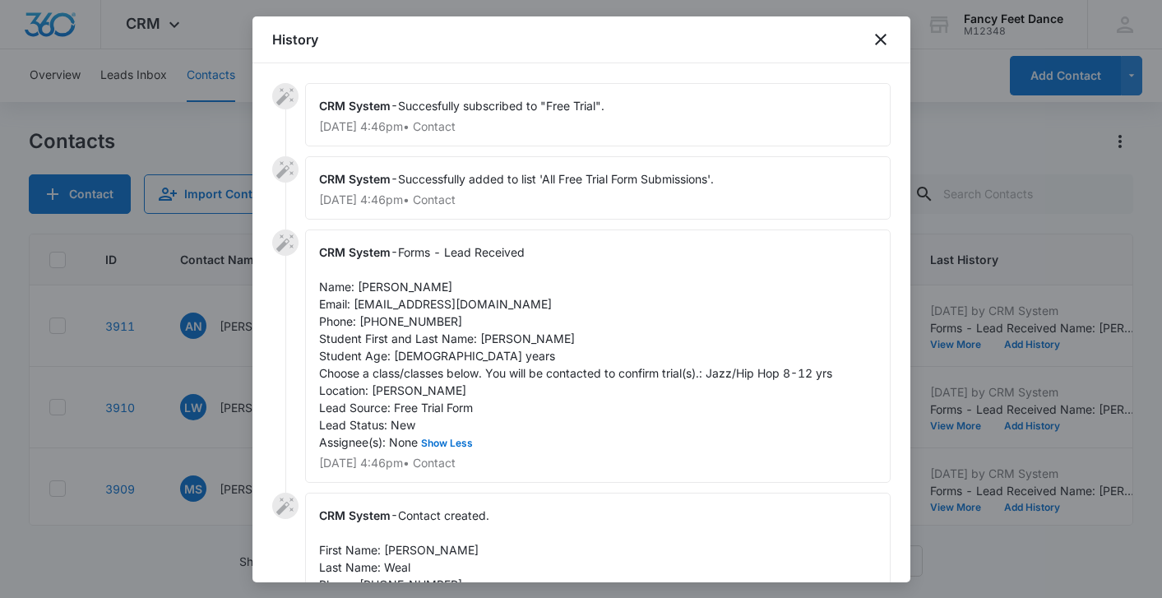
click at [482, 344] on span "Forms - Lead Received Name: LaTonya Weal Email: proudmomyz1@gmail.com Phone: 91…" at bounding box center [575, 347] width 513 height 204
click at [379, 283] on span "Forms - Lead Received Name: LaTonya Weal Email: proudmomyz1@gmail.com Phone: 91…" at bounding box center [575, 347] width 513 height 204
click at [416, 319] on span "Forms - Lead Received Name: LaTonya Weal Email: proudmomyz1@gmail.com Phone: 91…" at bounding box center [575, 347] width 513 height 204
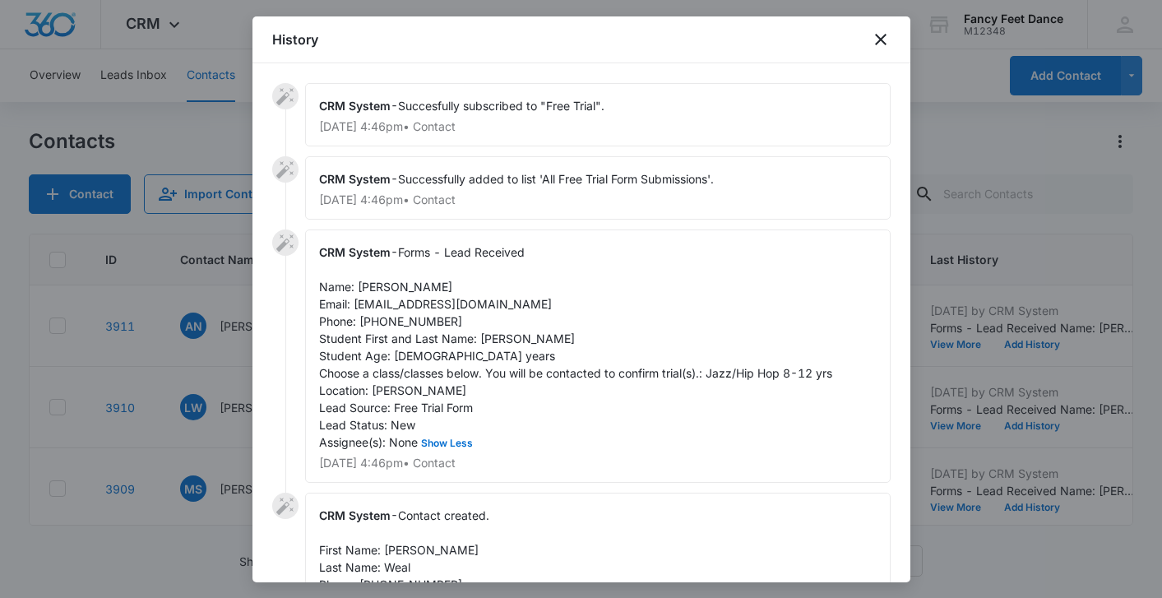
click at [416, 319] on span "Forms - Lead Received Name: LaTonya Weal Email: proudmomyz1@gmail.com Phone: 91…" at bounding box center [575, 347] width 513 height 204
click at [208, 417] on div at bounding box center [581, 299] width 1162 height 598
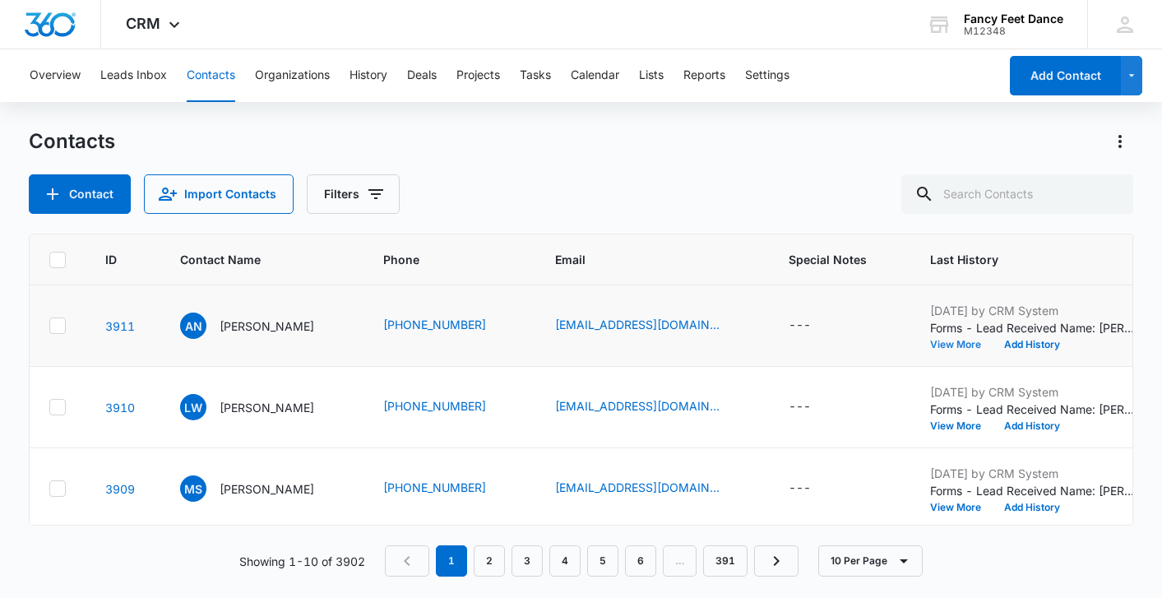
click at [967, 350] on button "View More" at bounding box center [961, 345] width 63 height 10
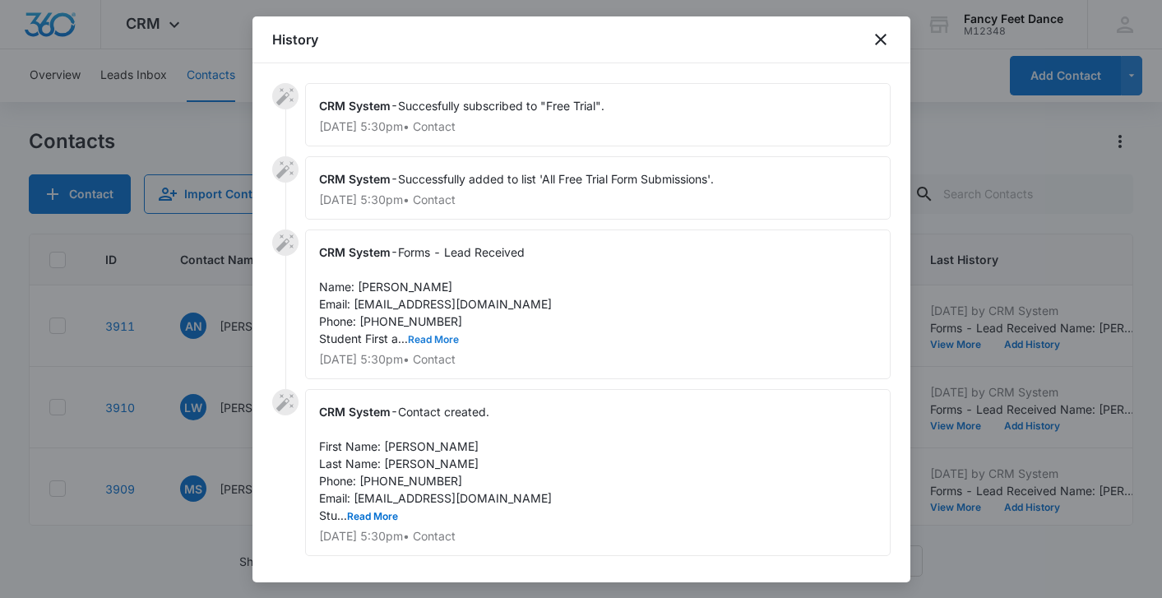
click at [420, 336] on button "Read More" at bounding box center [433, 340] width 51 height 10
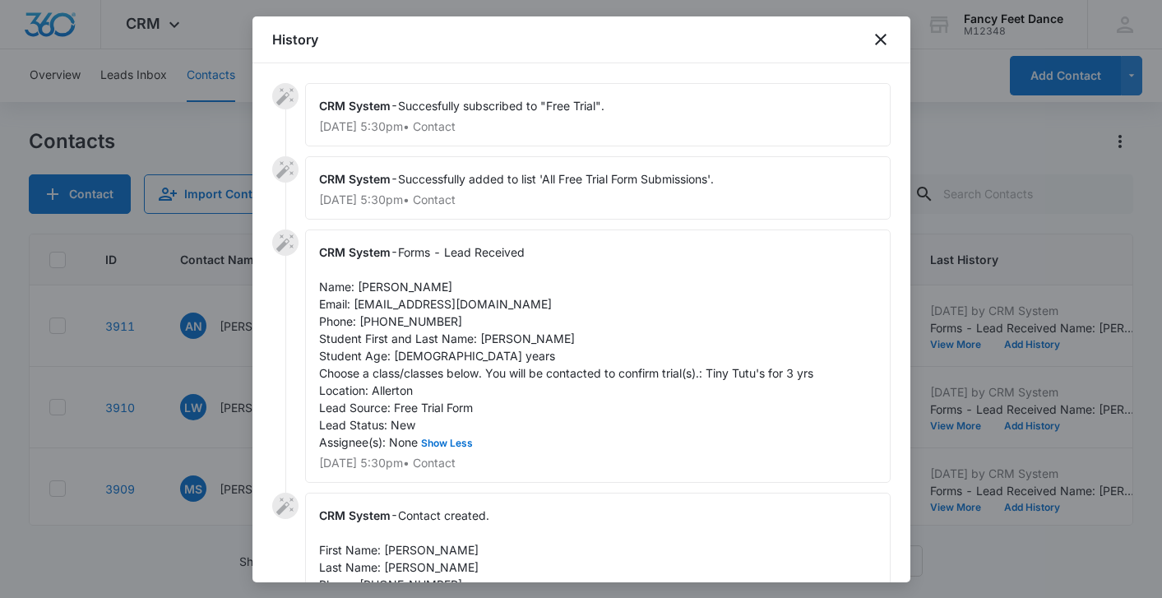
click at [503, 347] on div "CRM System - Forms - Lead Received Name: Andre Neil Email: kingdre16@gmail.com …" at bounding box center [598, 356] width 586 height 253
click at [503, 346] on div "CRM System - Forms - Lead Received Name: Andre Neil Email: kingdre16@gmail.com …" at bounding box center [598, 356] width 586 height 253
click at [369, 281] on span "Forms - Lead Received Name: Andre Neil Email: kingdre16@gmail.com Phone: 914960…" at bounding box center [566, 347] width 494 height 204
click at [396, 327] on span "Forms - Lead Received Name: Andre Neil Email: kingdre16@gmail.com Phone: 914960…" at bounding box center [566, 347] width 494 height 204
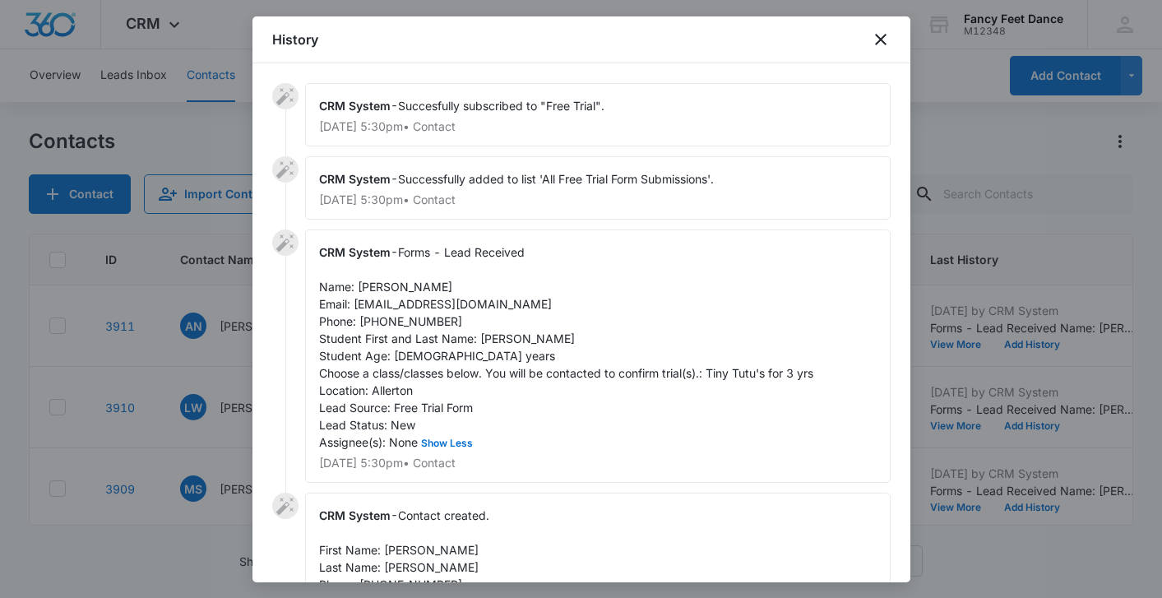
click at [396, 327] on span "Forms - Lead Received Name: Andre Neil Email: kingdre16@gmail.com Phone: 914960…" at bounding box center [566, 347] width 494 height 204
click at [239, 331] on div at bounding box center [581, 299] width 1162 height 598
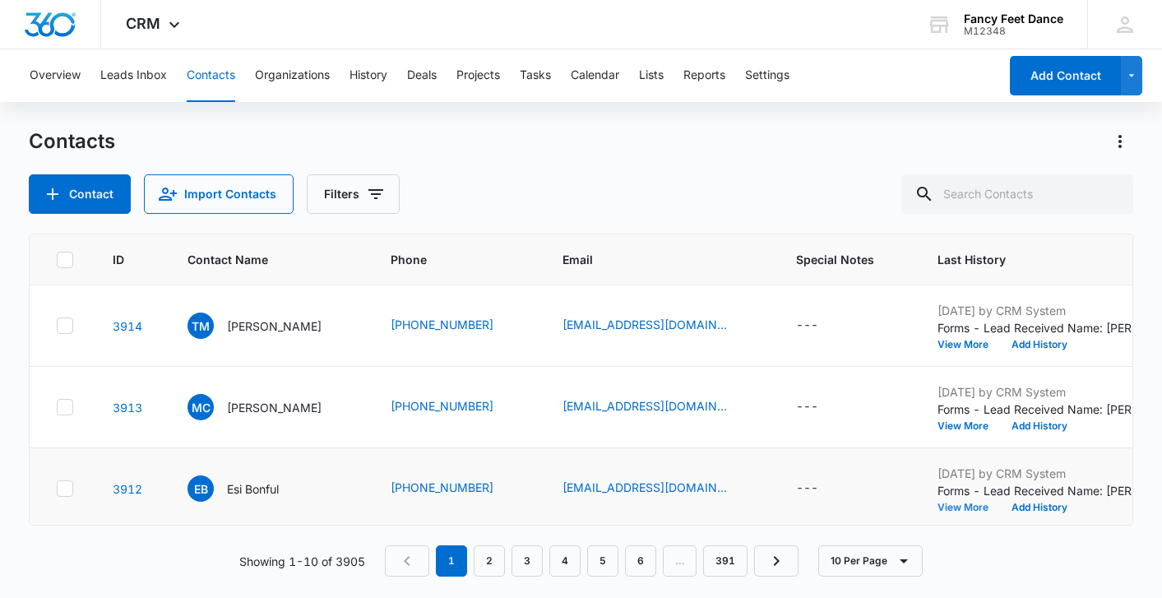
click at [966, 503] on button "View More" at bounding box center [969, 508] width 63 height 10
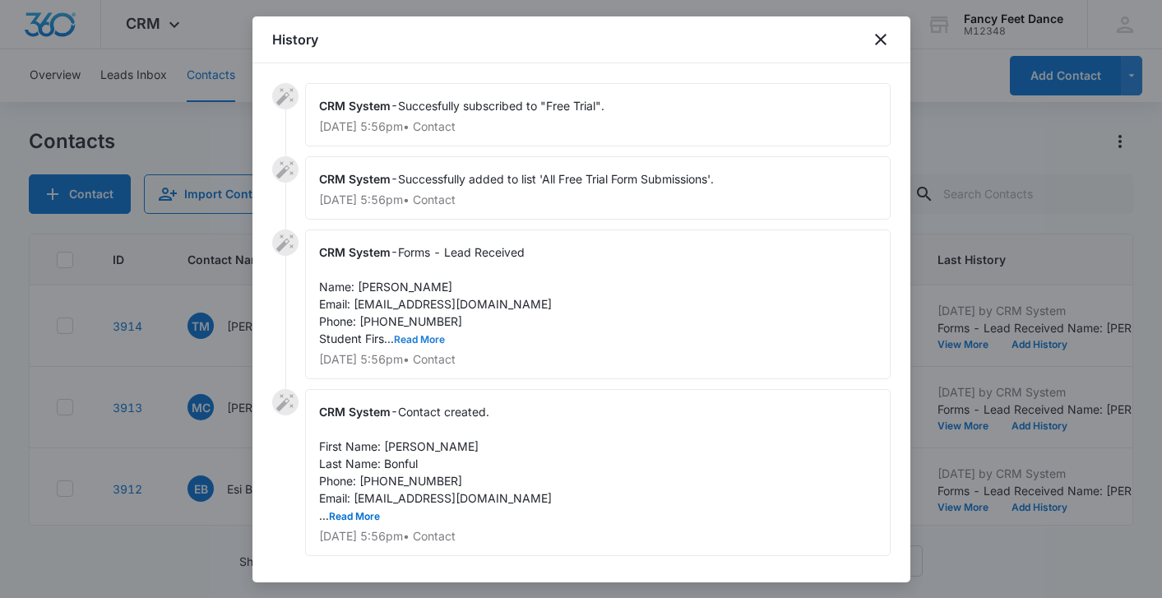
click at [424, 340] on button "Read More" at bounding box center [419, 340] width 51 height 10
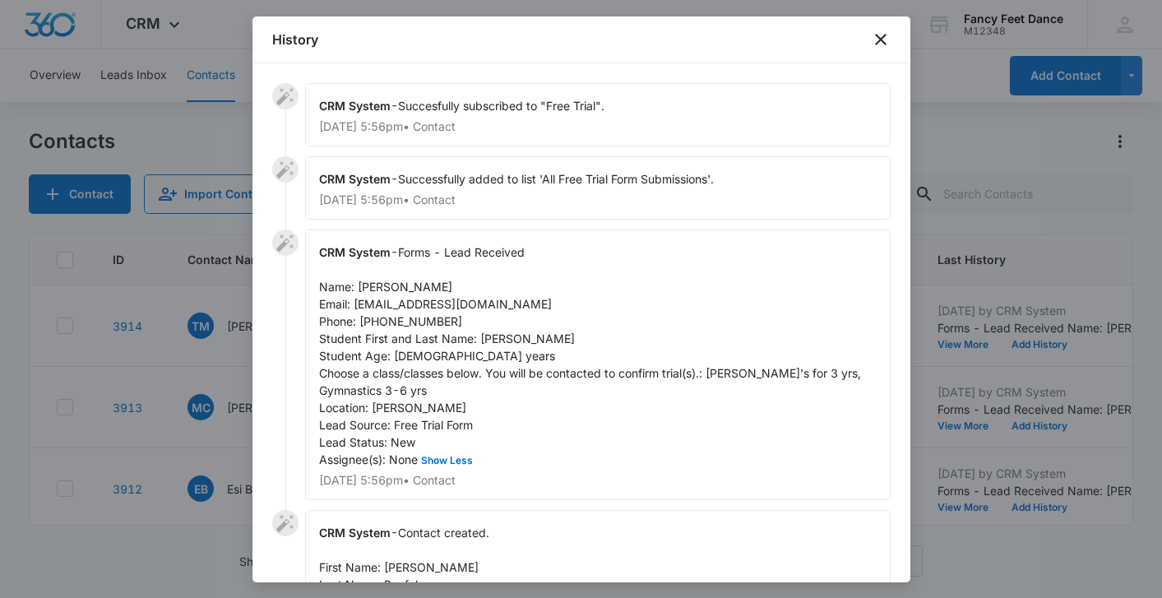
click at [486, 341] on span "Forms - Lead Received Name: [PERSON_NAME] Email: [EMAIL_ADDRESS][DOMAIN_NAME] P…" at bounding box center [591, 355] width 545 height 221
copy span "Ava"
click at [360, 294] on div "CRM System - Forms - Lead Received Name: [PERSON_NAME] Email: [EMAIL_ADDRESS][D…" at bounding box center [598, 365] width 586 height 271
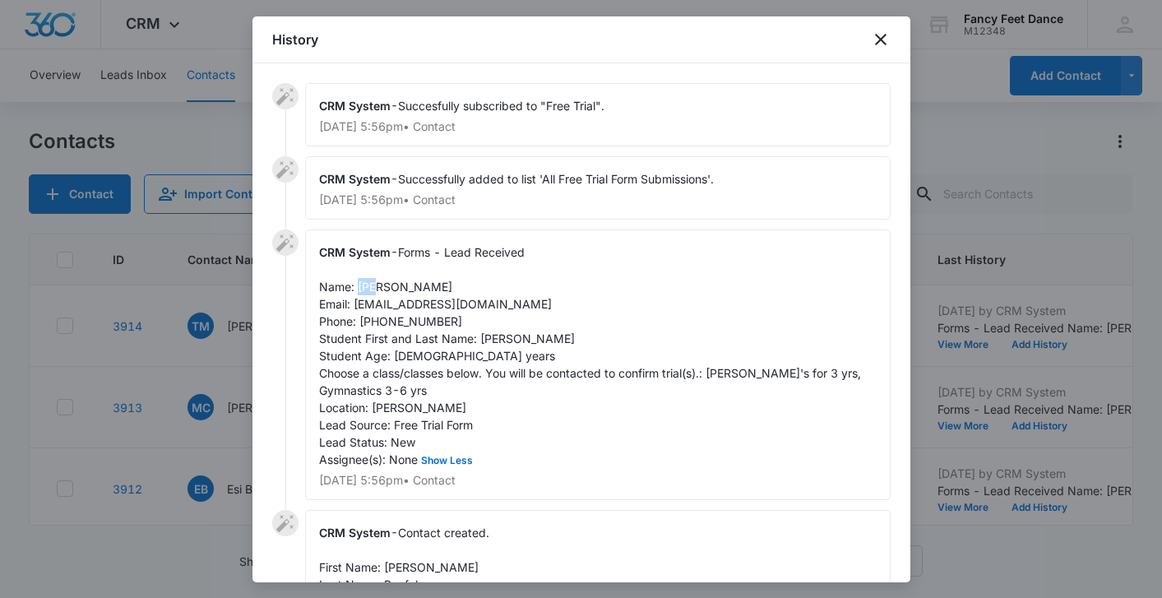
copy span "Esi"
click at [418, 318] on span "Forms - Lead Received Name: [PERSON_NAME] Email: [EMAIL_ADDRESS][DOMAIN_NAME] P…" at bounding box center [591, 355] width 545 height 221
copy span "9293513770"
click at [193, 355] on div at bounding box center [581, 299] width 1162 height 598
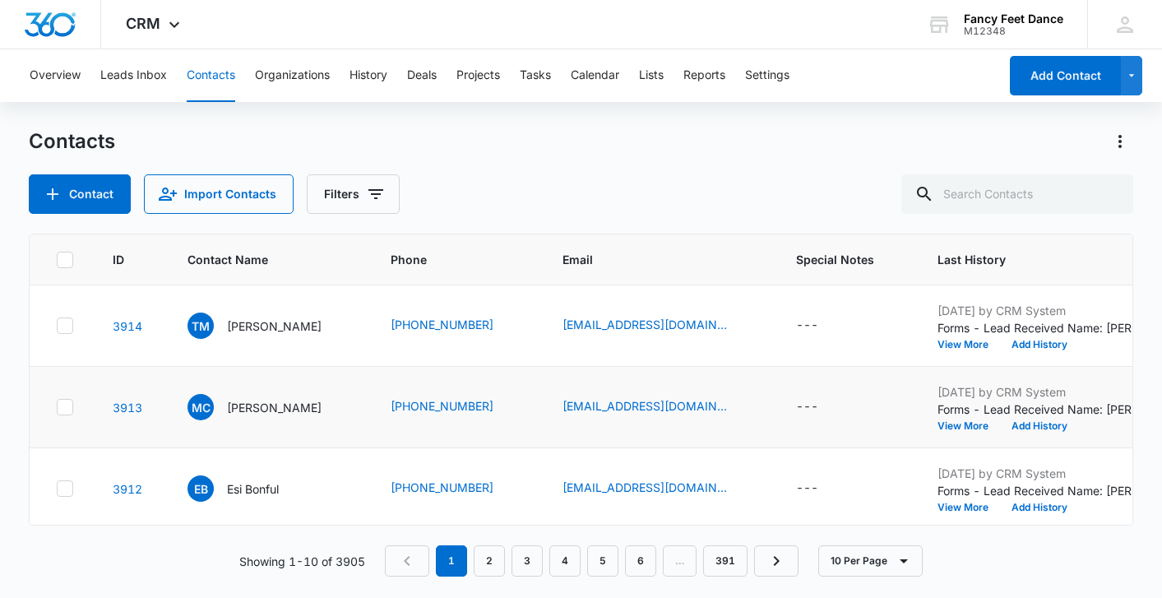
click at [963, 417] on p "Forms - Lead Received Name: [PERSON_NAME] Email: [EMAIL_ADDRESS][DOMAIN_NAME] P…" at bounding box center [1041, 409] width 206 height 17
click at [960, 422] on button "View More" at bounding box center [969, 426] width 63 height 10
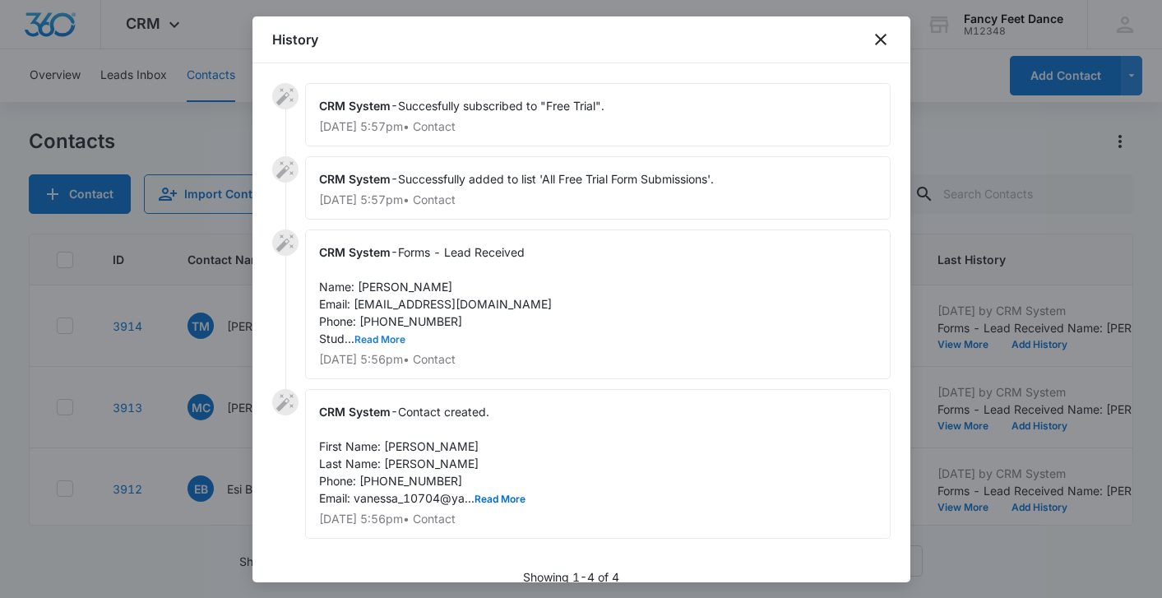
click at [380, 344] on button "Read More" at bounding box center [380, 340] width 51 height 10
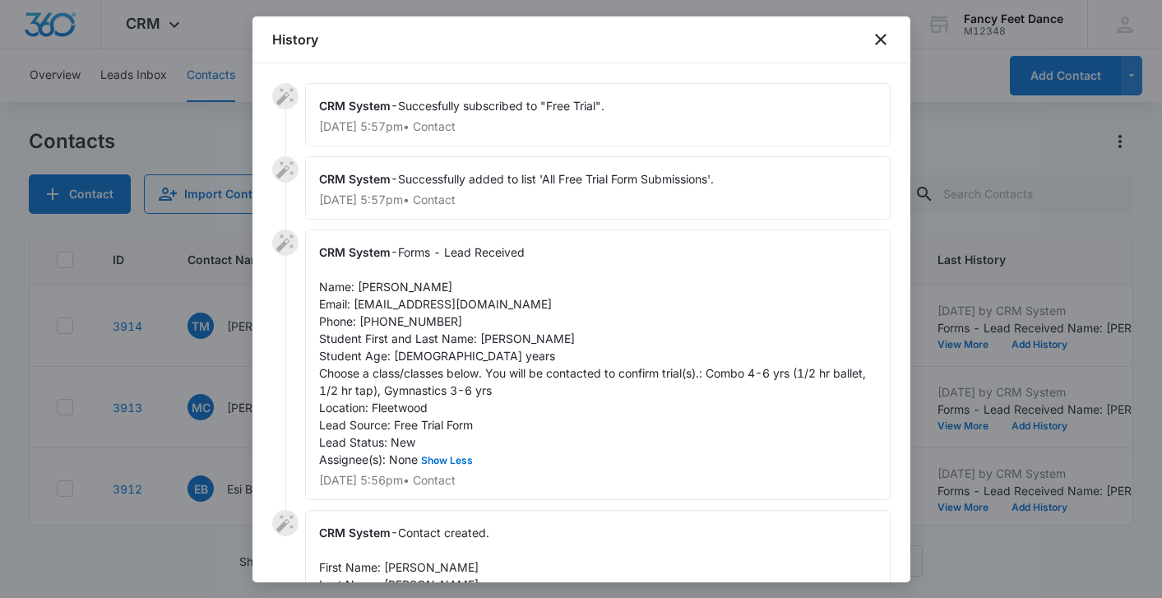
click at [503, 338] on span "Forms - Lead Received Name: [PERSON_NAME] Email: [EMAIL_ADDRESS][DOMAIN_NAME] P…" at bounding box center [594, 355] width 550 height 221
copy span "Gabriella"
click at [369, 285] on span "Forms - Lead Received Name: [PERSON_NAME] Email: [EMAIL_ADDRESS][DOMAIN_NAME] P…" at bounding box center [594, 355] width 550 height 221
click at [368, 285] on span "Forms - Lead Received Name: [PERSON_NAME] Email: [EMAIL_ADDRESS][DOMAIN_NAME] P…" at bounding box center [594, 355] width 550 height 221
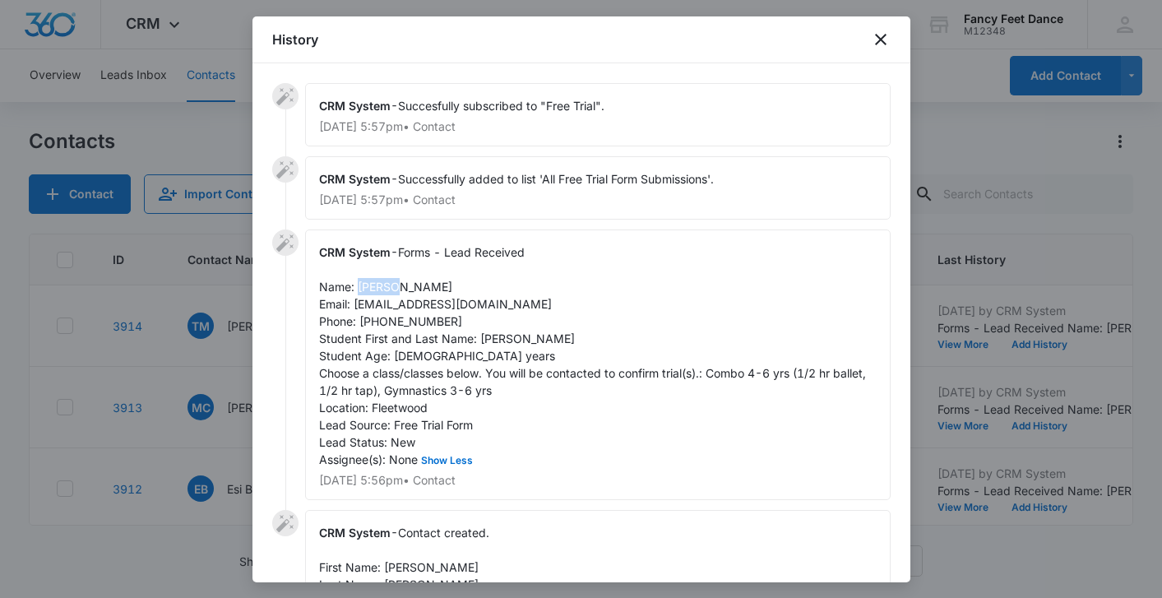
copy span "[PERSON_NAME]"
drag, startPoint x: 454, startPoint y: 316, endPoint x: 360, endPoint y: 319, distance: 93.8
click at [359, 320] on div "CRM System - Forms - Lead Received Name: [PERSON_NAME] Email: [EMAIL_ADDRESS][D…" at bounding box center [598, 365] width 586 height 271
copy span "[PHONE_NUMBER]"
click at [230, 296] on div at bounding box center [581, 299] width 1162 height 598
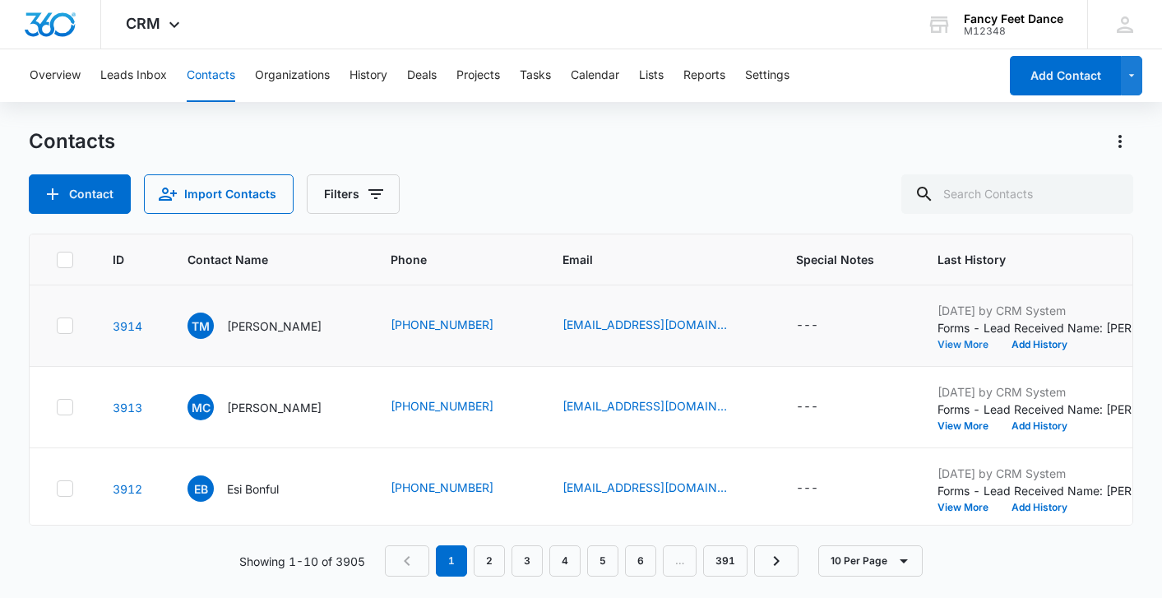
click at [958, 347] on button "View More" at bounding box center [969, 345] width 63 height 10
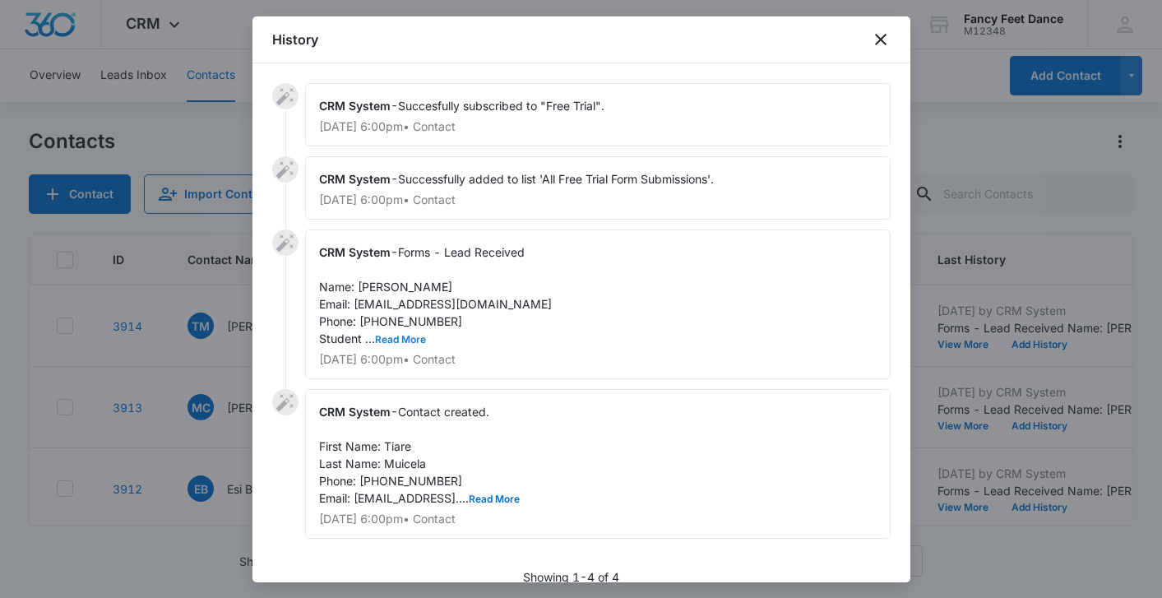
click at [415, 341] on button "Read More" at bounding box center [400, 340] width 51 height 10
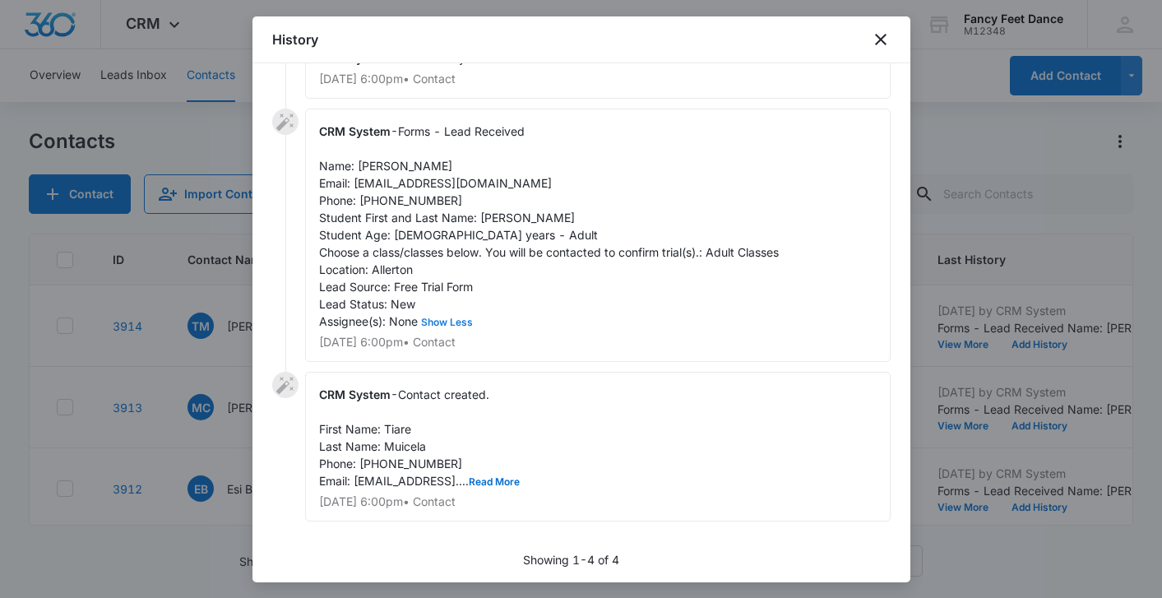
scroll to position [127, 0]
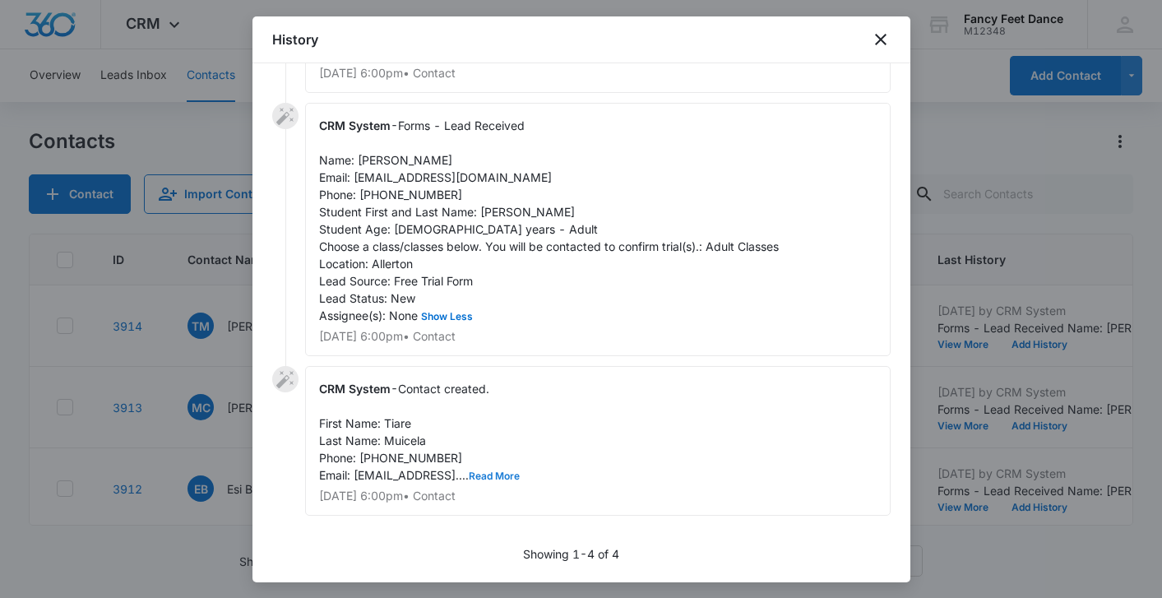
click at [499, 479] on button "Read More" at bounding box center [494, 476] width 51 height 10
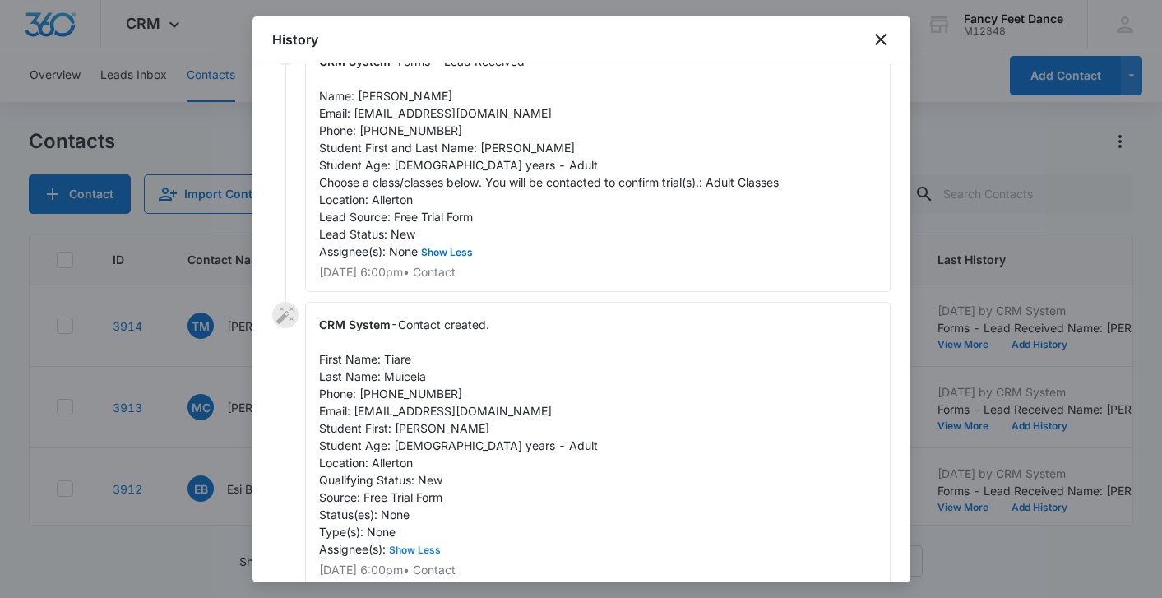
scroll to position [265, 0]
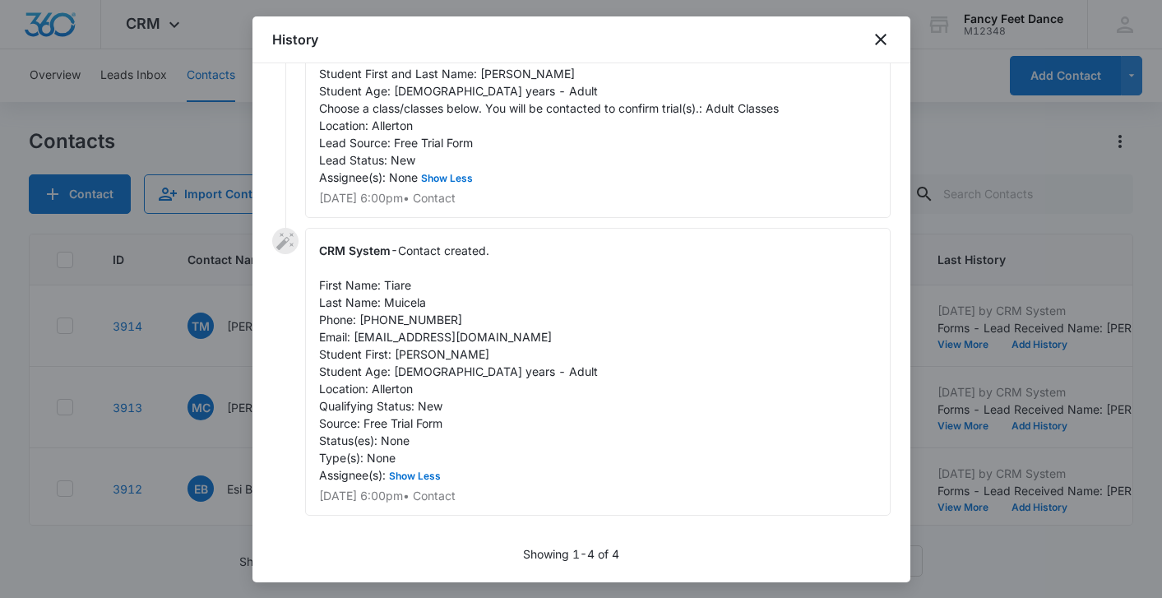
click at [142, 376] on div at bounding box center [581, 299] width 1162 height 598
